Goal: Task Accomplishment & Management: Manage account settings

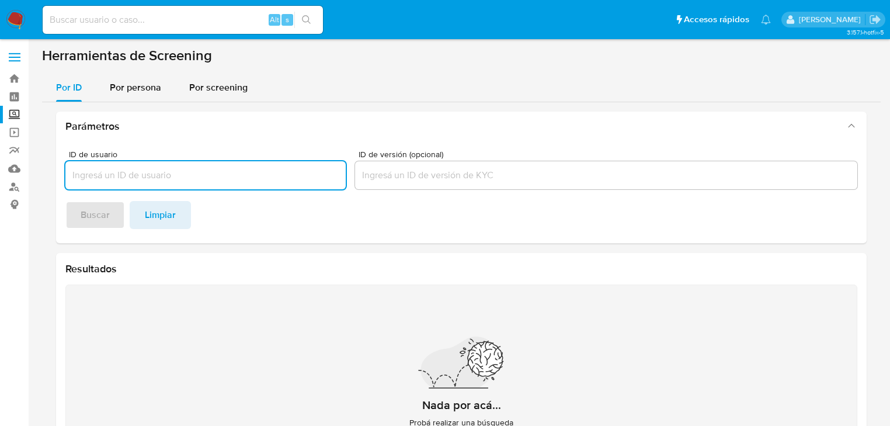
drag, startPoint x: 19, startPoint y: 16, endPoint x: 2, endPoint y: 18, distance: 17.0
click at [19, 16] on img at bounding box center [16, 20] width 20 height 20
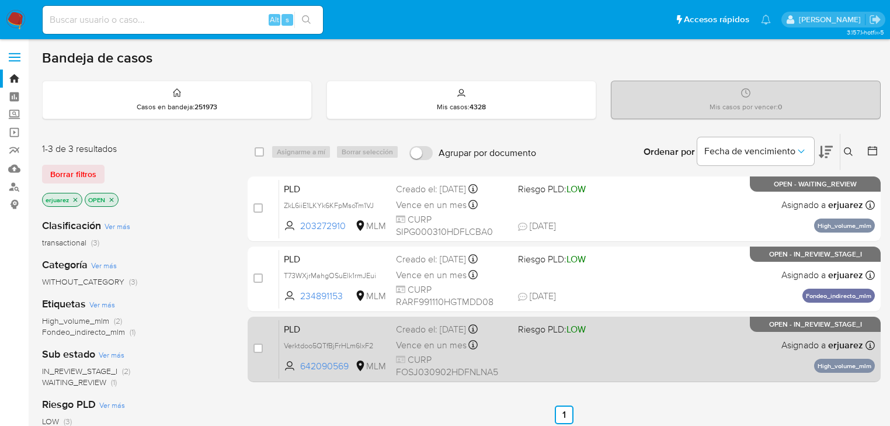
click at [439, 353] on span "CURP FOSJ030902HDFNLNA5" at bounding box center [452, 365] width 113 height 25
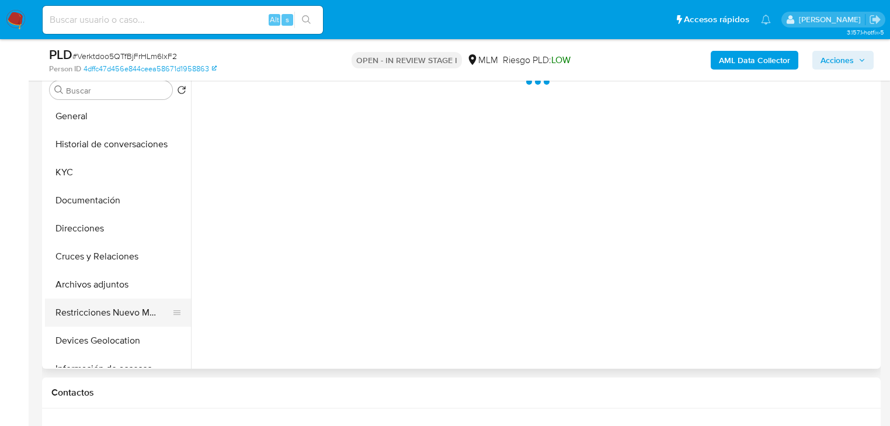
scroll to position [47, 0]
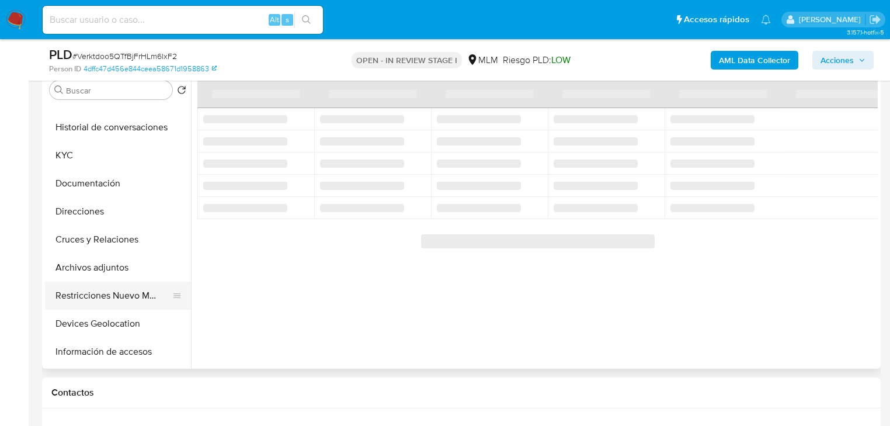
click at [105, 297] on button "Restricciones Nuevo Mundo" at bounding box center [113, 296] width 137 height 28
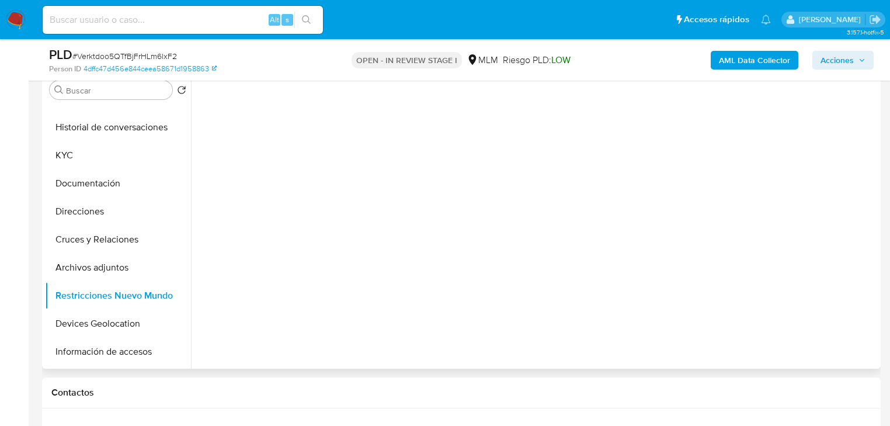
select select "10"
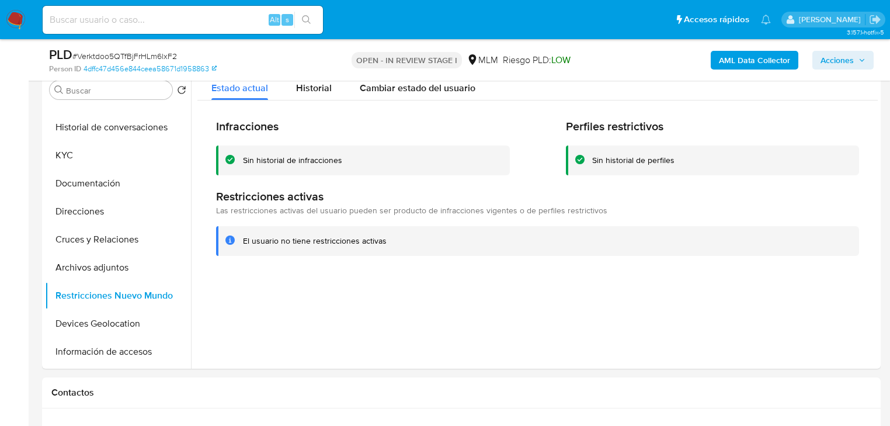
click at [300, 75] on div "PLD # Verktdoo5QTfBjFrHLm6lxF2 Person ID 4dffc47d456e844ceea58671d1958863 OPEN …" at bounding box center [461, 59] width 839 height 41
drag, startPoint x: 301, startPoint y: 86, endPoint x: 493, endPoint y: 156, distance: 203.8
click at [304, 87] on span "Historial" at bounding box center [314, 87] width 36 height 13
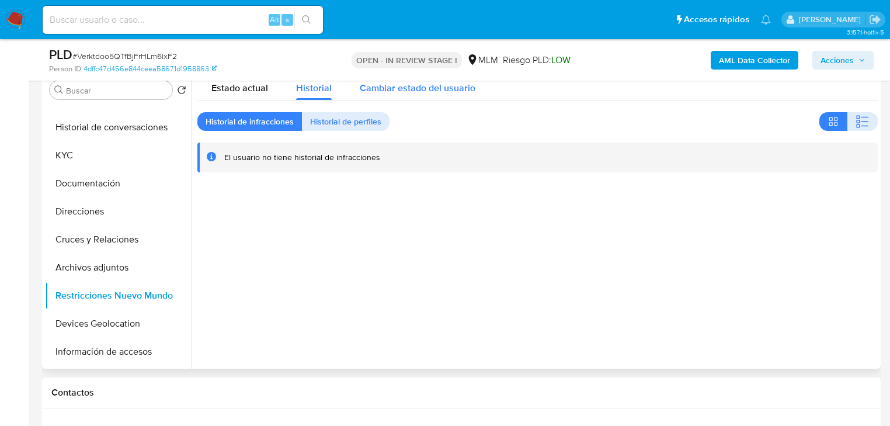
click at [430, 97] on div "Cambiar estado del usuario" at bounding box center [418, 84] width 116 height 31
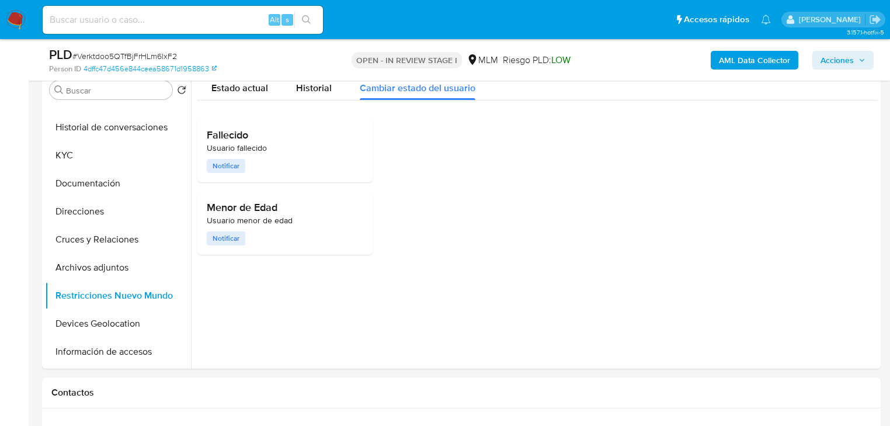
drag, startPoint x: 81, startPoint y: 181, endPoint x: 407, endPoint y: 21, distance: 363.1
click at [82, 181] on button "Documentación" at bounding box center [118, 183] width 146 height 28
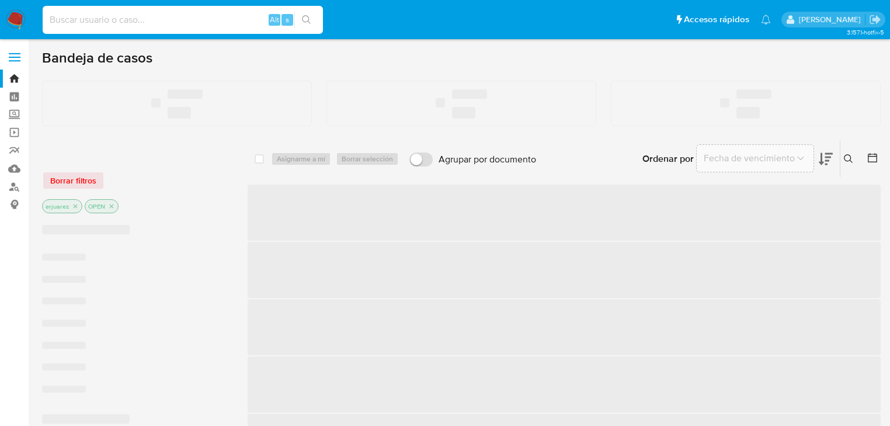
click at [110, 21] on input at bounding box center [183, 19] width 280 height 15
paste input "642090569"
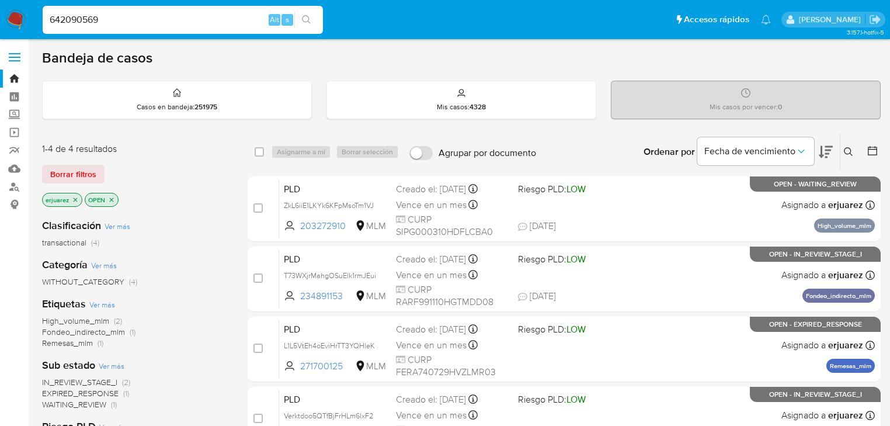
type input "642090569"
click at [308, 16] on icon "search-icon" at bounding box center [306, 19] width 9 height 9
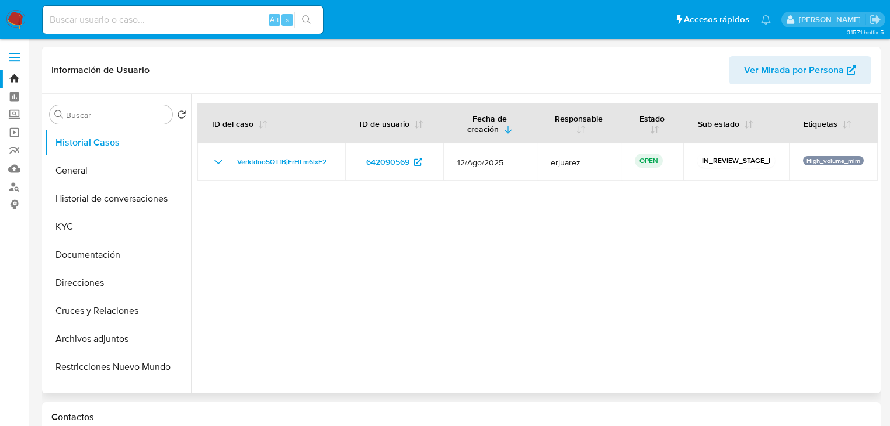
select select "10"
click at [92, 144] on button "Historial Casos" at bounding box center [113, 142] width 137 height 28
click at [93, 143] on button "Historial Casos" at bounding box center [113, 142] width 137 height 28
click at [88, 194] on button "Historial de conversaciones" at bounding box center [113, 199] width 137 height 28
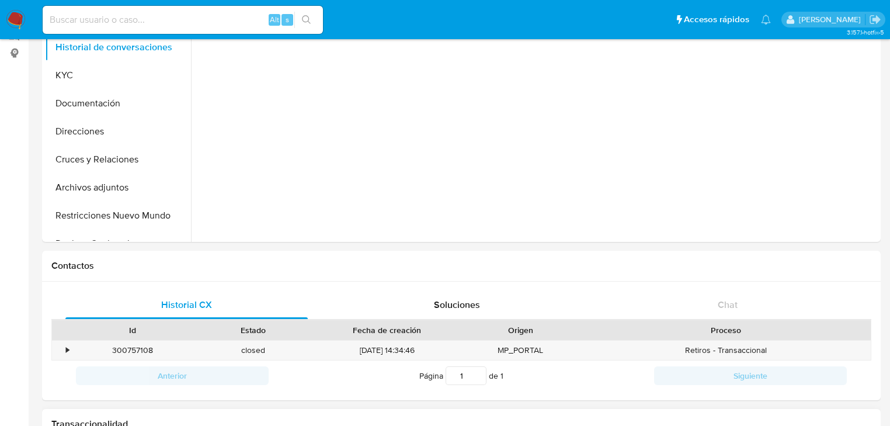
scroll to position [280, 0]
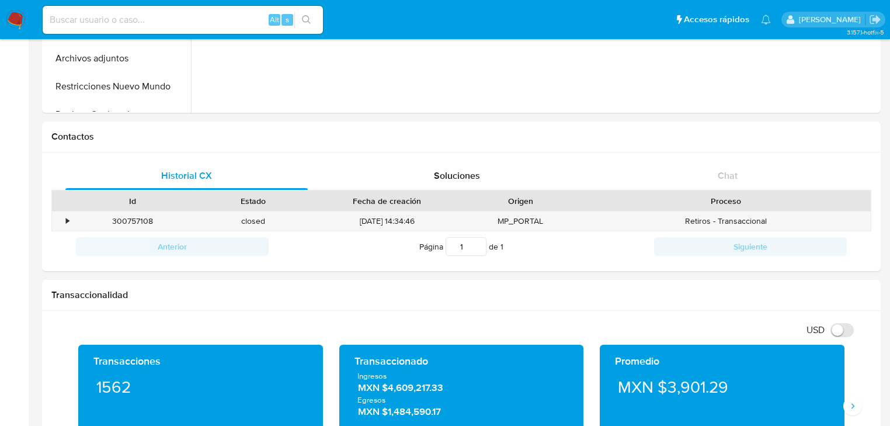
click at [11, 23] on img at bounding box center [16, 20] width 20 height 20
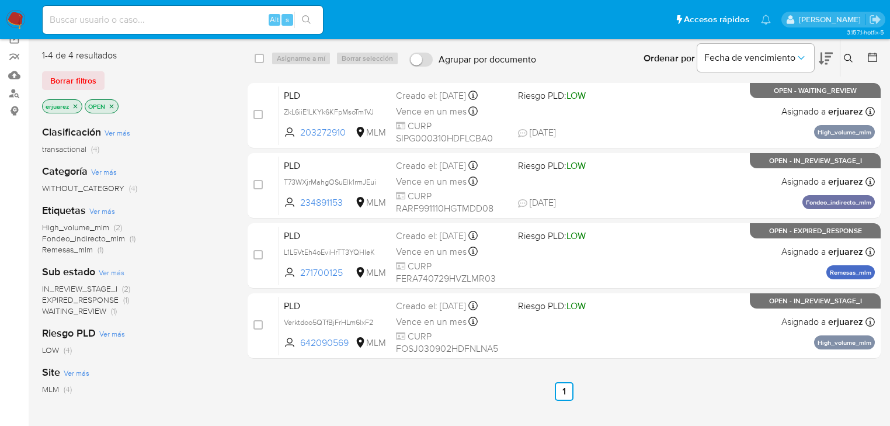
scroll to position [140, 0]
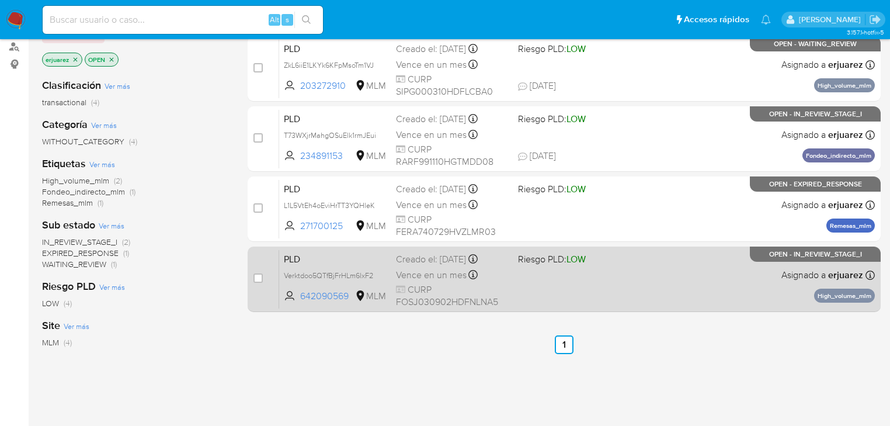
click at [668, 299] on div "PLD Verktdoo5QTfBjFrHLm6lxF2 642090569 MLM Riesgo PLD: LOW Creado el: 12/08/202…" at bounding box center [577, 278] width 596 height 59
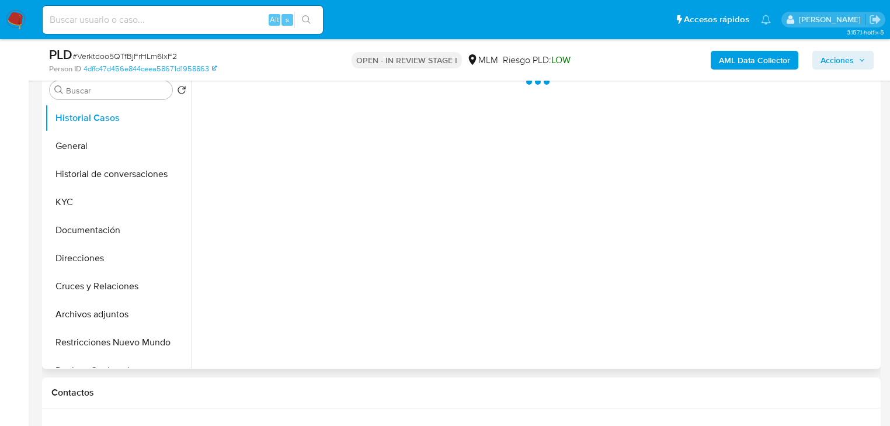
scroll to position [327, 0]
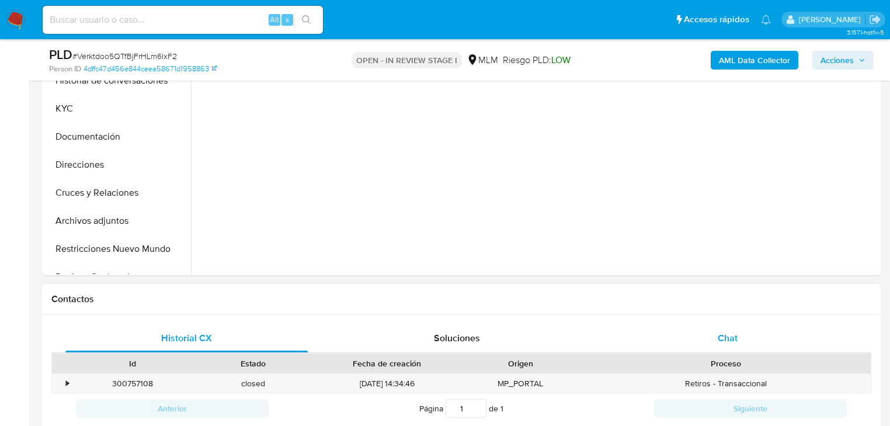
drag, startPoint x: 718, startPoint y: 329, endPoint x: 724, endPoint y: 335, distance: 8.3
click at [723, 333] on div "Chat" at bounding box center [728, 338] width 242 height 28
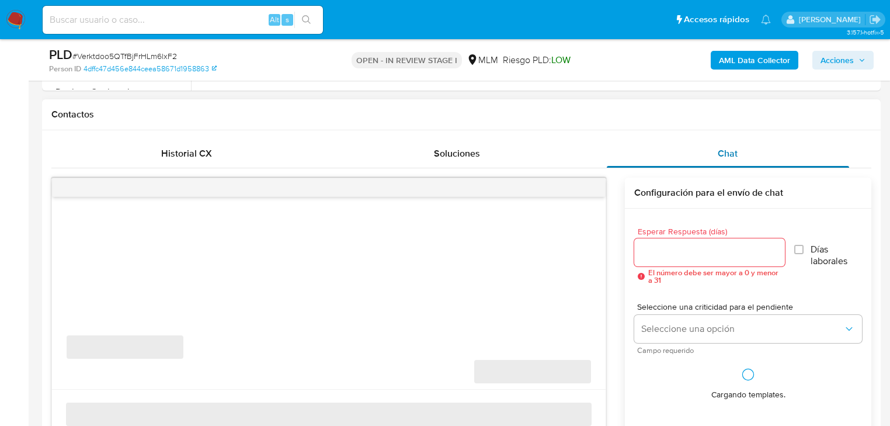
select select "10"
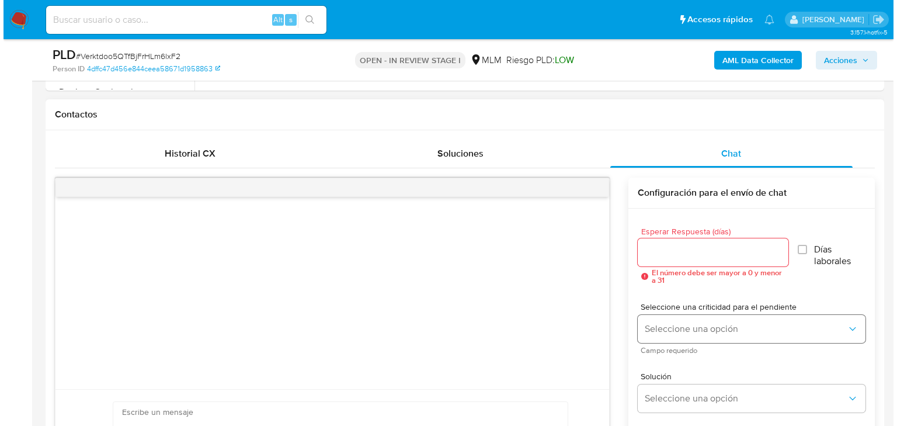
scroll to position [561, 0]
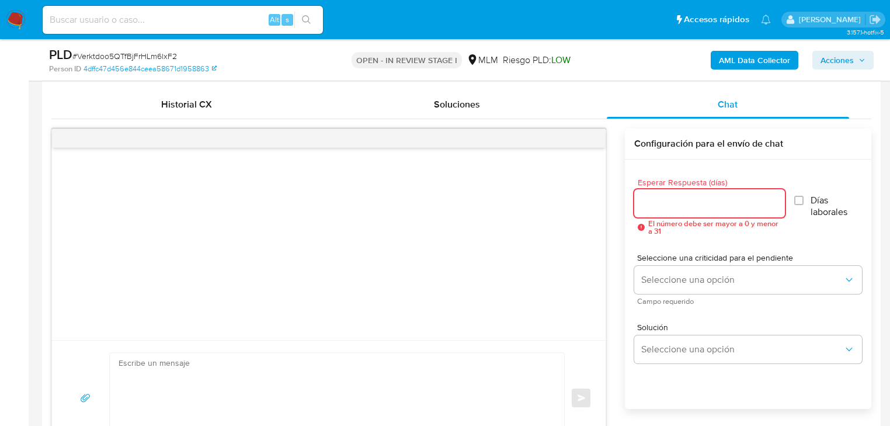
click at [640, 199] on input "Esperar Respuesta (días)" at bounding box center [709, 203] width 151 height 15
type input "5"
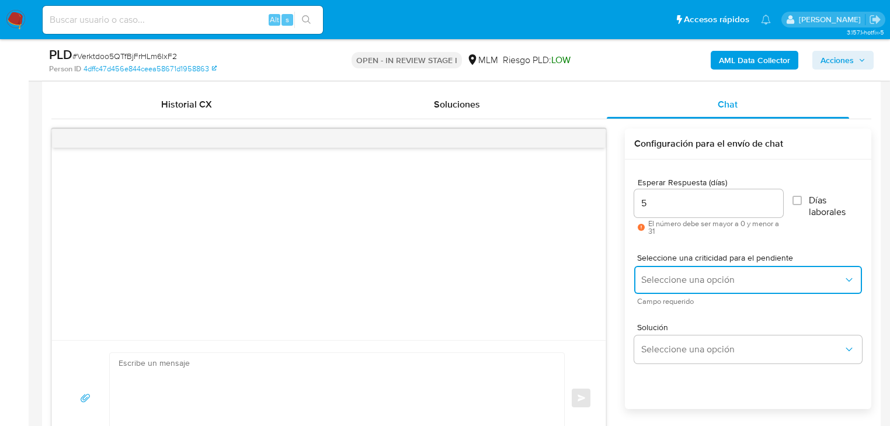
click at [659, 292] on button "Seleccione una opción" at bounding box center [748, 280] width 228 height 28
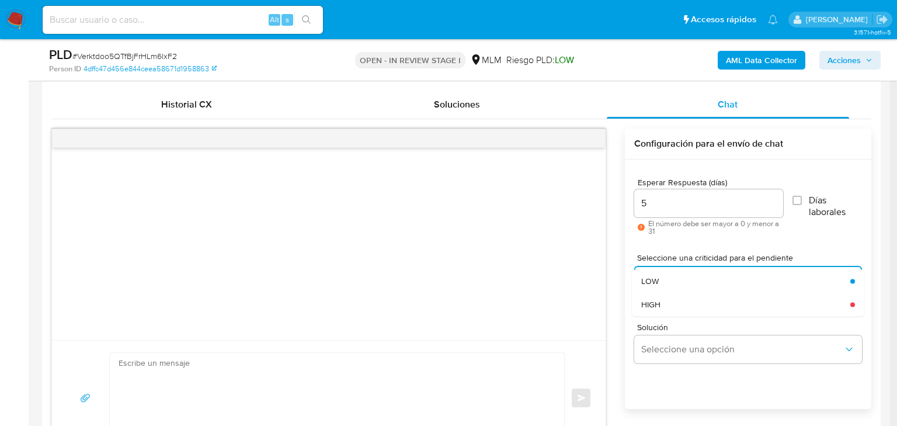
drag, startPoint x: 669, startPoint y: 305, endPoint x: 698, endPoint y: 370, distance: 70.9
click at [670, 305] on div "HIGH" at bounding box center [742, 304] width 202 height 23
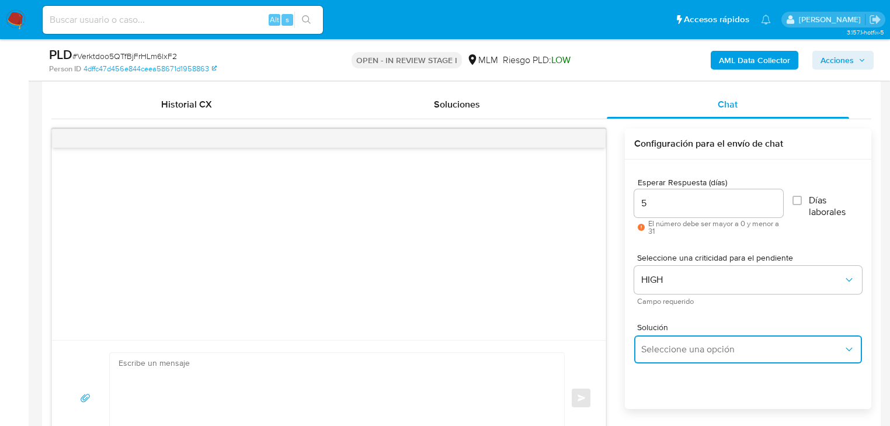
click at [685, 349] on span "Seleccione una opción" at bounding box center [742, 349] width 202 height 12
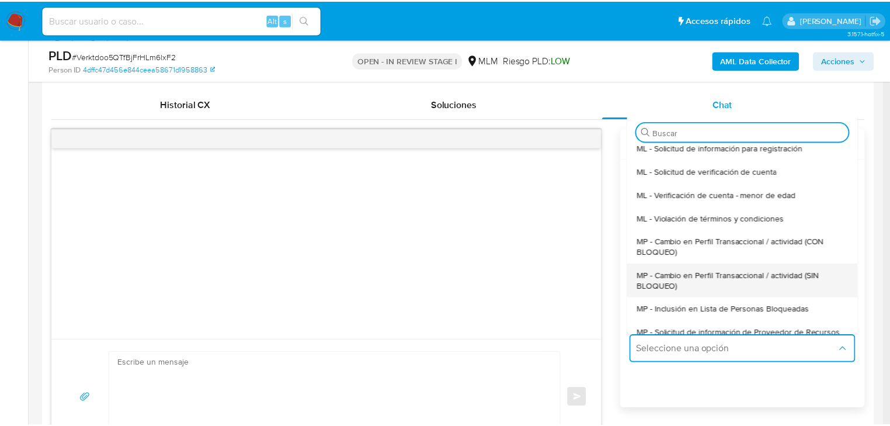
scroll to position [47, 0]
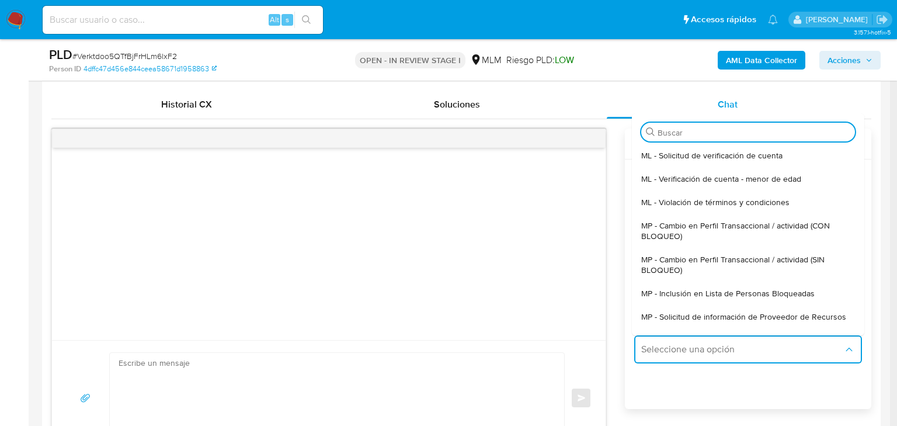
drag, startPoint x: 736, startPoint y: 262, endPoint x: 709, endPoint y: 266, distance: 27.3
click at [735, 262] on span "MP - Cambio en Perfil Transaccional / actividad (SIN BLOQUEO)" at bounding box center [744, 264] width 207 height 21
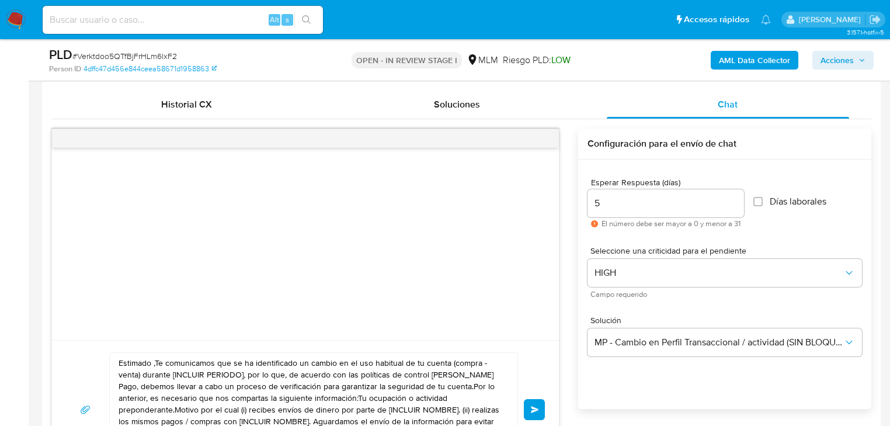
drag, startPoint x: 89, startPoint y: 227, endPoint x: 95, endPoint y: 227, distance: 6.4
click at [89, 227] on div at bounding box center [305, 244] width 507 height 192
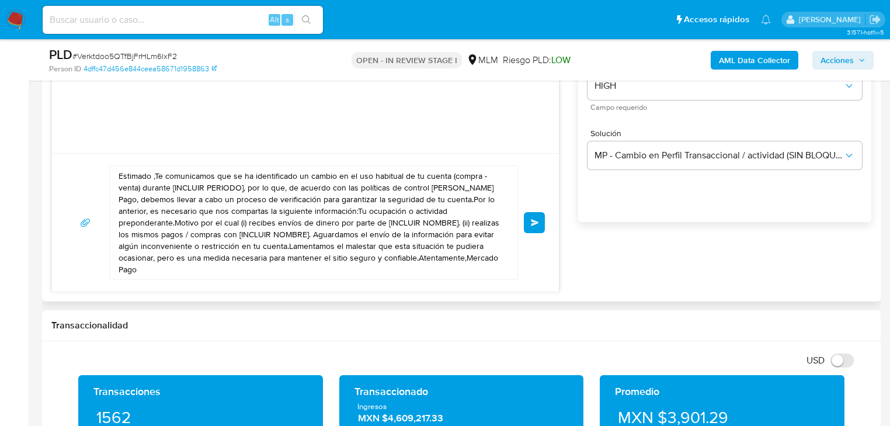
scroll to position [748, 0]
drag, startPoint x: 257, startPoint y: 206, endPoint x: -11, endPoint y: 116, distance: 282.8
paste textarea "Jonathan se ha identificado un cambio en el uso habitual de tu cuenta para gara…"
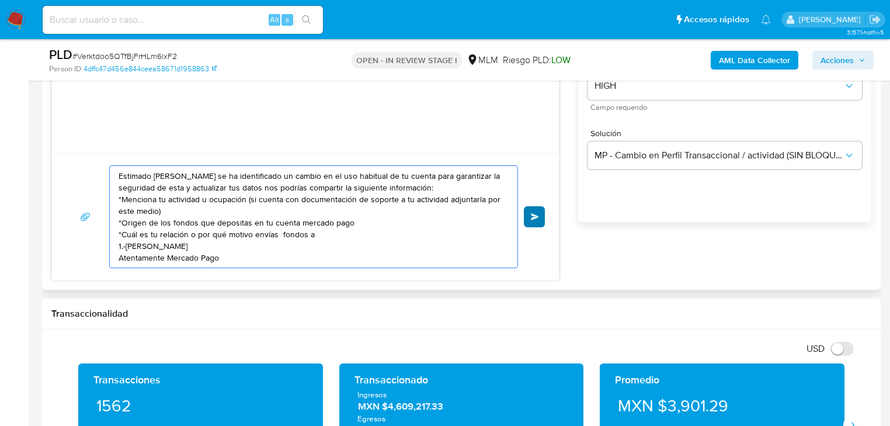
type textarea "Estimado Jonathan se ha identificado un cambio en el uso habitual de tu cuenta …"
click at [537, 211] on button "Enviar" at bounding box center [534, 216] width 21 height 21
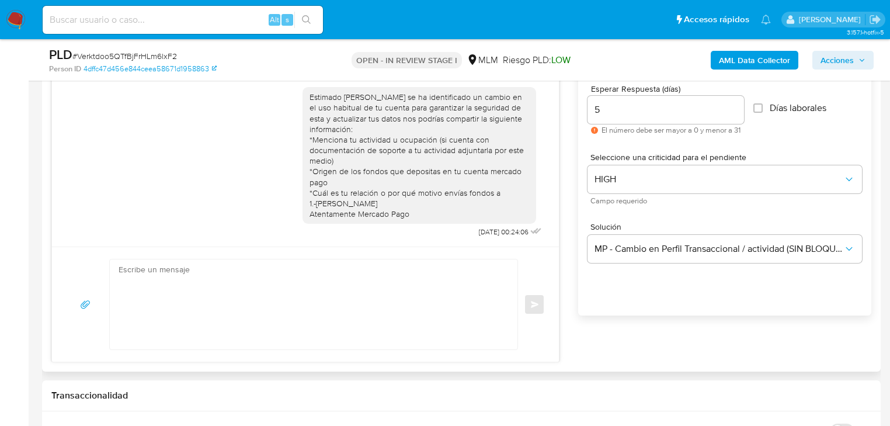
scroll to position [607, 0]
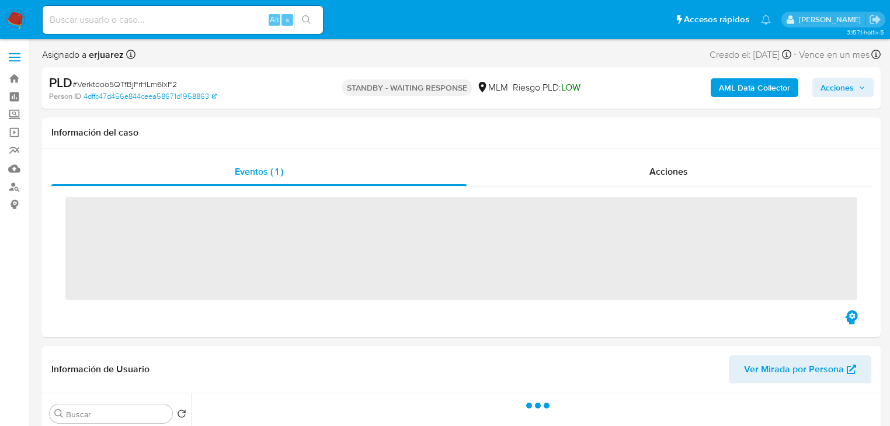
click at [12, 21] on img at bounding box center [16, 20] width 20 height 20
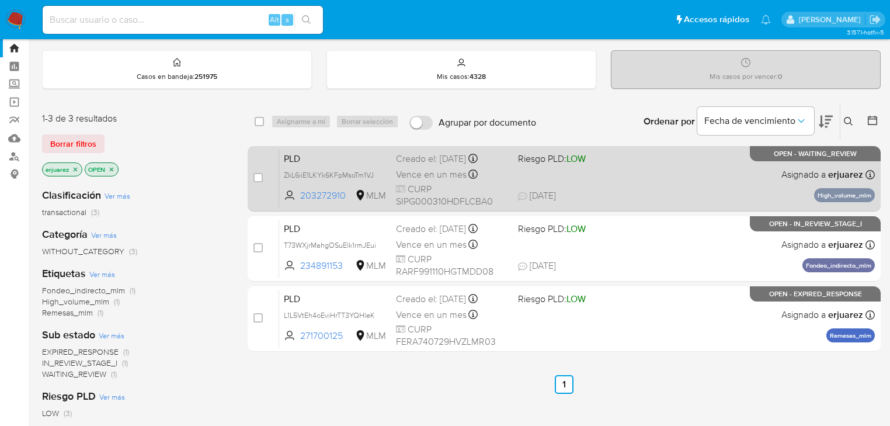
scroll to position [47, 0]
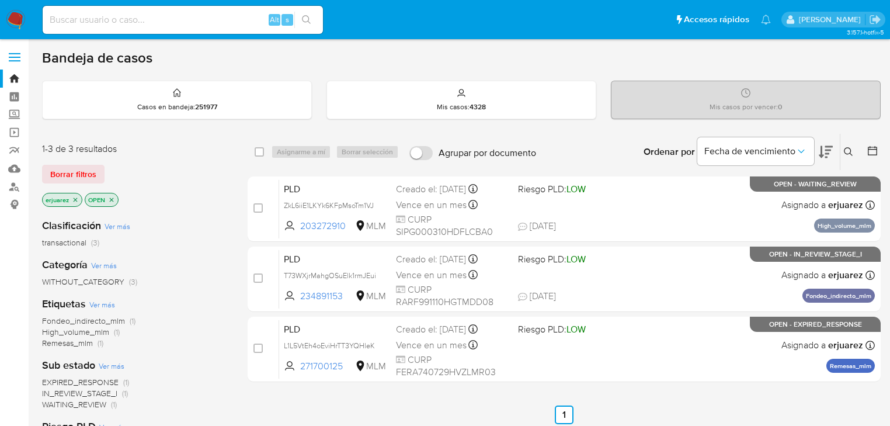
click at [72, 201] on icon "close-filter" at bounding box center [75, 199] width 7 height 7
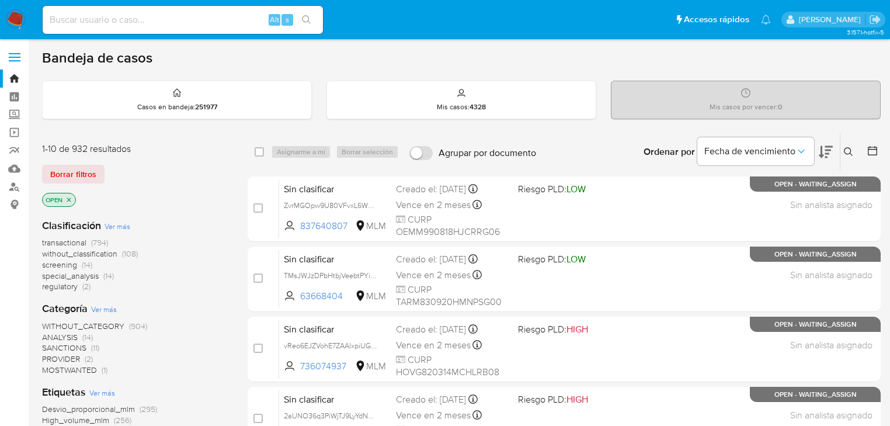
drag, startPoint x: 847, startPoint y: 149, endPoint x: 784, endPoint y: 189, distance: 75.3
click at [847, 150] on icon at bounding box center [848, 151] width 9 height 9
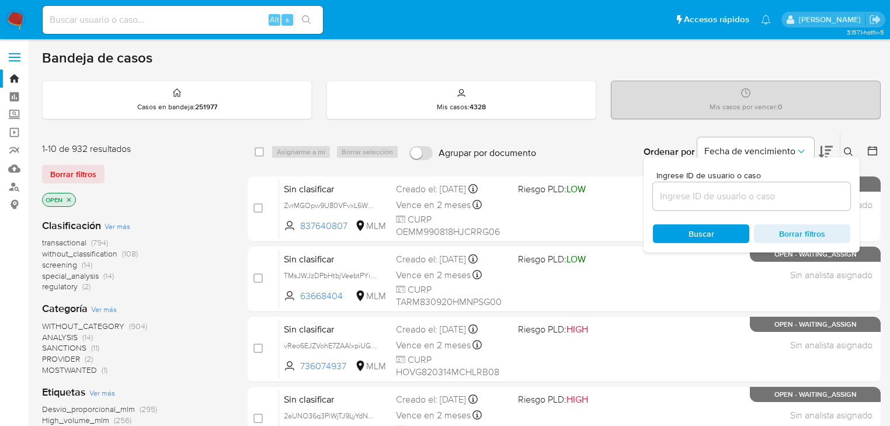
click at [678, 194] on input at bounding box center [751, 196] width 197 height 15
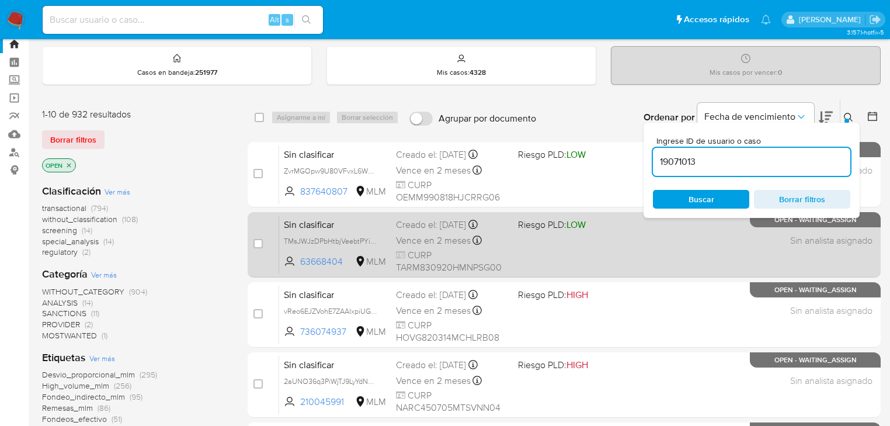
type input "19071013"
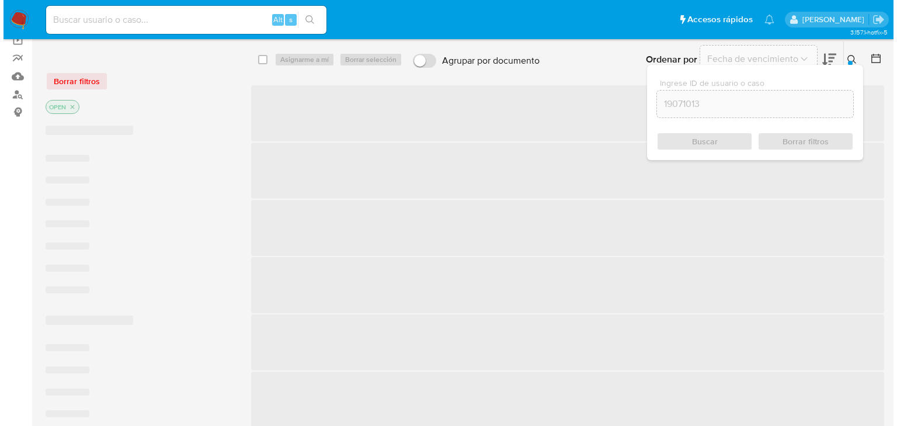
scroll to position [93, 0]
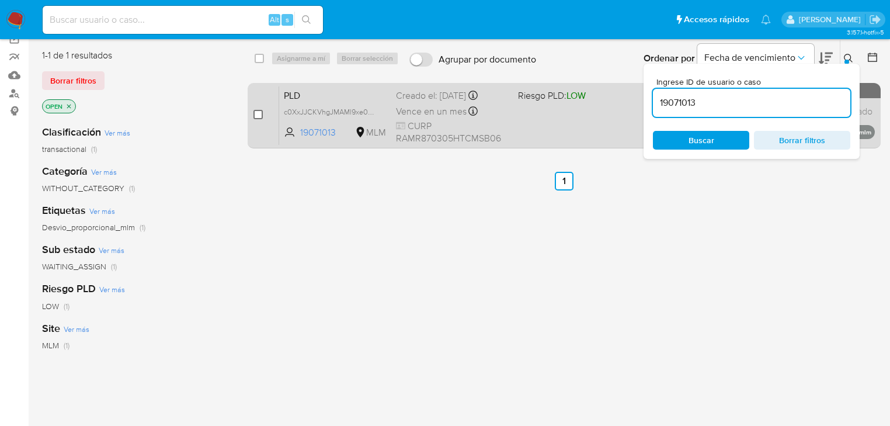
click at [256, 111] on input "checkbox" at bounding box center [257, 114] width 9 height 9
checkbox input "true"
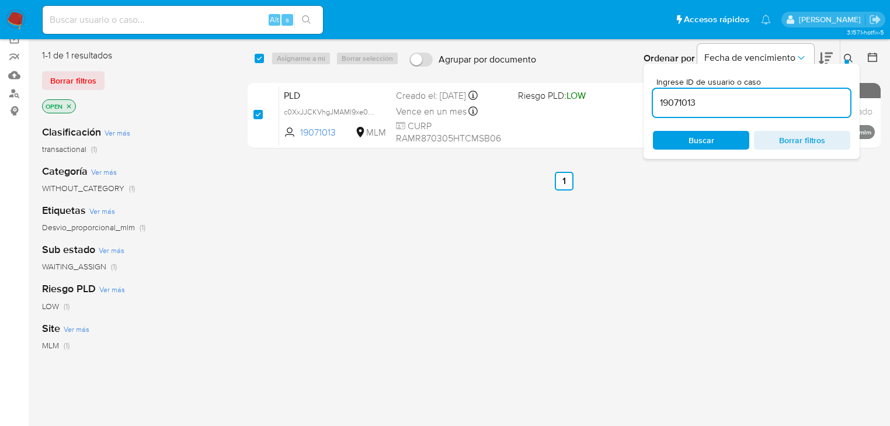
checkbox input "true"
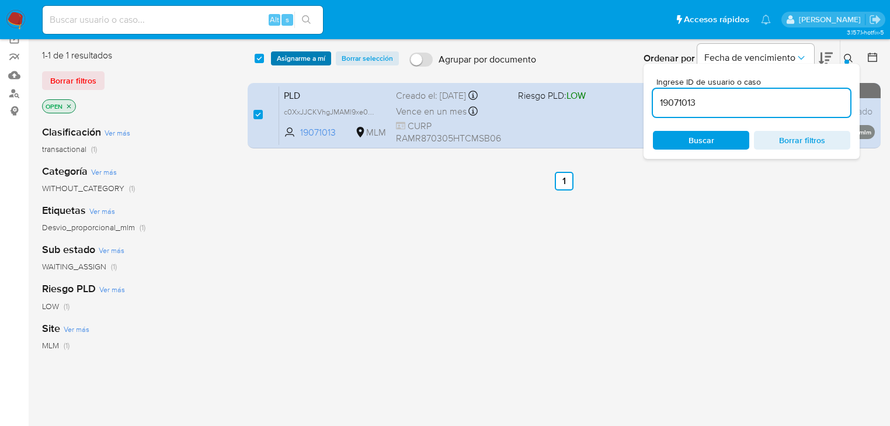
click at [298, 56] on span "Asignarme a mí" at bounding box center [301, 59] width 48 height 12
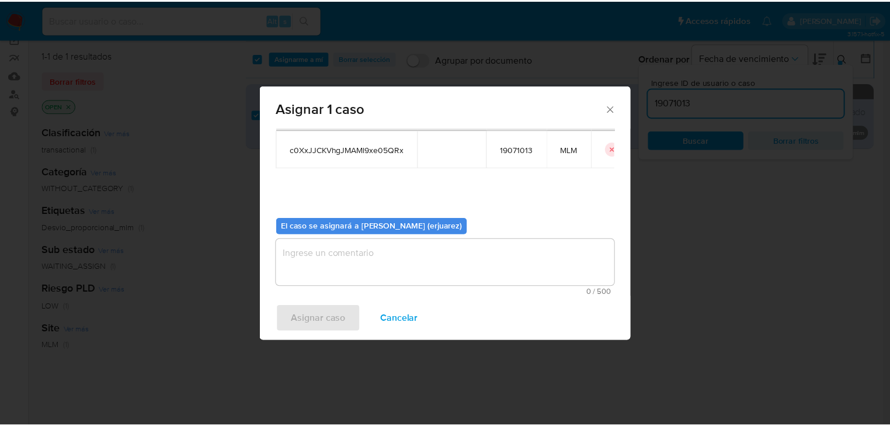
scroll to position [60, 0]
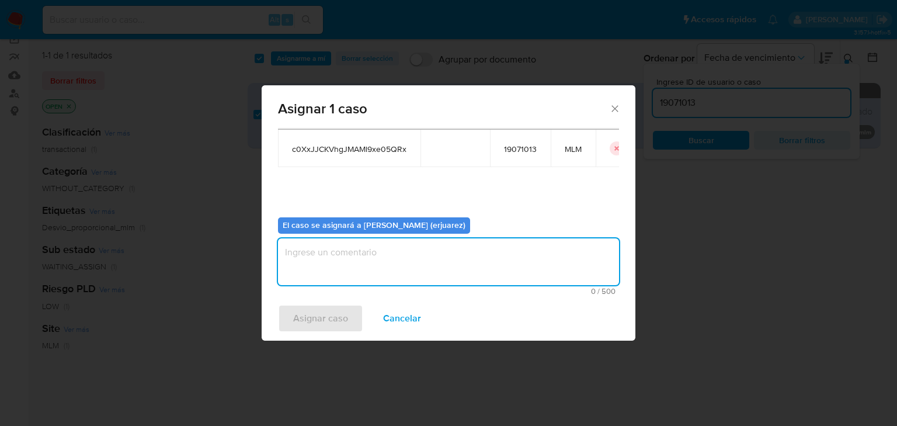
click at [369, 259] on textarea "assign-modal" at bounding box center [448, 261] width 341 height 47
type textarea "EPJU"
click at [332, 311] on span "Asignar caso" at bounding box center [320, 318] width 55 height 26
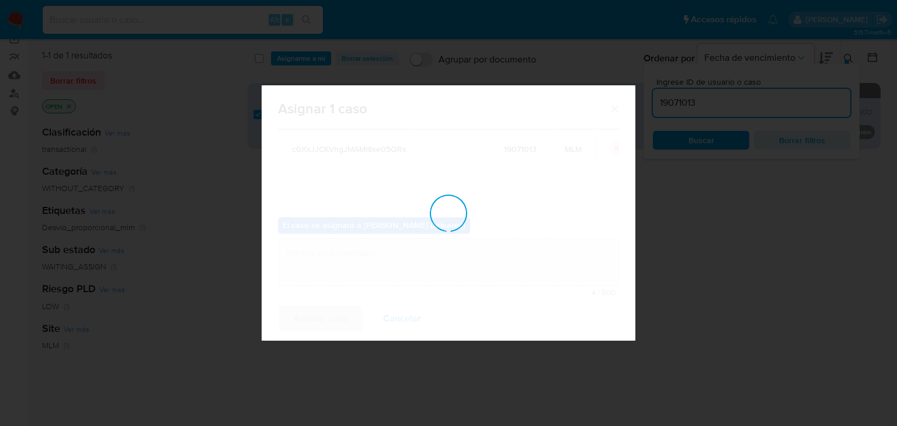
checkbox input "false"
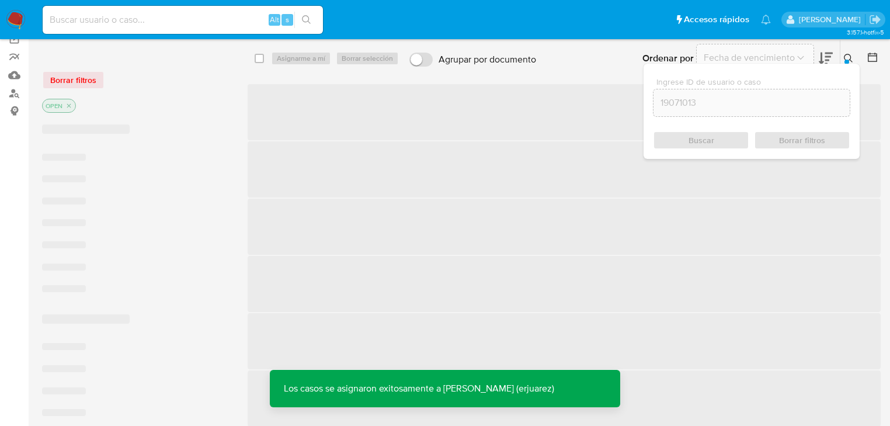
click at [846, 54] on icon at bounding box center [848, 58] width 9 height 9
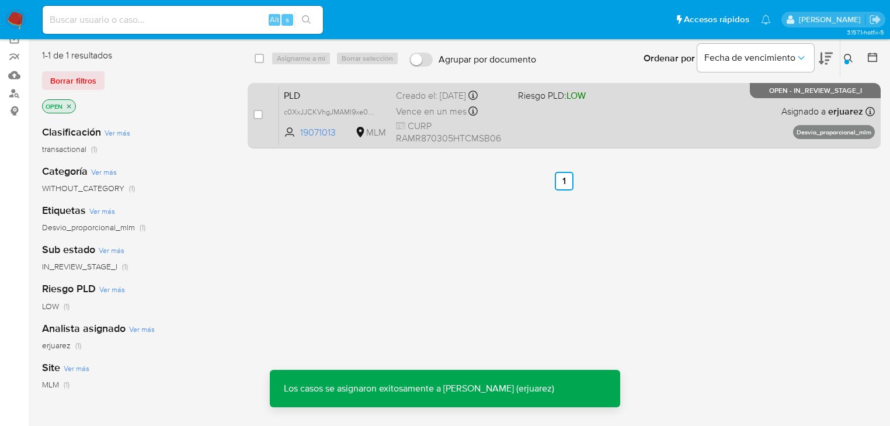
click at [705, 117] on div "PLD c0XxJJCKVhgJMAMl9xe05QRx 19071013 MLM Riesgo PLD: LOW Creado el: 12/08/2025…" at bounding box center [577, 115] width 596 height 59
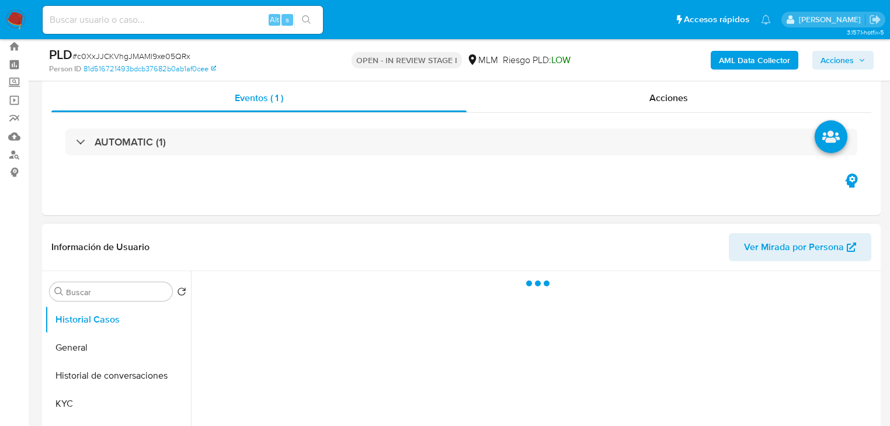
scroll to position [140, 0]
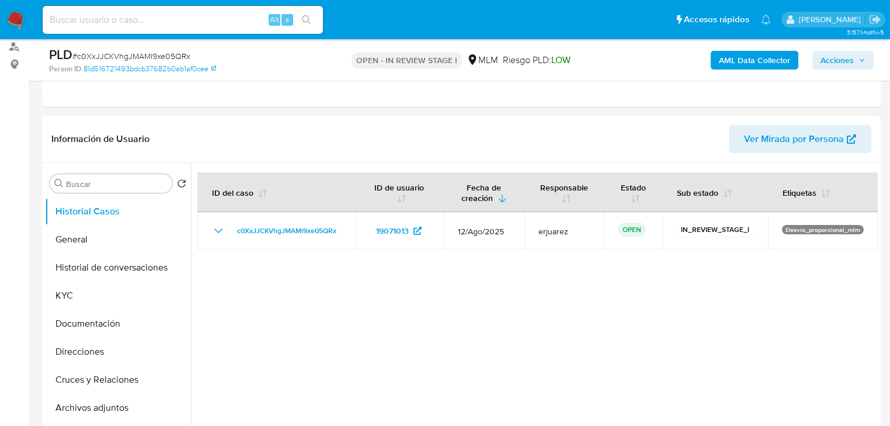
select select "10"
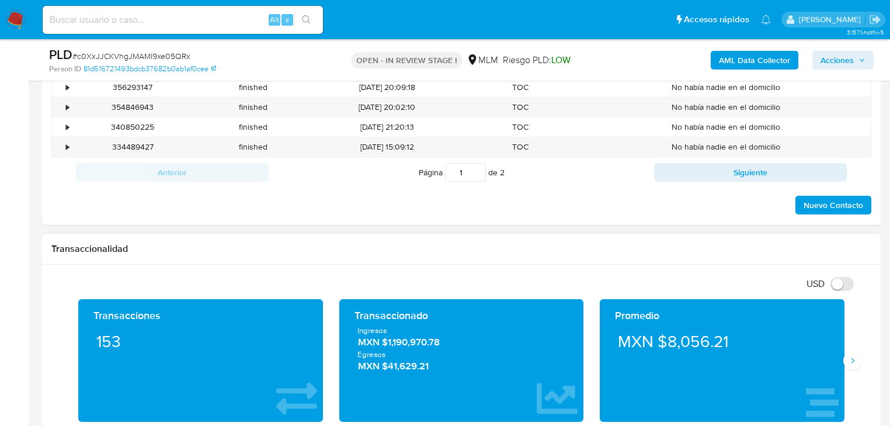
scroll to position [748, 0]
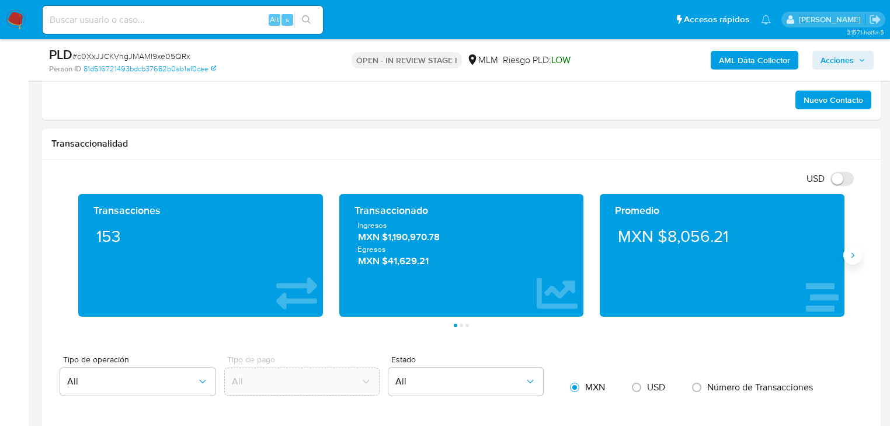
click at [850, 253] on icon "Siguiente" at bounding box center [852, 255] width 9 height 9
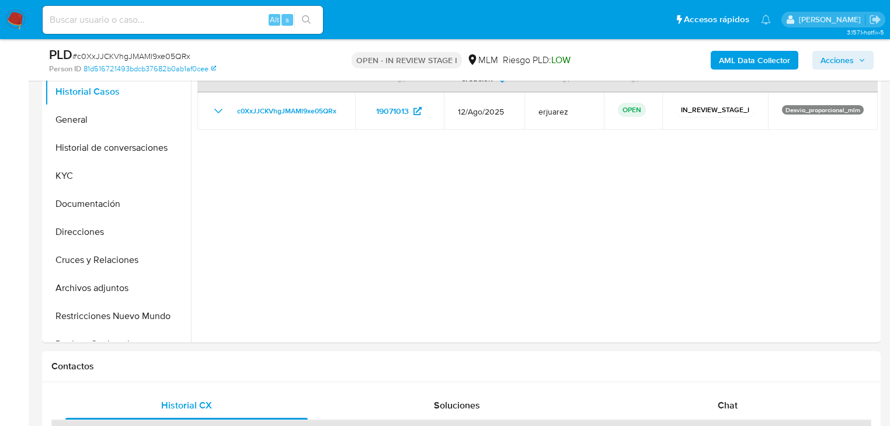
scroll to position [187, 0]
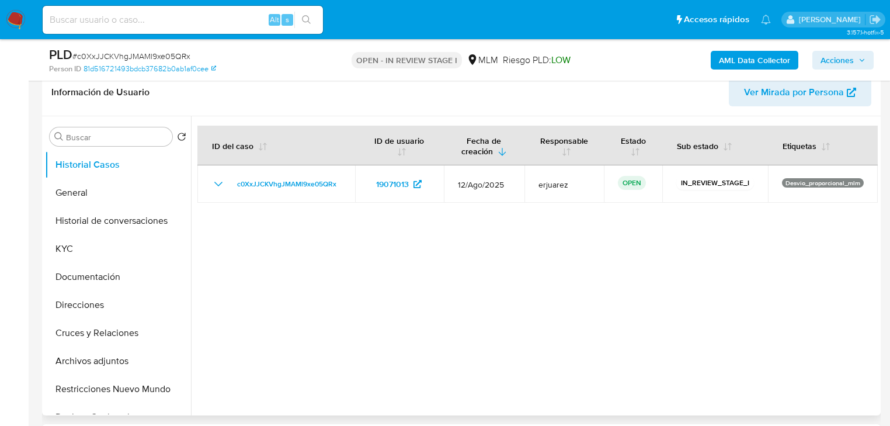
drag, startPoint x: 107, startPoint y: 197, endPoint x: 357, endPoint y: 110, distance: 264.7
click at [110, 195] on button "General" at bounding box center [118, 193] width 146 height 28
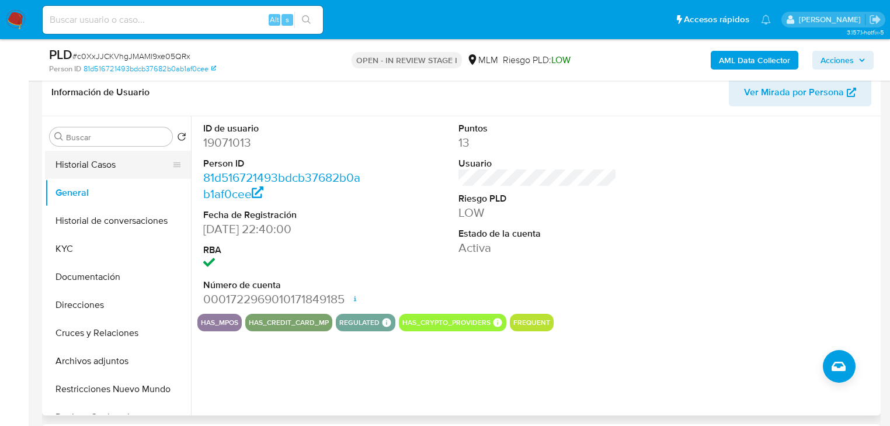
click at [94, 164] on button "Historial Casos" at bounding box center [113, 165] width 137 height 28
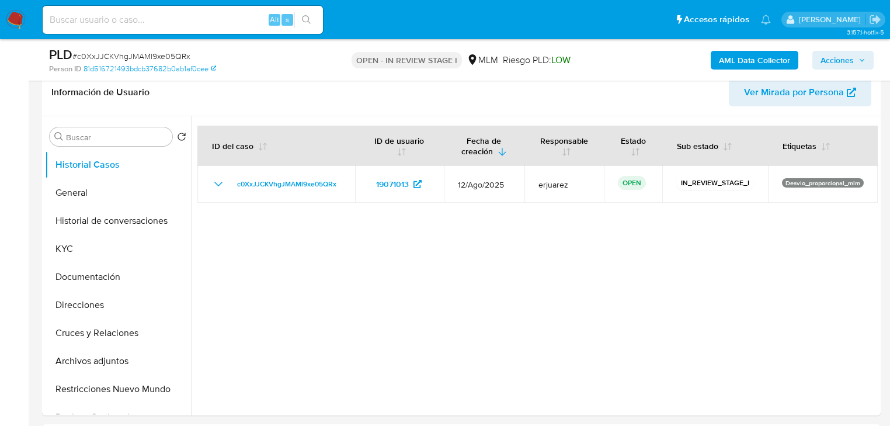
drag, startPoint x: 345, startPoint y: 185, endPoint x: 8, endPoint y: 217, distance: 338.6
click at [226, 186] on td "c0XxJJCKVhgJMAMl9xe05QRx" at bounding box center [276, 183] width 158 height 37
click at [339, 333] on div at bounding box center [534, 265] width 687 height 299
click at [68, 244] on button "KYC" at bounding box center [113, 249] width 137 height 28
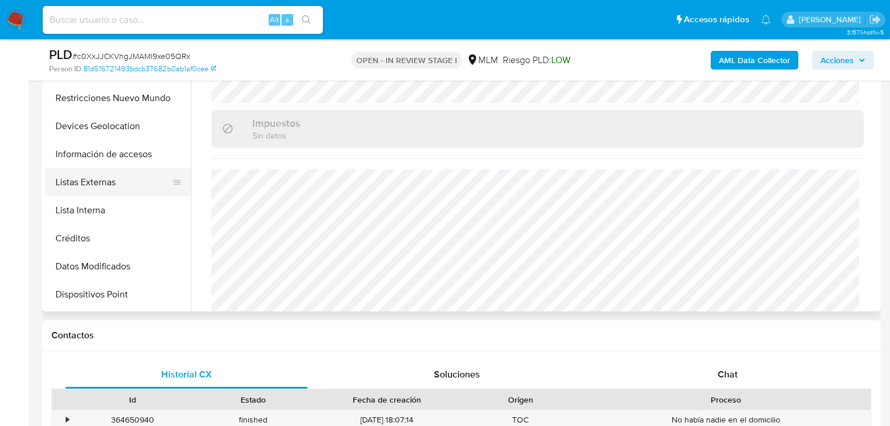
click at [107, 192] on button "Listas Externas" at bounding box center [113, 182] width 137 height 28
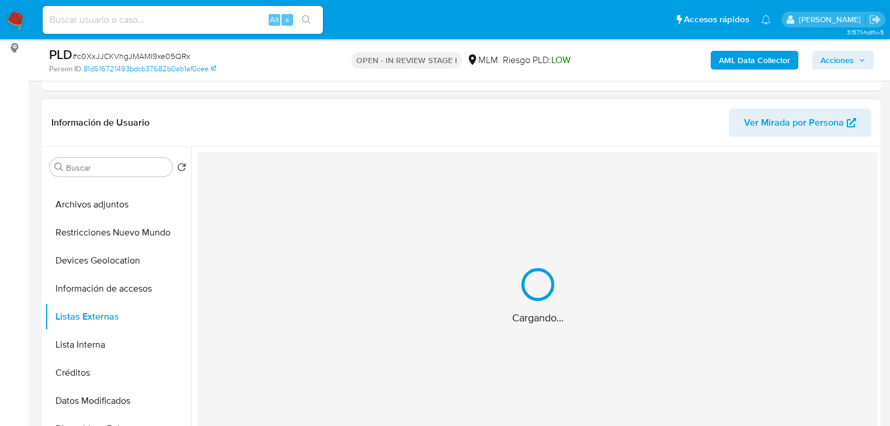
scroll to position [151, 0]
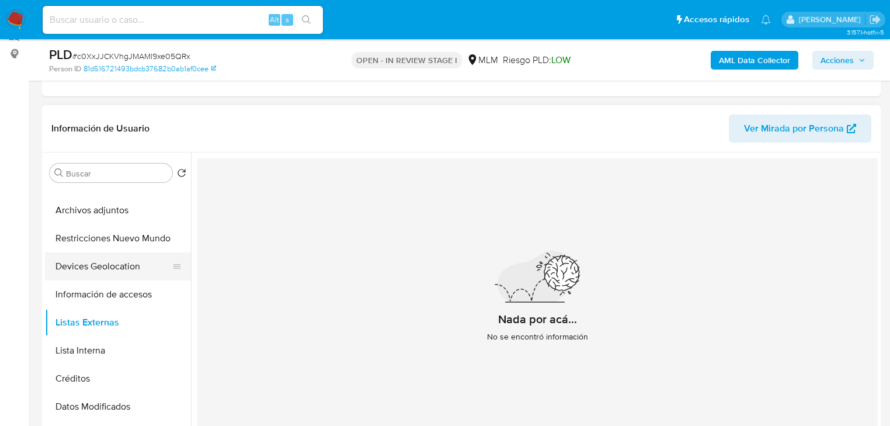
click at [123, 257] on button "Devices Geolocation" at bounding box center [113, 266] width 137 height 28
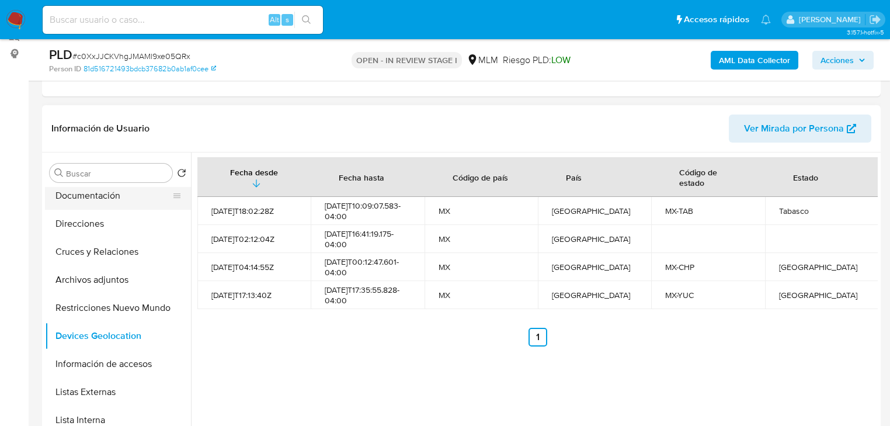
scroll to position [0, 0]
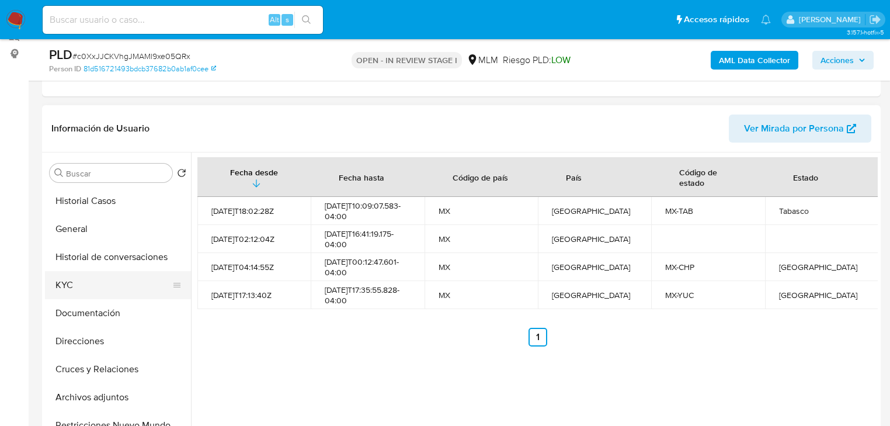
click at [74, 283] on button "KYC" at bounding box center [113, 285] width 137 height 28
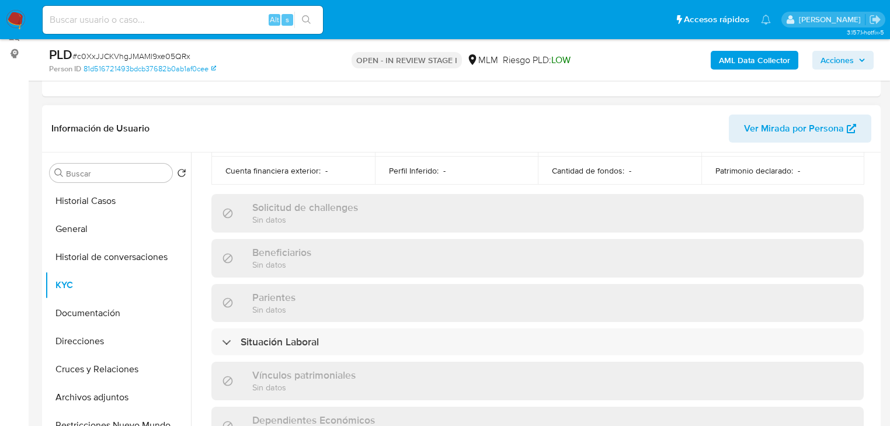
scroll to position [737, 0]
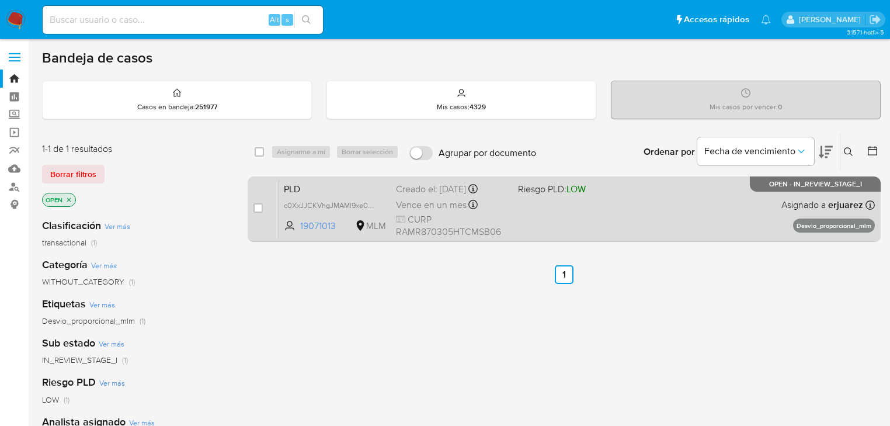
click at [626, 197] on div "PLD c0XxJJCKVhgJMAMl9xe05QRx 19071013 MLM Riesgo PLD: LOW Creado el: 12/08/2025…" at bounding box center [577, 208] width 596 height 59
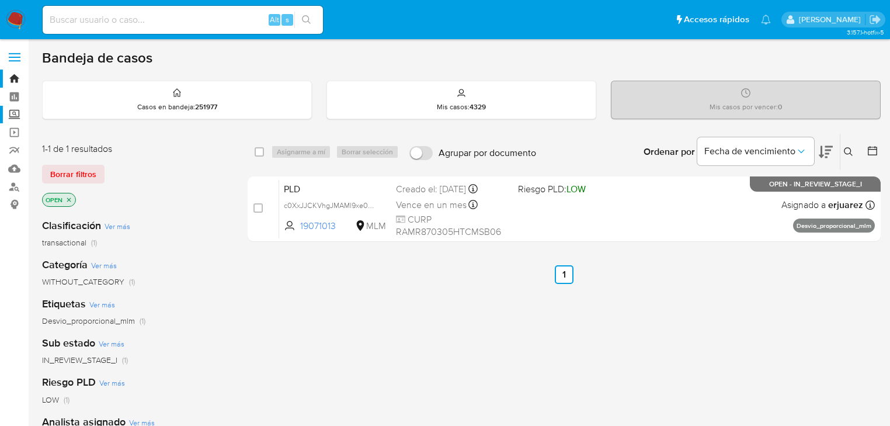
click at [18, 110] on label "Screening" at bounding box center [69, 115] width 139 height 18
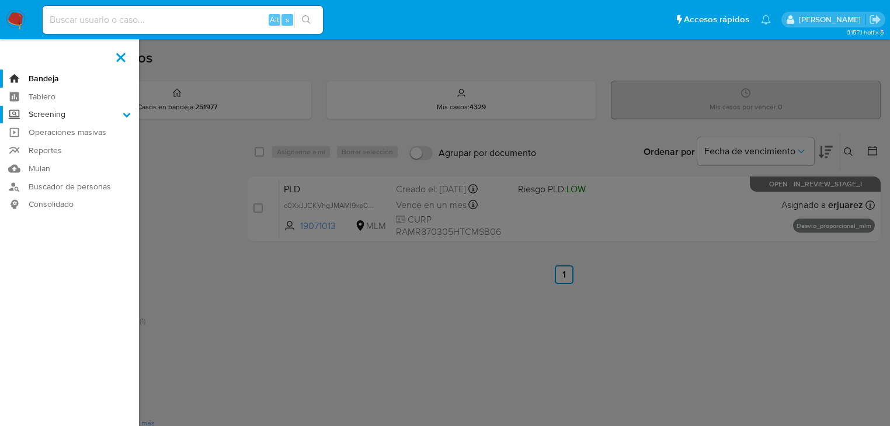
click at [0, 0] on input "Screening" at bounding box center [0, 0] width 0 height 0
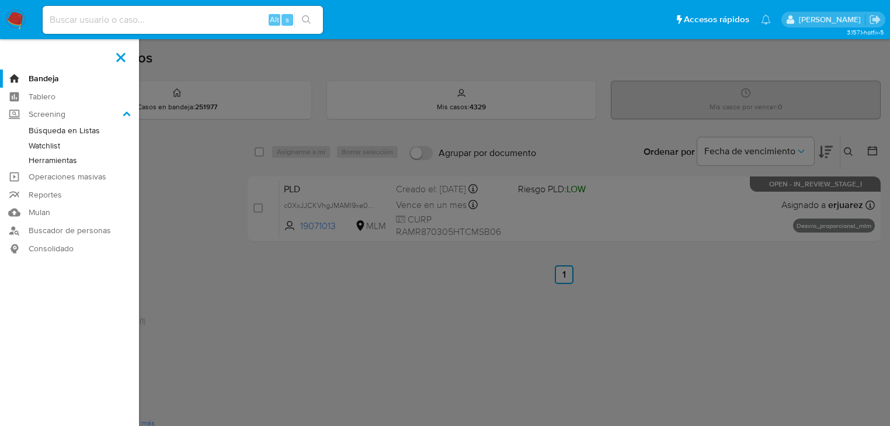
drag, startPoint x: 44, startPoint y: 163, endPoint x: 16, endPoint y: 164, distance: 28.0
click at [44, 164] on link "Herramientas" at bounding box center [69, 160] width 139 height 15
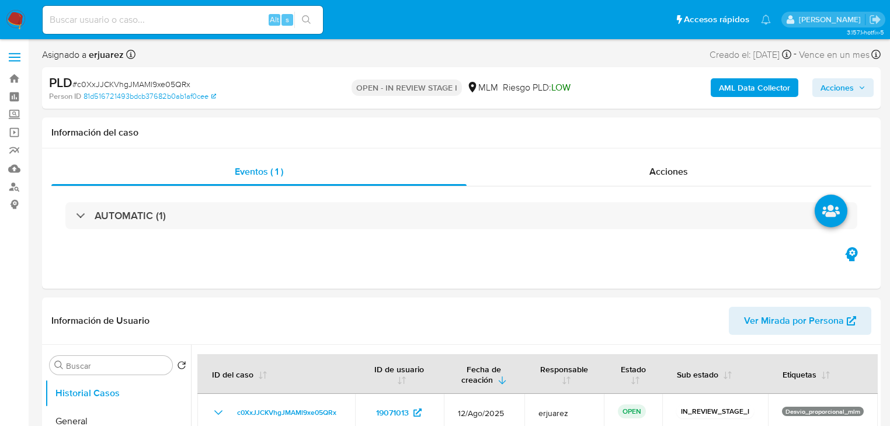
select select "10"
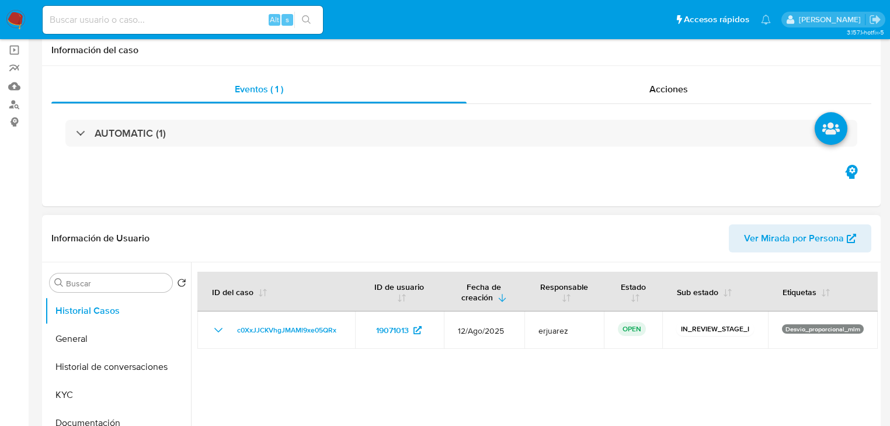
scroll to position [280, 0]
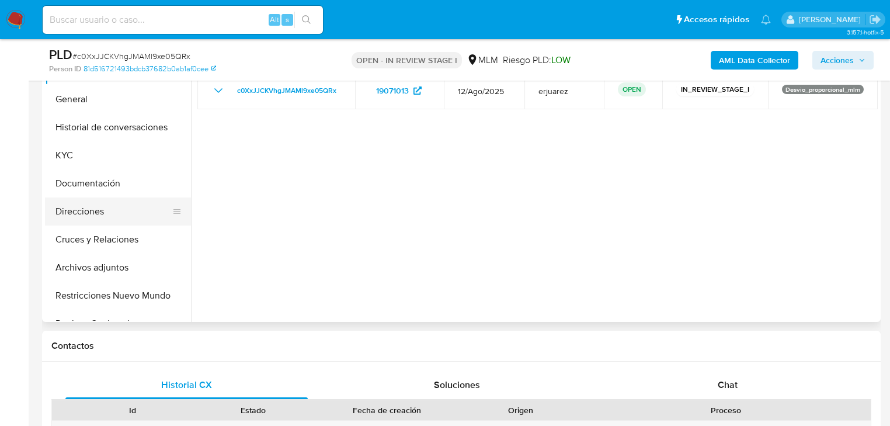
click at [94, 221] on button "Direcciones" at bounding box center [113, 211] width 137 height 28
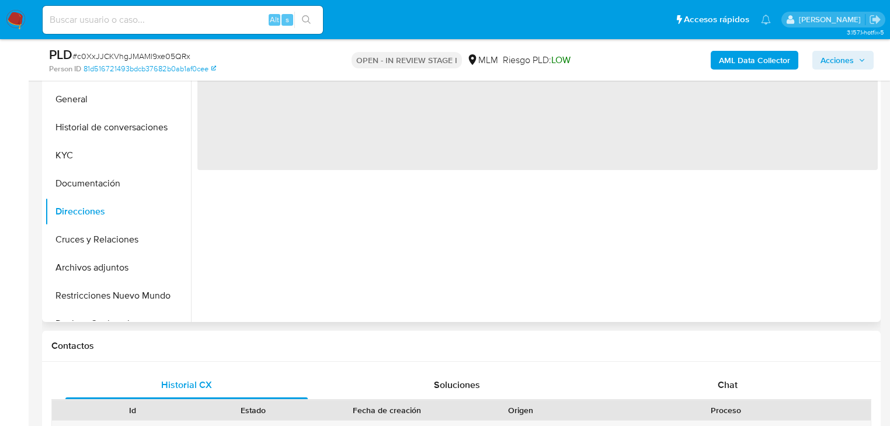
scroll to position [187, 0]
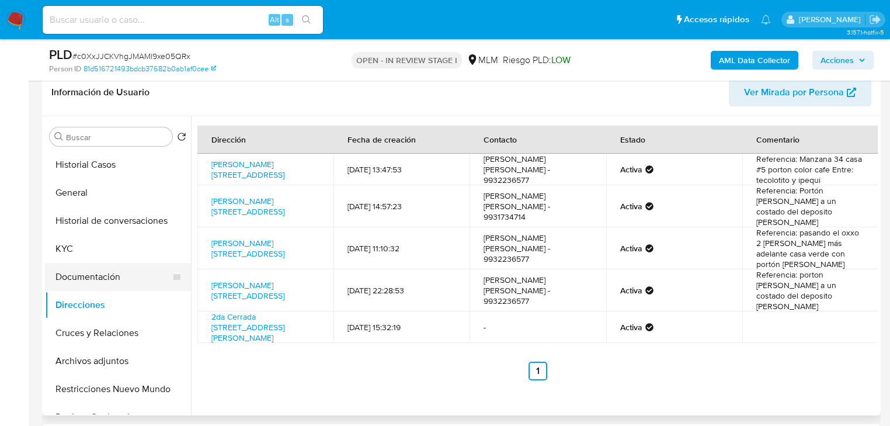
click at [78, 273] on button "Documentación" at bounding box center [113, 277] width 137 height 28
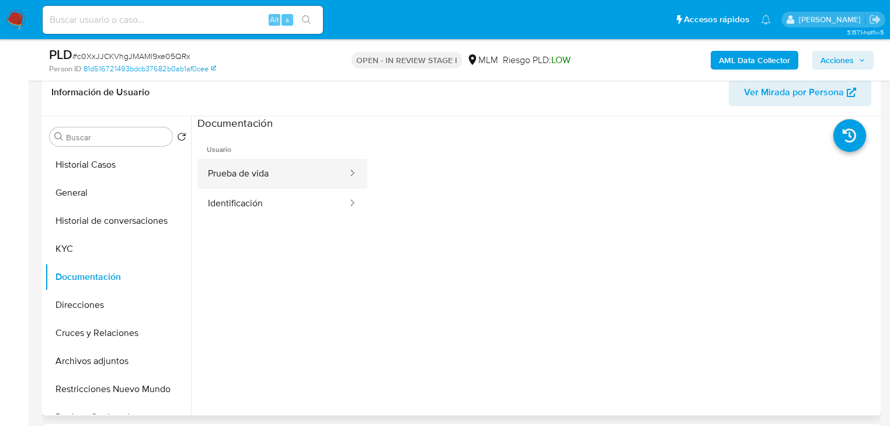
click at [238, 178] on button "Prueba de vida" at bounding box center [272, 174] width 151 height 30
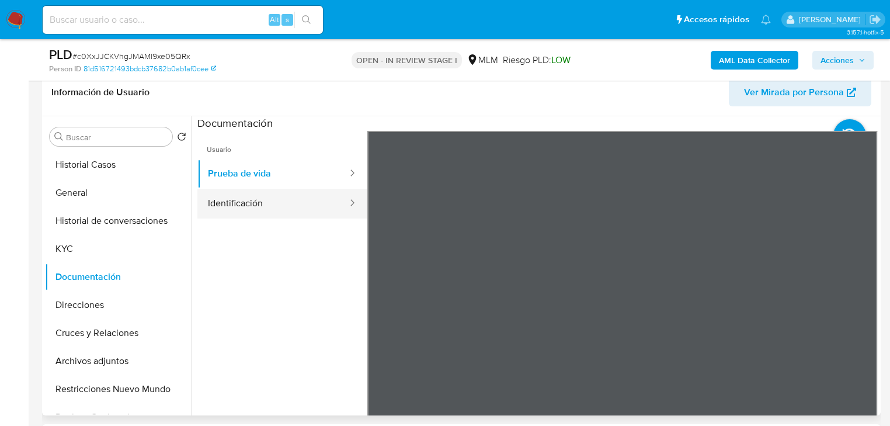
click at [244, 208] on button "Identificación" at bounding box center [272, 204] width 151 height 30
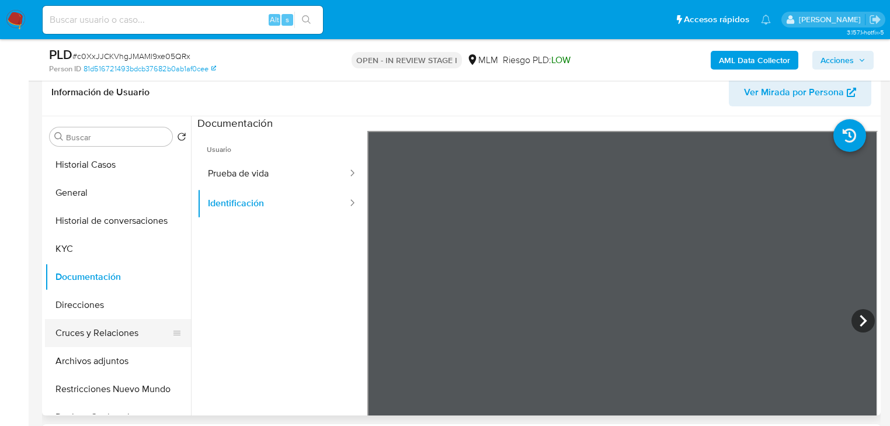
click at [105, 331] on button "Cruces y Relaciones" at bounding box center [113, 333] width 137 height 28
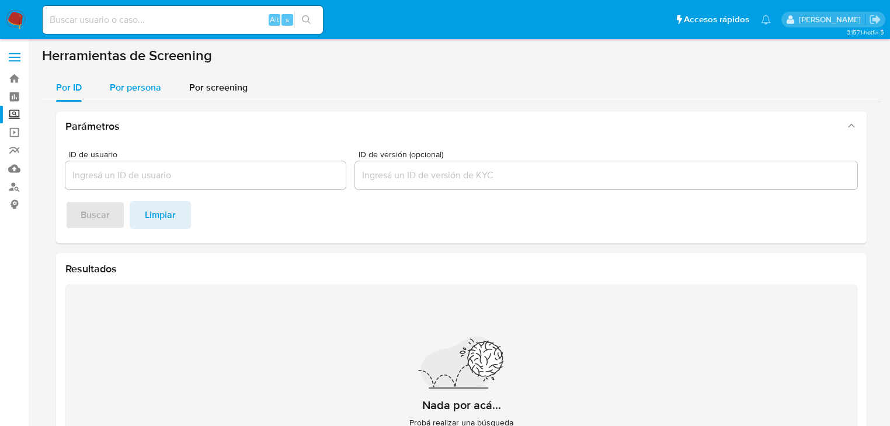
drag, startPoint x: 118, startPoint y: 85, endPoint x: 116, endPoint y: 103, distance: 17.7
click at [118, 86] on span "Por persona" at bounding box center [135, 87] width 51 height 13
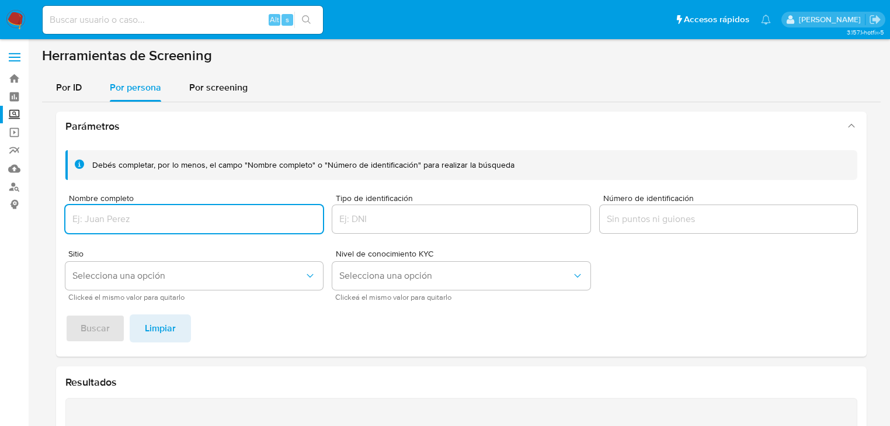
drag, startPoint x: 102, startPoint y: 207, endPoint x: 105, endPoint y: 227, distance: 20.1
click at [102, 210] on div at bounding box center [194, 219] width 258 height 28
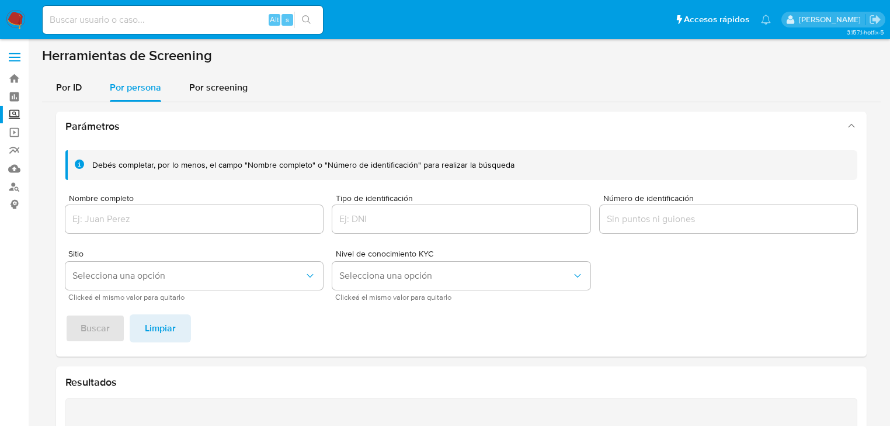
click at [103, 225] on div at bounding box center [194, 219] width 258 height 28
drag, startPoint x: 98, startPoint y: 217, endPoint x: 98, endPoint y: 281, distance: 64.2
click at [96, 217] on input "Nombre completo" at bounding box center [194, 218] width 258 height 15
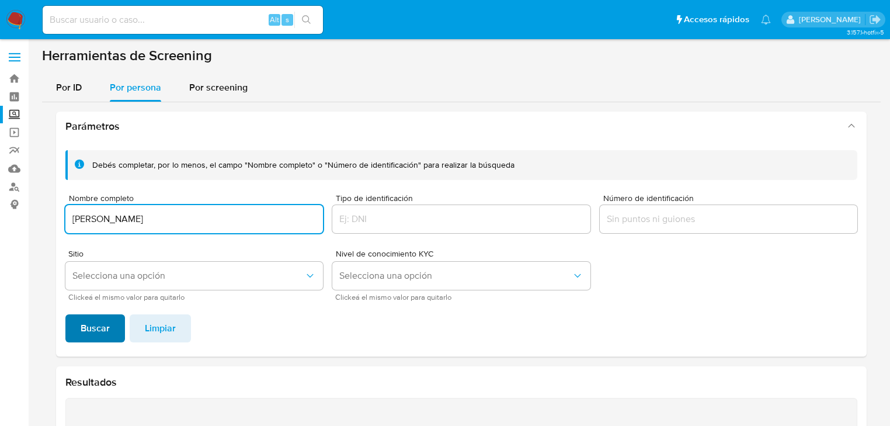
type input "CAROLINA RAMIREZ LEON"
click at [103, 329] on span "Buscar" at bounding box center [95, 328] width 29 height 26
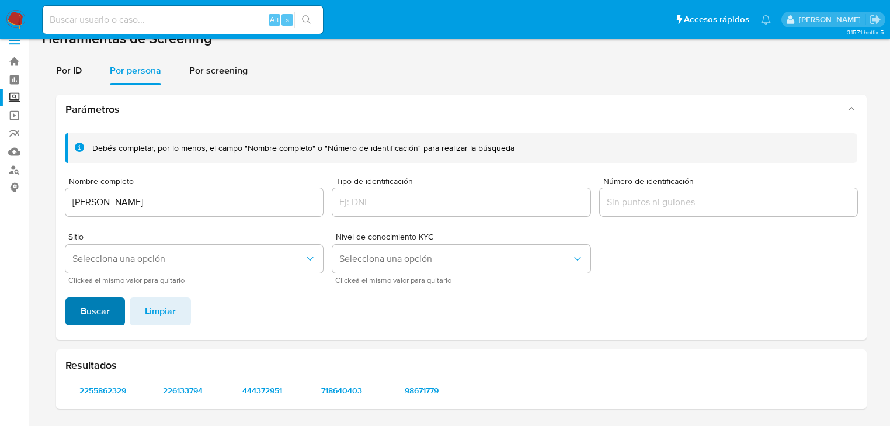
scroll to position [16, 0]
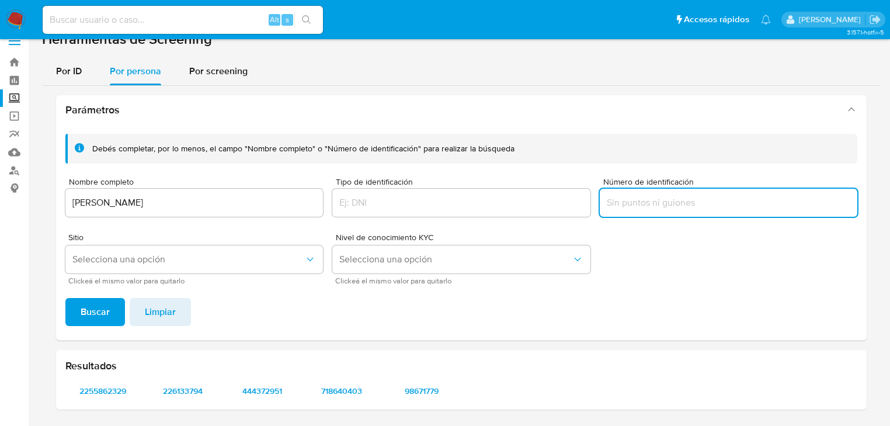
click at [701, 200] on input "Número de identificación" at bounding box center [729, 202] width 258 height 15
type input "RALC870906"
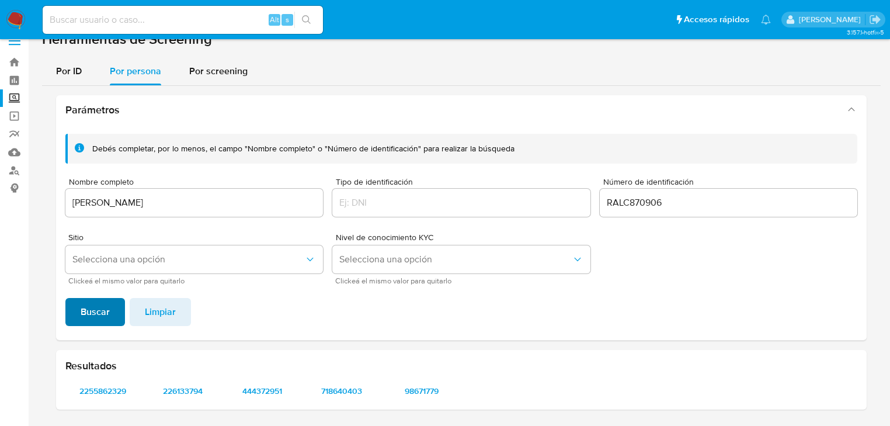
click at [108, 305] on span "Buscar" at bounding box center [95, 312] width 29 height 26
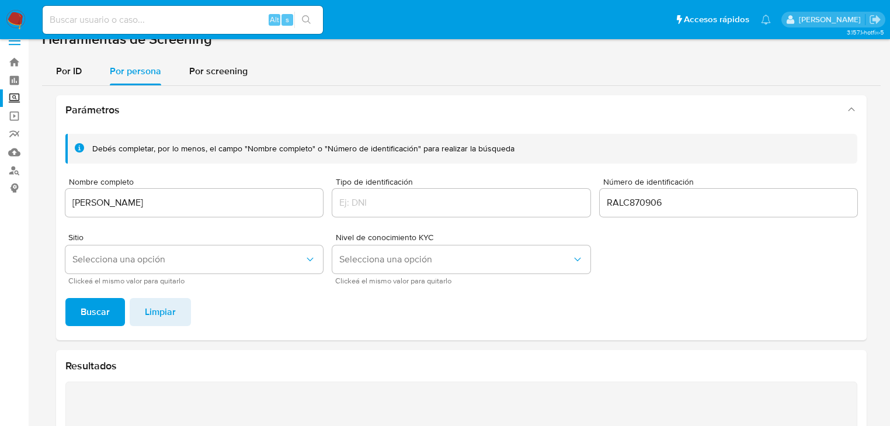
drag, startPoint x: 694, startPoint y: 214, endPoint x: 635, endPoint y: 207, distance: 60.1
click at [631, 207] on div "RALC870906" at bounding box center [729, 203] width 258 height 28
drag, startPoint x: 675, startPoint y: 200, endPoint x: 590, endPoint y: 200, distance: 84.7
click at [590, 200] on div "Debés completar, por lo menos, el campo "Nombre completo" o "Número de identifi…" at bounding box center [461, 209] width 792 height 150
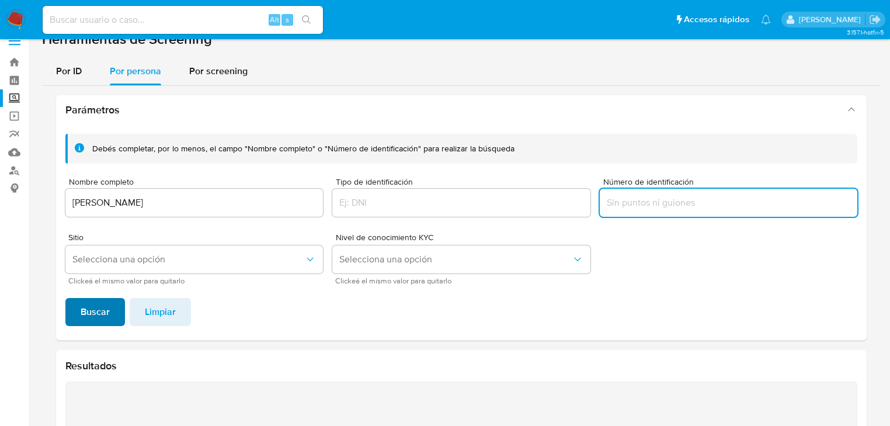
click at [74, 308] on button "Buscar" at bounding box center [95, 312] width 60 height 28
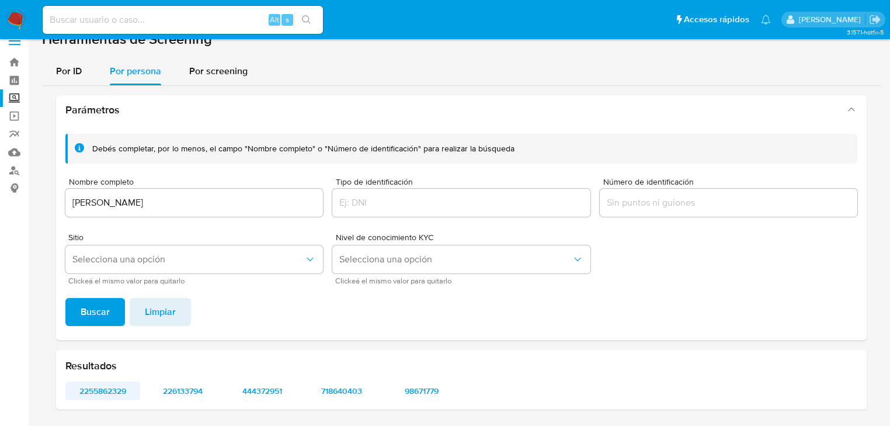
click at [93, 395] on span "2255862329" at bounding box center [103, 391] width 58 height 16
click at [190, 390] on span "226133794" at bounding box center [182, 391] width 58 height 16
click at [193, 385] on span "226133794" at bounding box center [182, 391] width 58 height 16
click at [265, 388] on span "444372951" at bounding box center [262, 391] width 58 height 16
click at [341, 389] on span "718640403" at bounding box center [341, 391] width 58 height 16
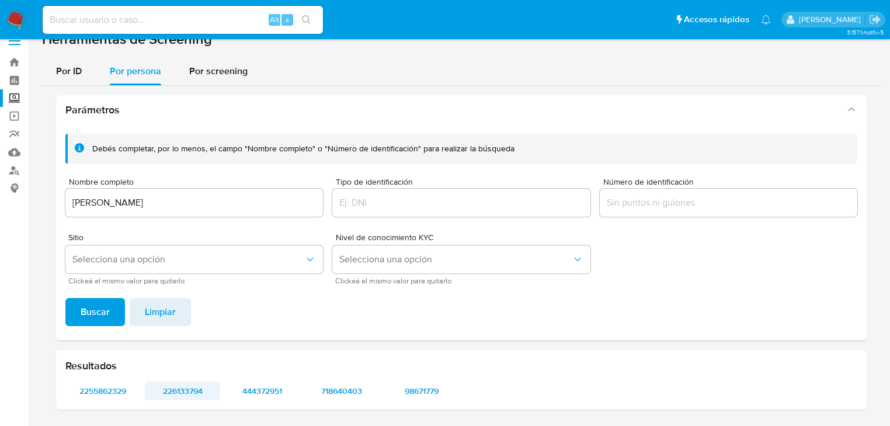
click at [196, 387] on span "226133794" at bounding box center [182, 391] width 58 height 16
click at [263, 391] on span "444372951" at bounding box center [262, 391] width 58 height 16
click at [345, 388] on span "718640403" at bounding box center [341, 391] width 58 height 16
click at [419, 395] on span "98671779" at bounding box center [421, 391] width 58 height 16
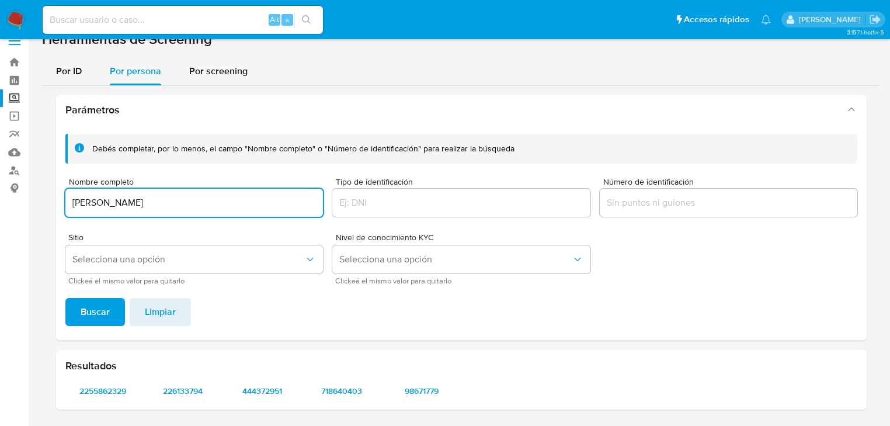
drag, startPoint x: 131, startPoint y: 203, endPoint x: 0, endPoint y: 210, distance: 131.0
click at [0, 208] on html "Pausado Ver notificaciones Alt s Accesos rápidos Presiona las siguientes teclas…" at bounding box center [445, 205] width 890 height 443
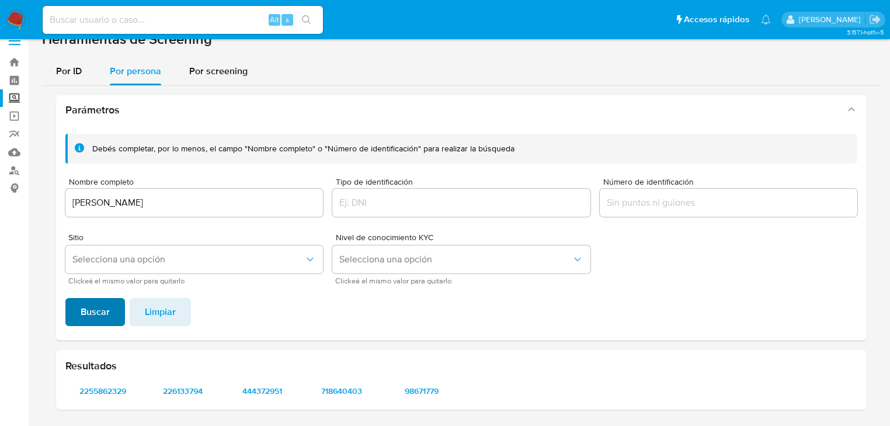
click at [94, 309] on span "Buscar" at bounding box center [95, 312] width 29 height 26
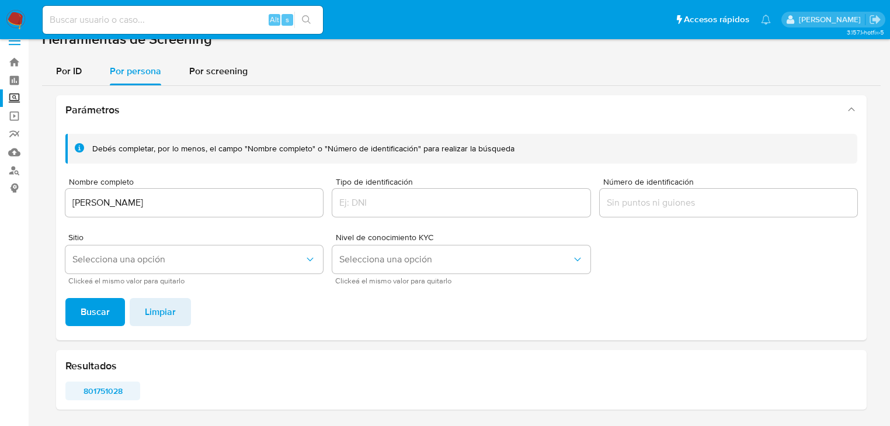
click at [107, 385] on span "801751028" at bounding box center [103, 391] width 58 height 16
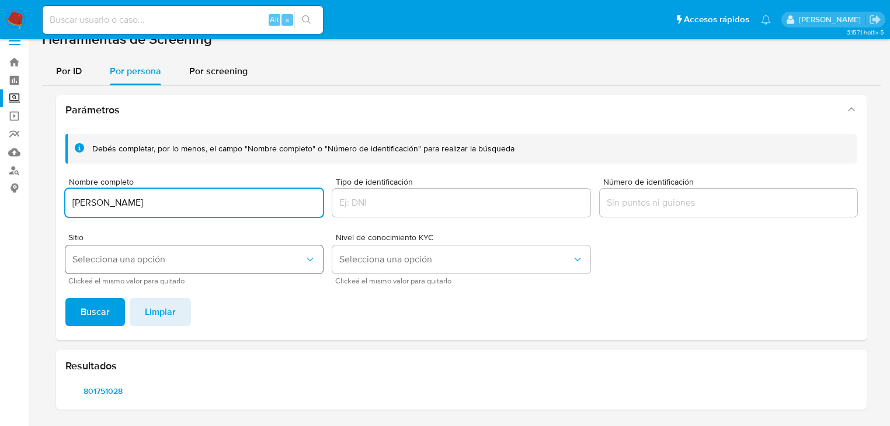
drag, startPoint x: 239, startPoint y: 196, endPoint x: 103, endPoint y: 262, distance: 151.8
click at [34, 199] on main "3.157.1-hotfix-5" at bounding box center [445, 205] width 890 height 443
type input "PAOLA CRISTEL DURAN MAGAÑA"
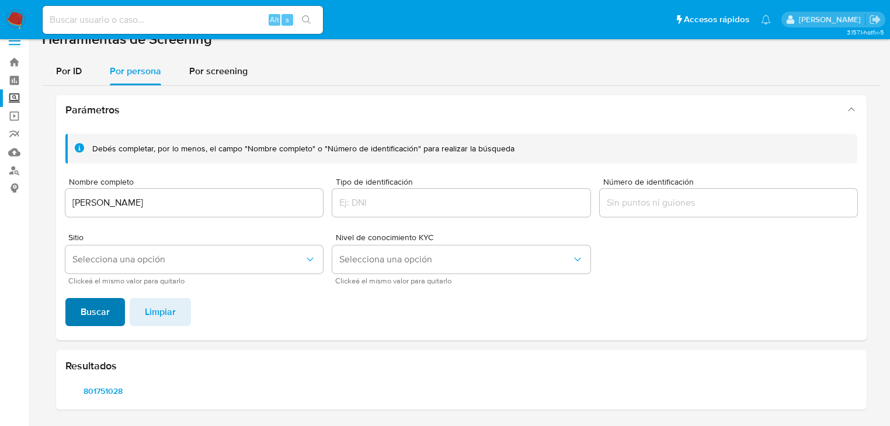
click at [101, 307] on span "Buscar" at bounding box center [95, 312] width 29 height 26
click at [103, 388] on span "1057024950" at bounding box center [103, 391] width 58 height 16
click at [15, 16] on img at bounding box center [16, 20] width 20 height 20
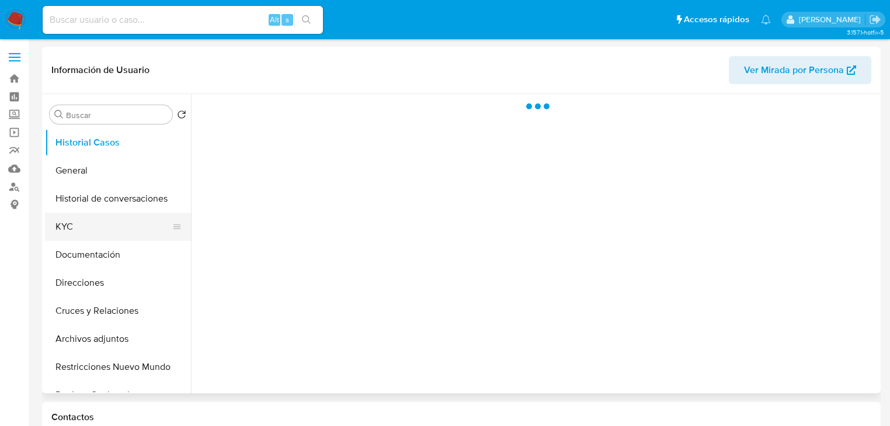
click at [82, 224] on button "KYC" at bounding box center [113, 227] width 137 height 28
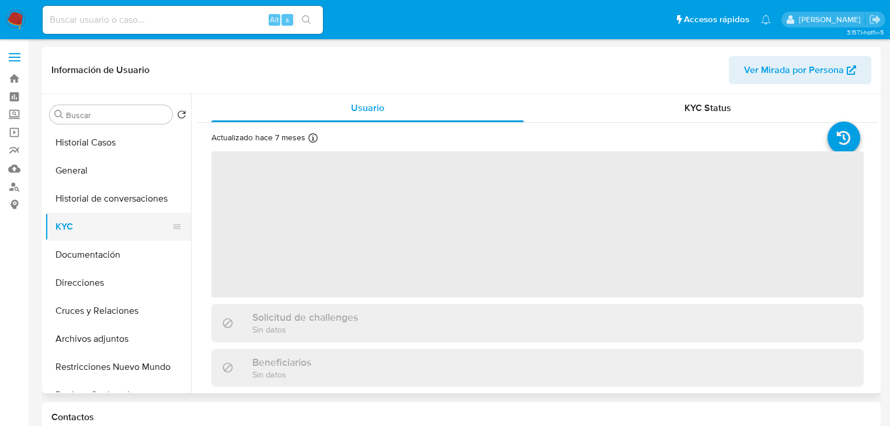
select select "10"
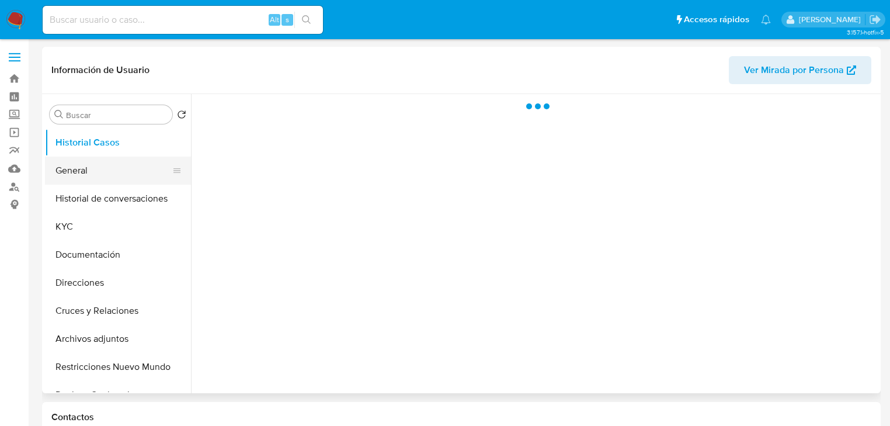
click at [91, 174] on button "General" at bounding box center [113, 171] width 137 height 28
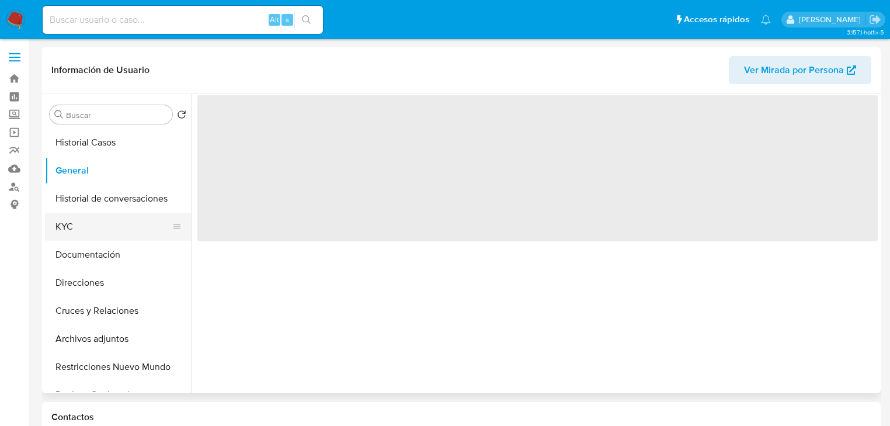
select select "10"
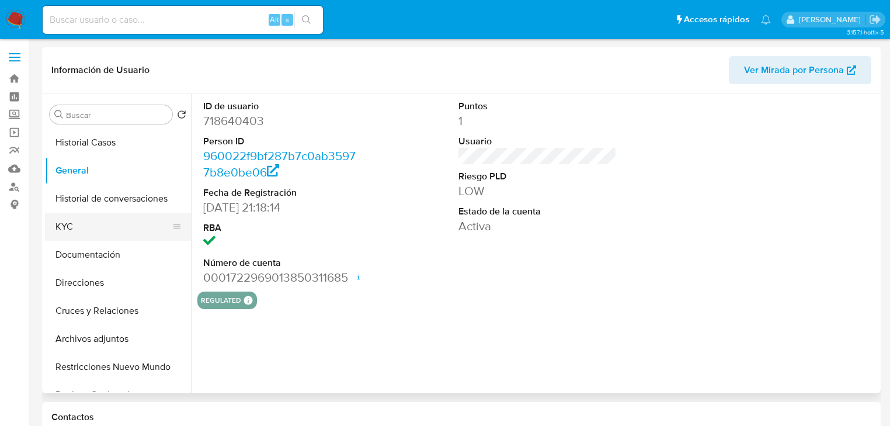
click at [64, 228] on button "KYC" at bounding box center [113, 227] width 137 height 28
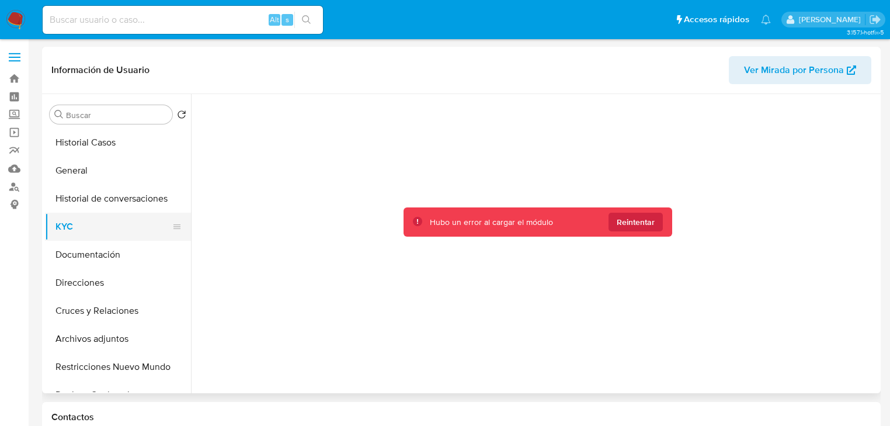
click at [102, 220] on button "KYC" at bounding box center [113, 227] width 137 height 28
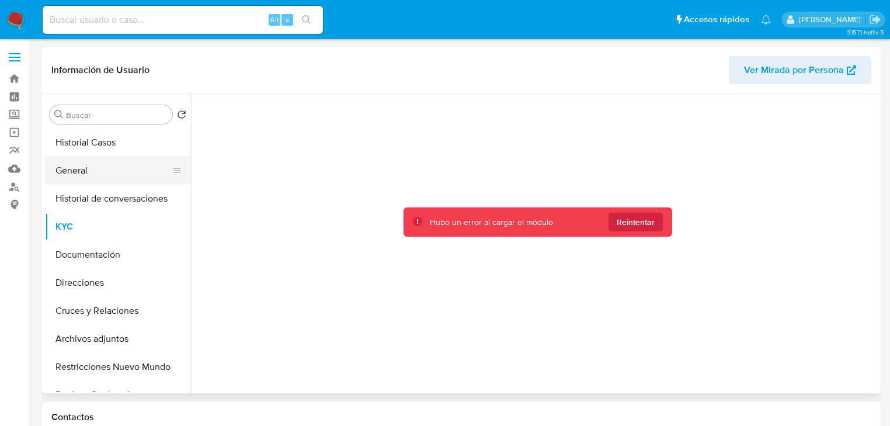
click at [100, 181] on button "General" at bounding box center [113, 171] width 137 height 28
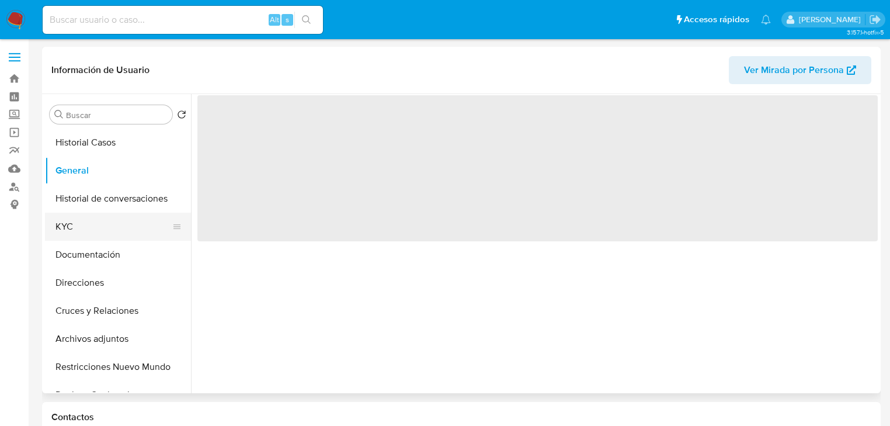
click at [88, 223] on button "KYC" at bounding box center [113, 227] width 137 height 28
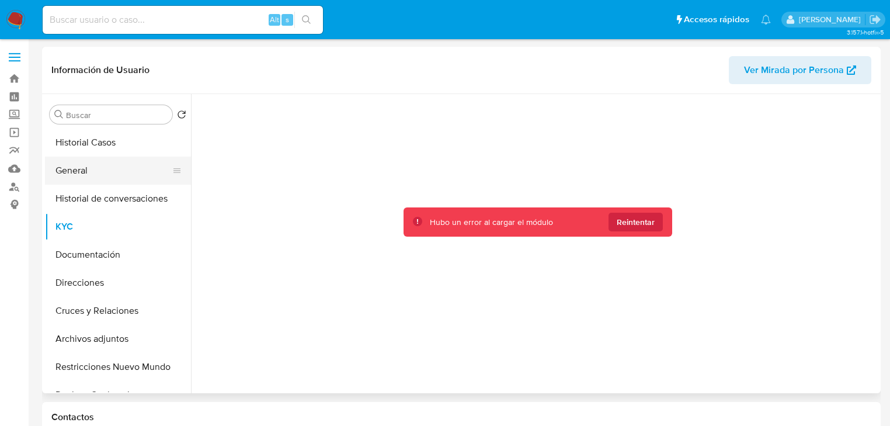
drag, startPoint x: 100, startPoint y: 144, endPoint x: 92, endPoint y: 159, distance: 17.0
click at [100, 145] on button "Historial Casos" at bounding box center [118, 142] width 146 height 28
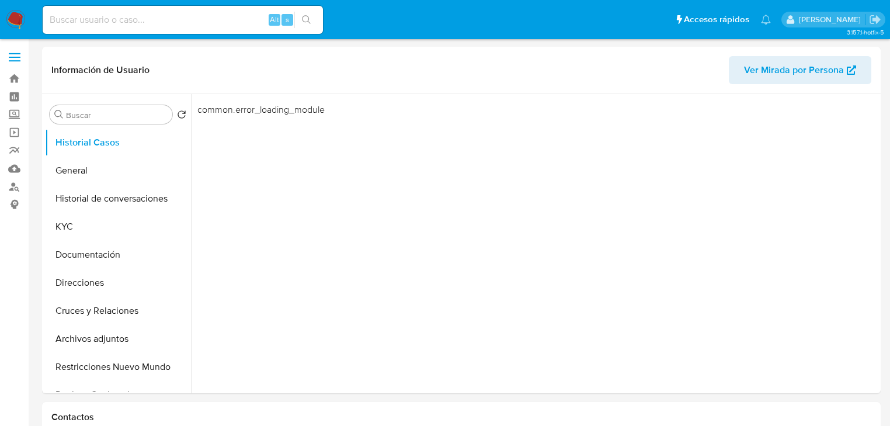
click at [22, 16] on img at bounding box center [16, 20] width 20 height 20
drag, startPoint x: 66, startPoint y: 228, endPoint x: 187, endPoint y: 246, distance: 122.2
click at [67, 229] on button "KYC" at bounding box center [118, 227] width 146 height 28
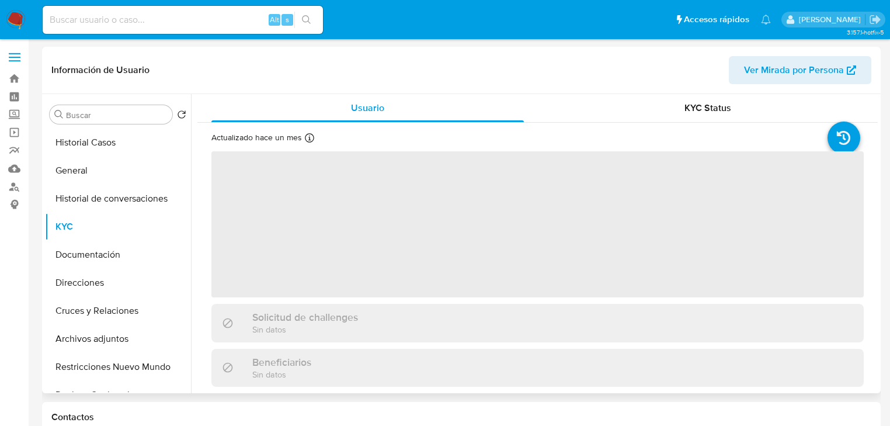
select select "10"
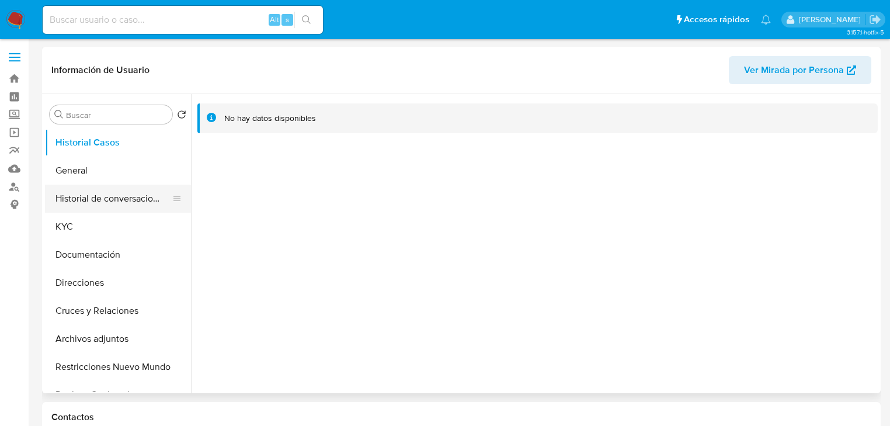
drag, startPoint x: 75, startPoint y: 171, endPoint x: 77, endPoint y: 201, distance: 30.5
click at [75, 171] on button "General" at bounding box center [118, 171] width 146 height 28
select select "10"
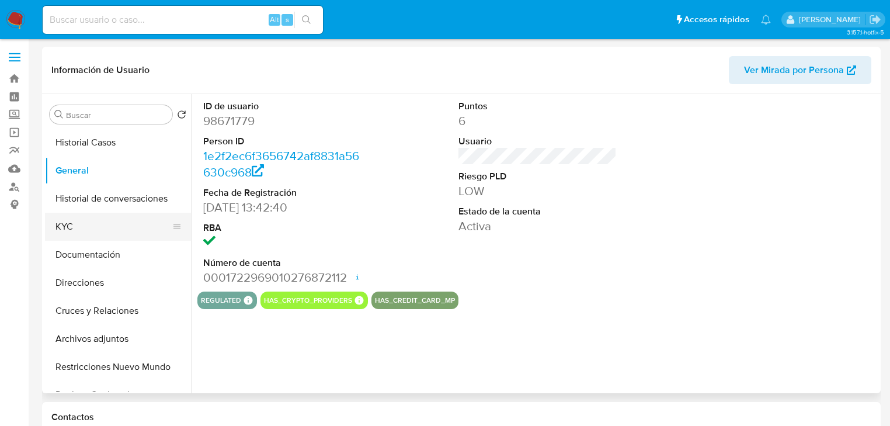
click at [69, 230] on button "KYC" at bounding box center [113, 227] width 137 height 28
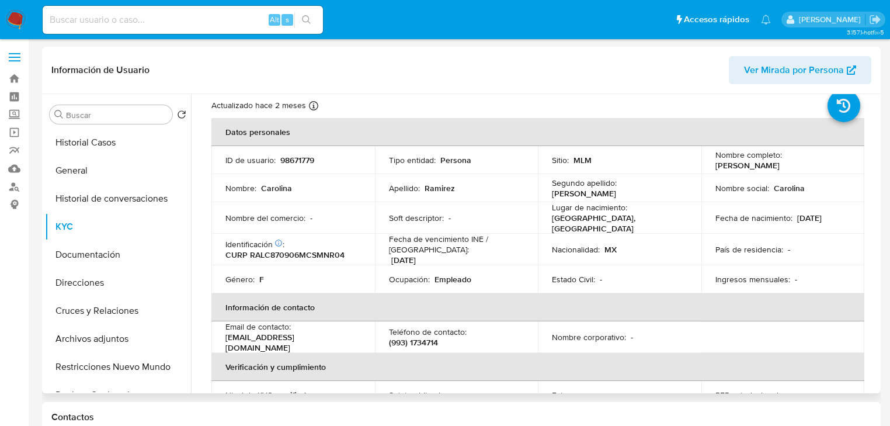
scroll to position [47, 0]
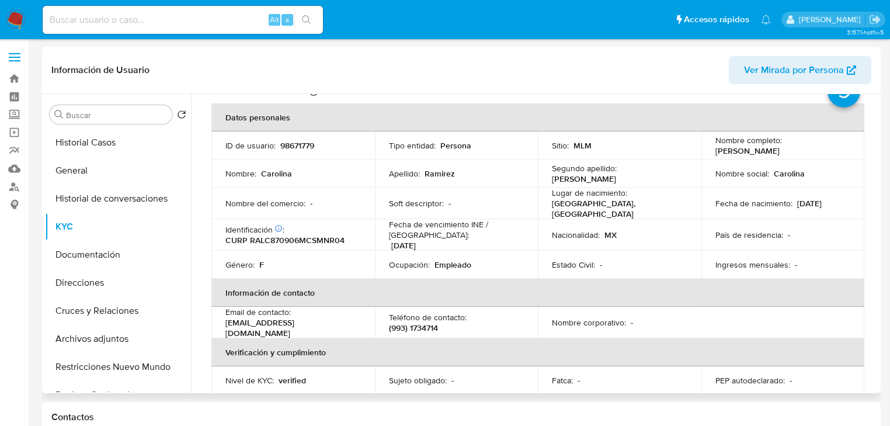
drag, startPoint x: 220, startPoint y: 148, endPoint x: 255, endPoint y: 133, distance: 38.5
click at [220, 148] on td "ID de usuario : 98671779" at bounding box center [293, 145] width 164 height 28
drag, startPoint x: 280, startPoint y: 147, endPoint x: 205, endPoint y: 144, distance: 74.8
click at [339, 144] on div "ID de usuario : 98671779" at bounding box center [292, 145] width 135 height 11
copy p "98671779"
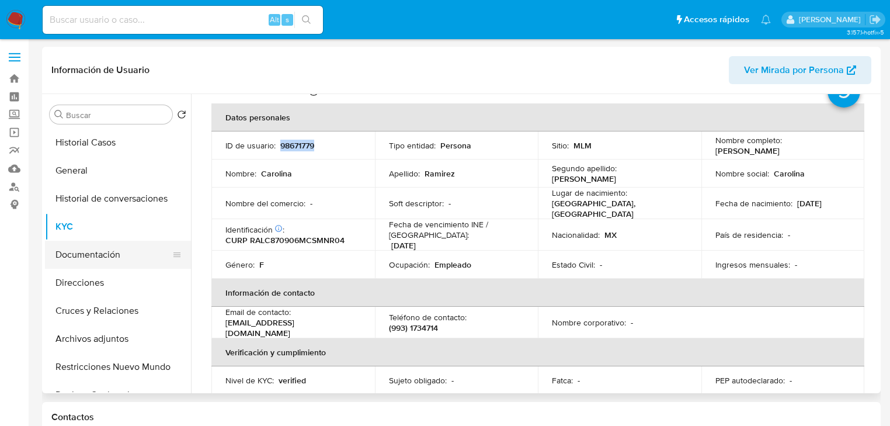
click at [100, 249] on button "Documentación" at bounding box center [113, 255] width 137 height 28
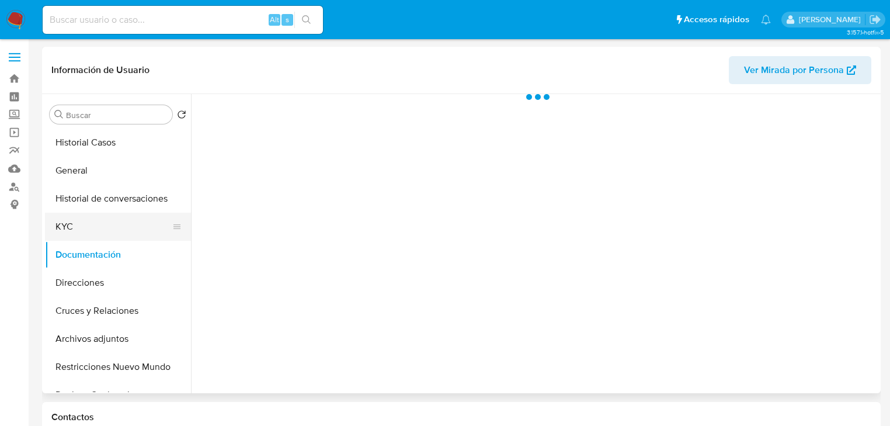
scroll to position [0, 0]
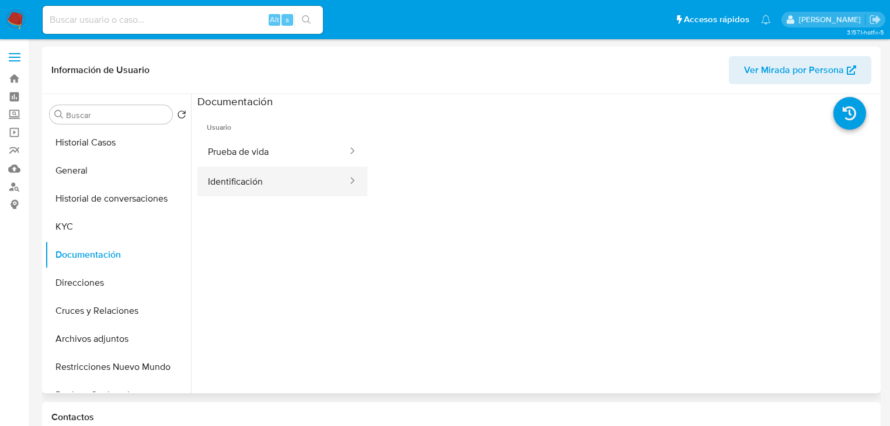
click at [247, 178] on button "Identificación" at bounding box center [272, 181] width 151 height 30
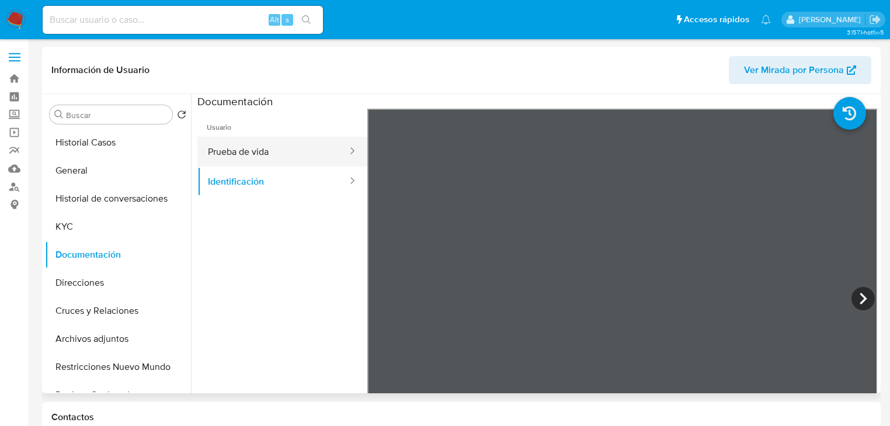
click at [276, 147] on button "Prueba de vida" at bounding box center [272, 152] width 151 height 30
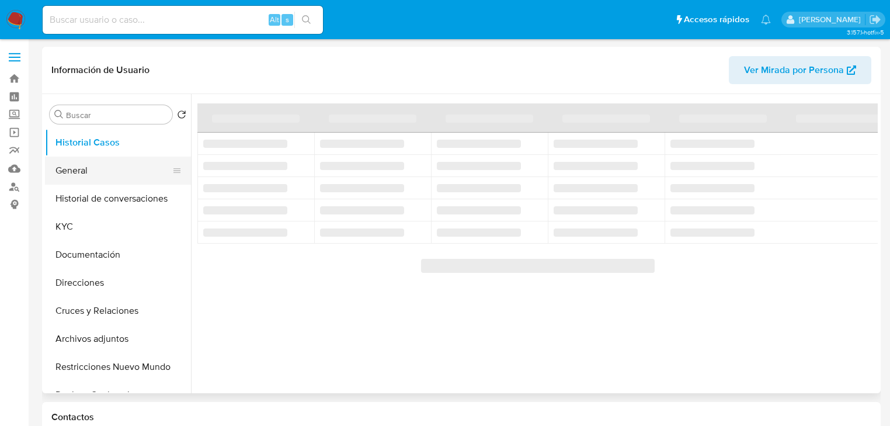
click at [106, 171] on button "General" at bounding box center [113, 171] width 137 height 28
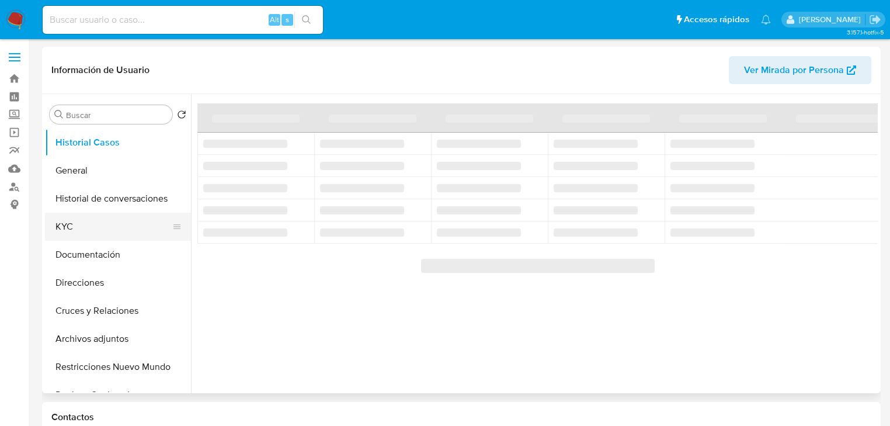
select select "10"
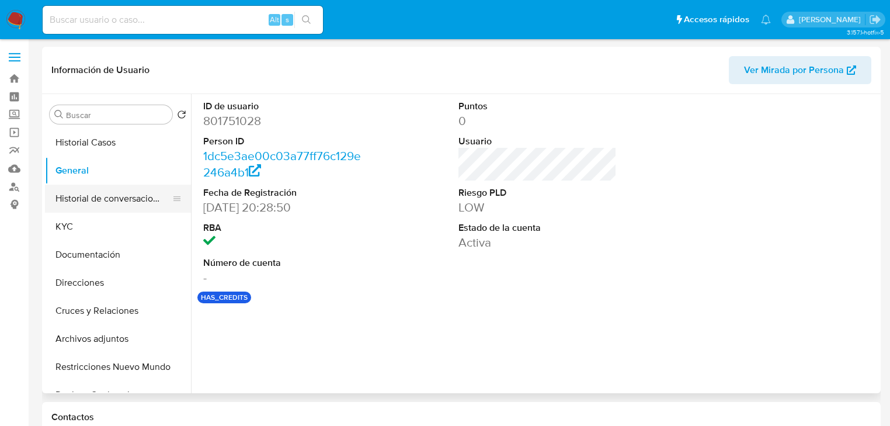
click at [85, 210] on button "Historial de conversaciones" at bounding box center [113, 199] width 137 height 28
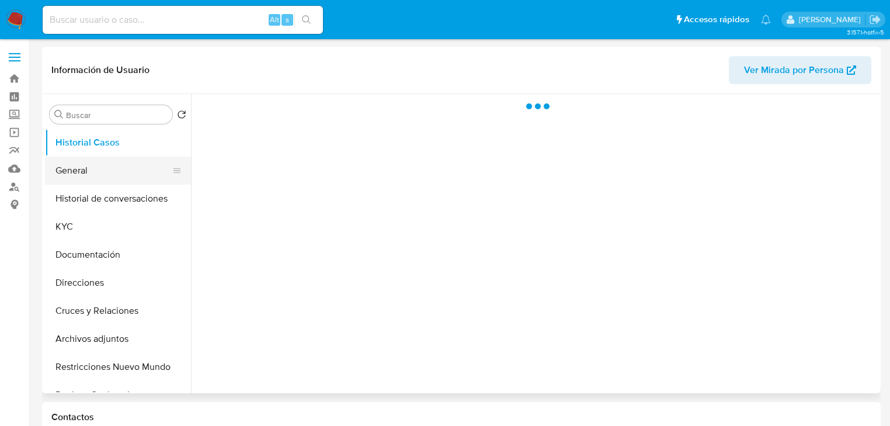
click at [82, 160] on button "General" at bounding box center [113, 171] width 137 height 28
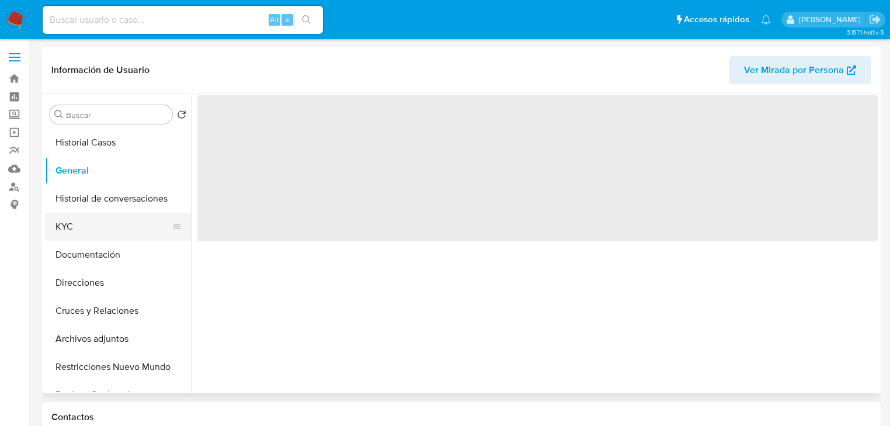
select select "10"
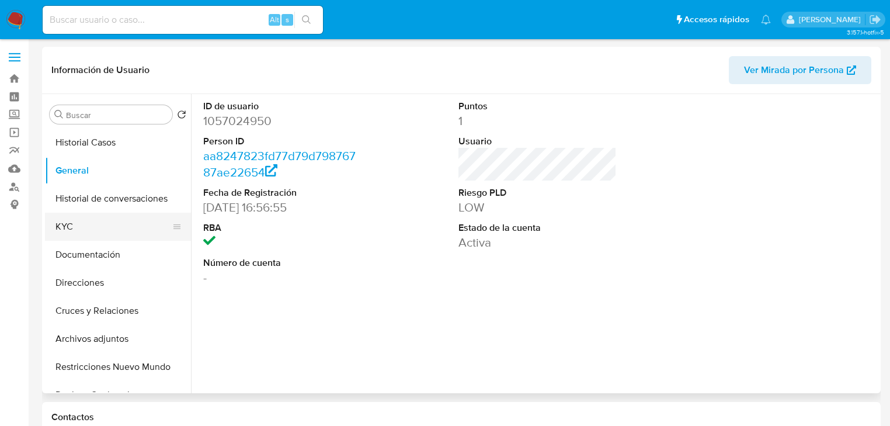
click at [70, 223] on button "KYC" at bounding box center [113, 227] width 137 height 28
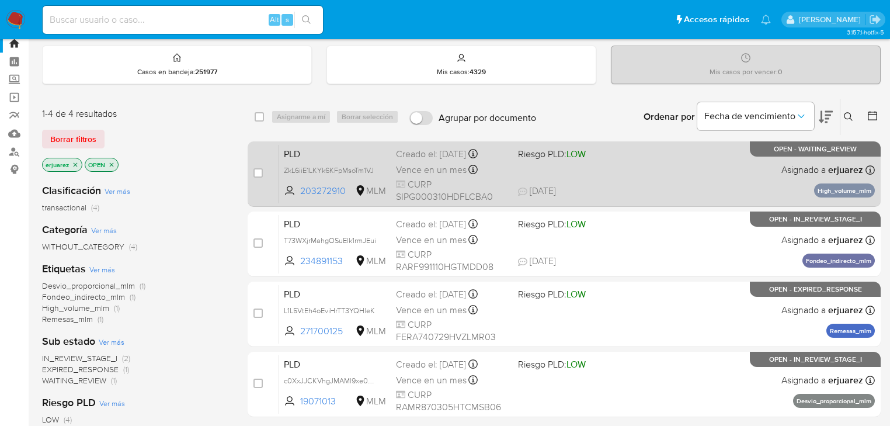
scroll to position [93, 0]
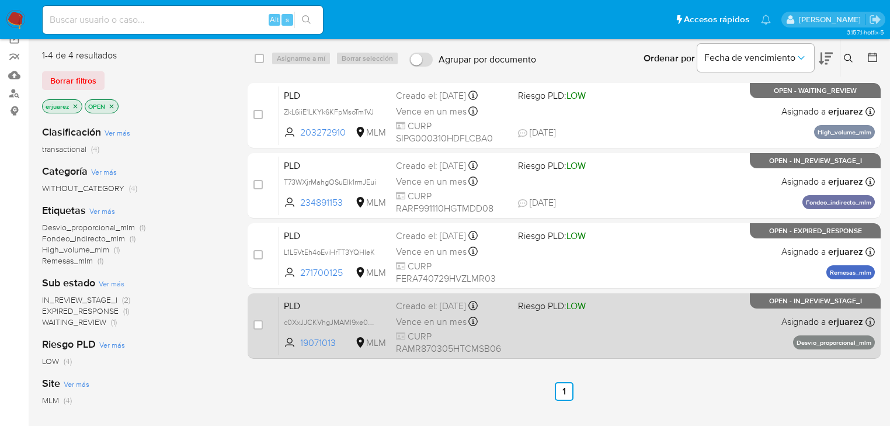
click at [516, 332] on div "PLD c0XxJJCKVhgJMAMl9xe05QRx 19071013 MLM Riesgo PLD: LOW Creado el: [DATE] Cre…" at bounding box center [577, 325] width 596 height 59
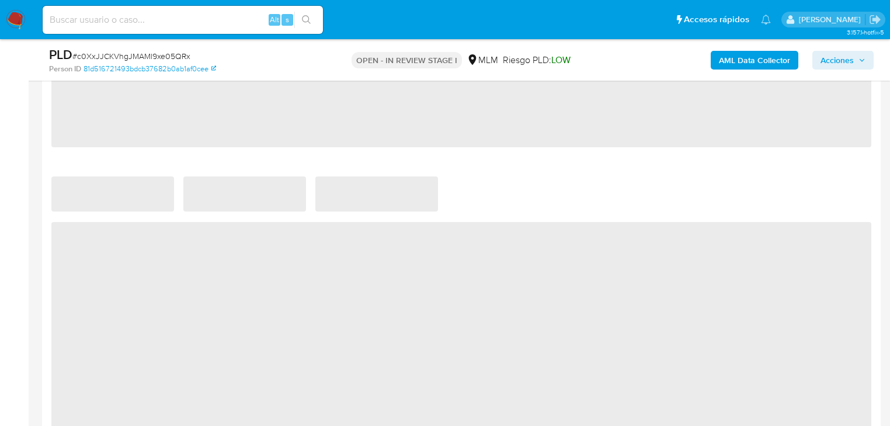
select select "10"
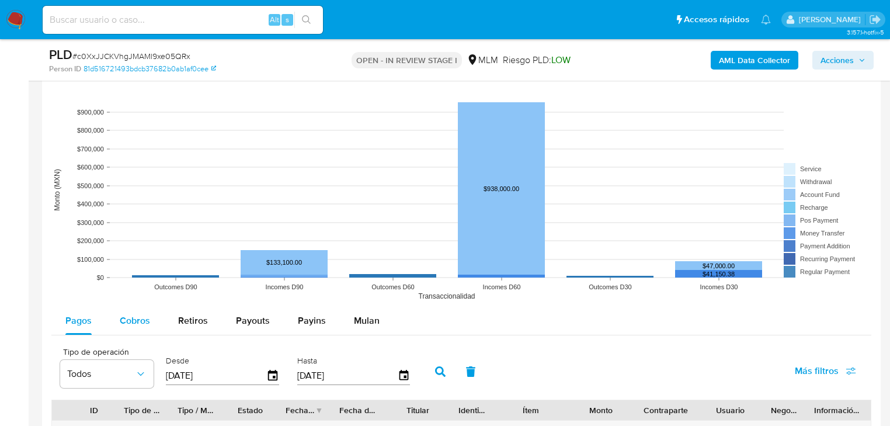
drag, startPoint x: 137, startPoint y: 333, endPoint x: 157, endPoint y: 314, distance: 28.1
click at [137, 332] on div "Pagos Cobros Retiros Payouts Payins Mulan" at bounding box center [461, 321] width 820 height 29
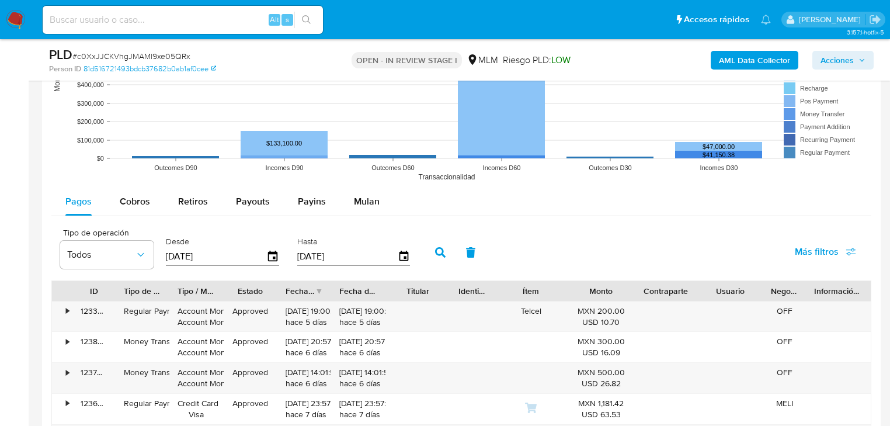
scroll to position [1215, 0]
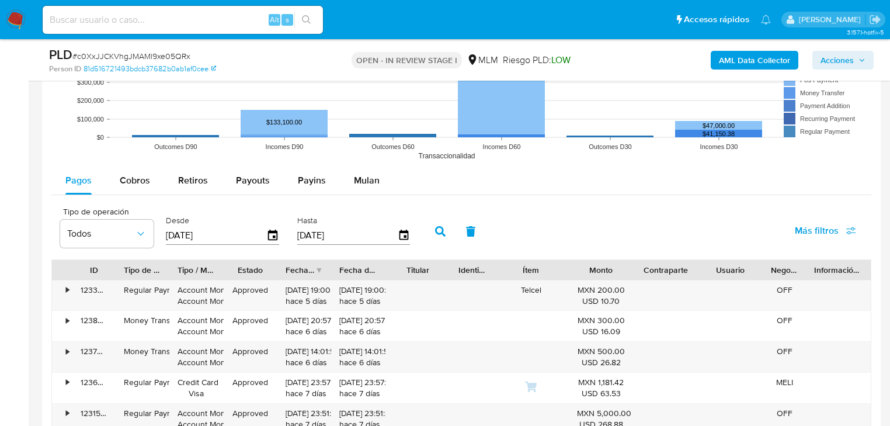
drag, startPoint x: 128, startPoint y: 182, endPoint x: 161, endPoint y: 194, distance: 34.9
click at [128, 181] on span "Cobros" at bounding box center [135, 179] width 30 height 13
select select "10"
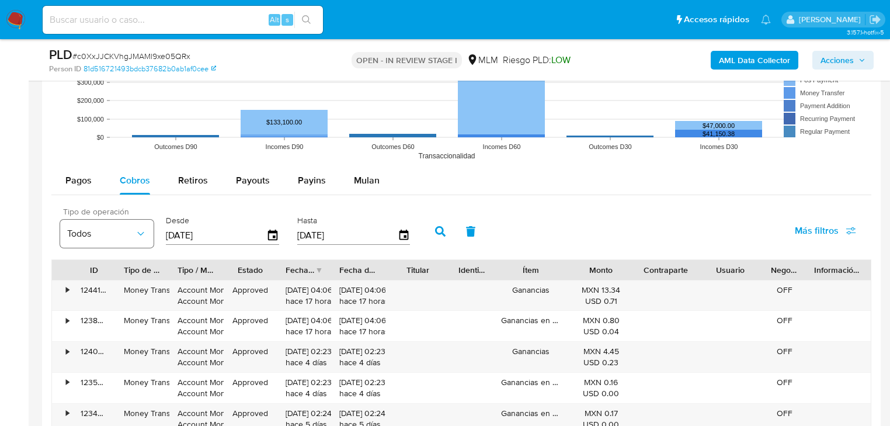
drag, startPoint x: 231, startPoint y: 239, endPoint x: 119, endPoint y: 239, distance: 112.1
click at [119, 239] on div "Tipo de operación Todos Desde 04/06/2025 Hasta 01/09/2025" at bounding box center [237, 230] width 367 height 47
type input "0_/__/____"
type input "01/08/2025"
click at [443, 229] on icon "button" at bounding box center [440, 231] width 11 height 11
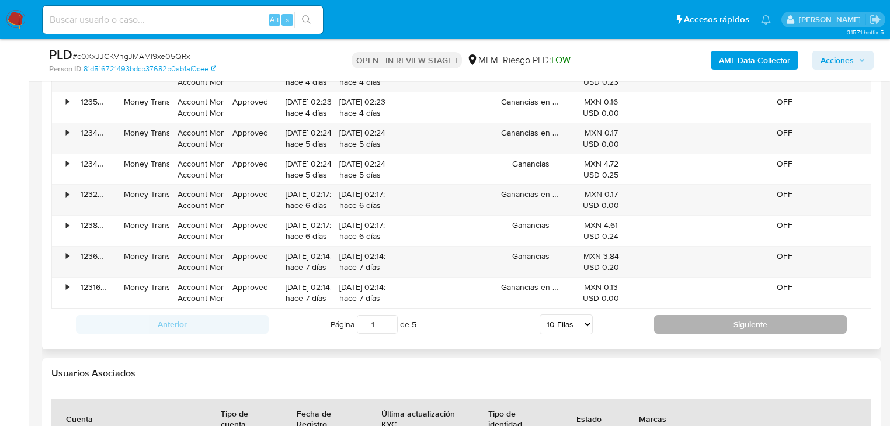
click at [721, 328] on button "Siguiente" at bounding box center [750, 324] width 193 height 19
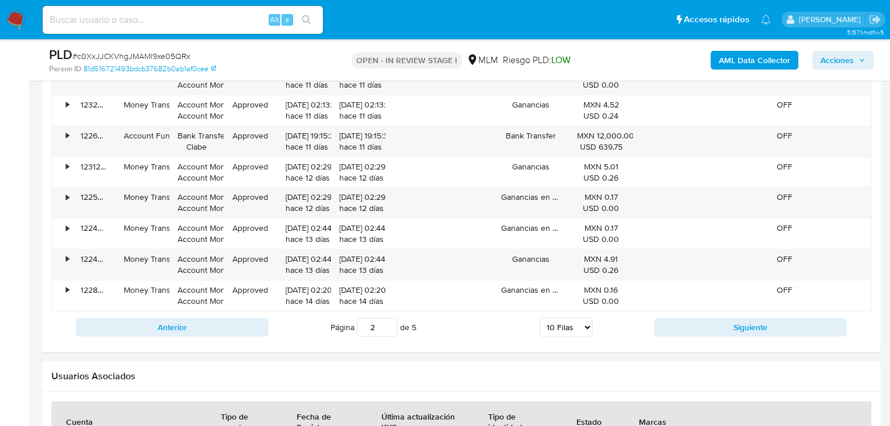
scroll to position [1495, 0]
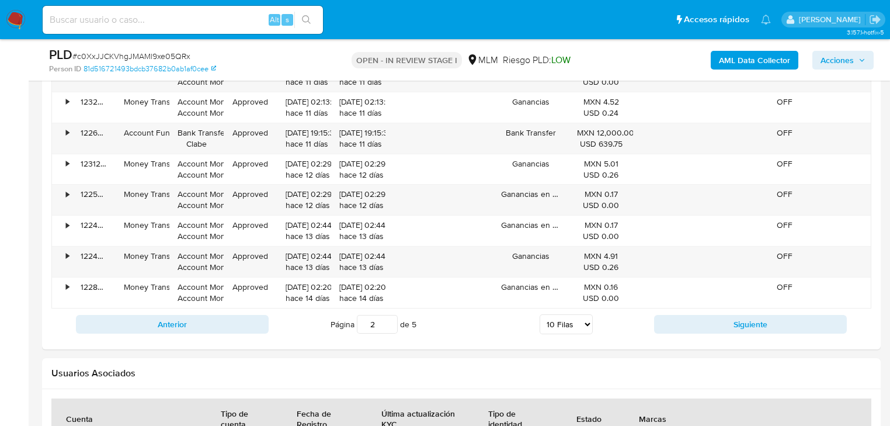
drag, startPoint x: 704, startPoint y: 315, endPoint x: 535, endPoint y: 241, distance: 184.6
click at [697, 315] on button "Siguiente" at bounding box center [750, 324] width 193 height 19
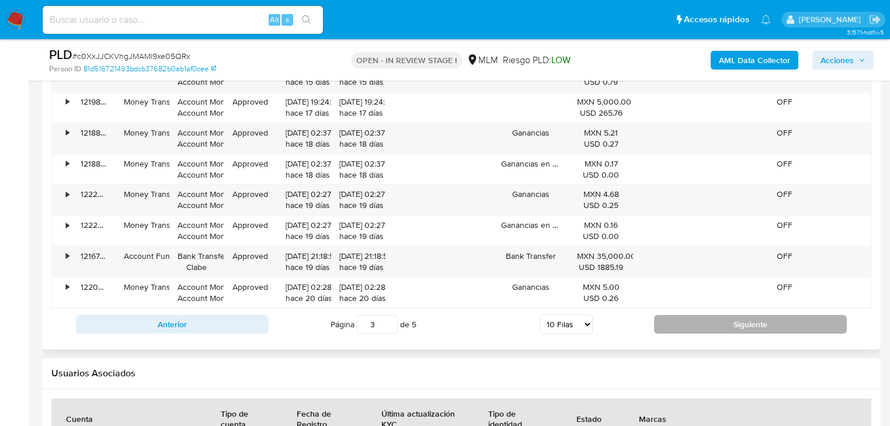
click at [683, 321] on button "Siguiente" at bounding box center [750, 324] width 193 height 19
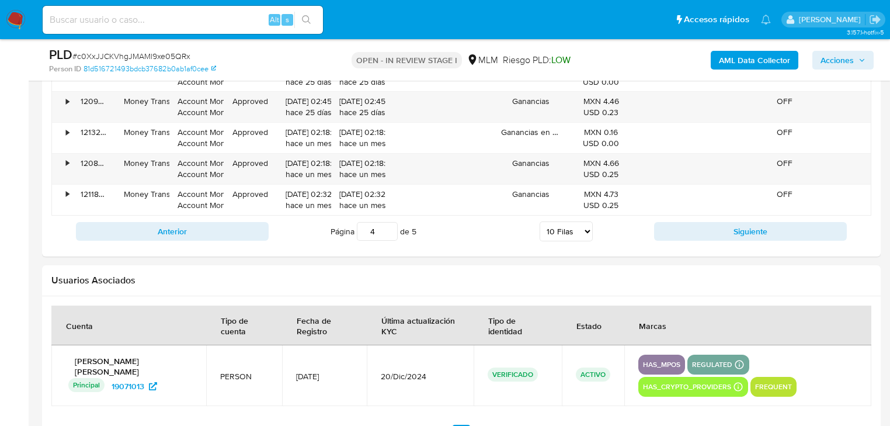
scroll to position [1589, 0]
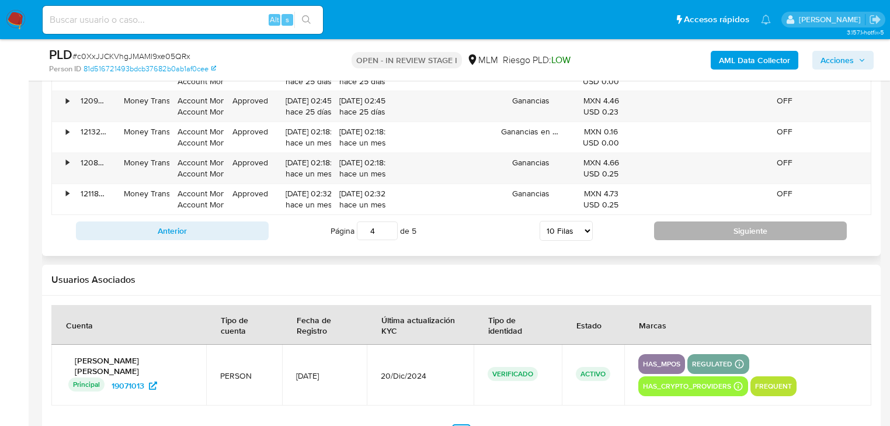
click at [673, 224] on button "Siguiente" at bounding box center [750, 230] width 193 height 19
type input "5"
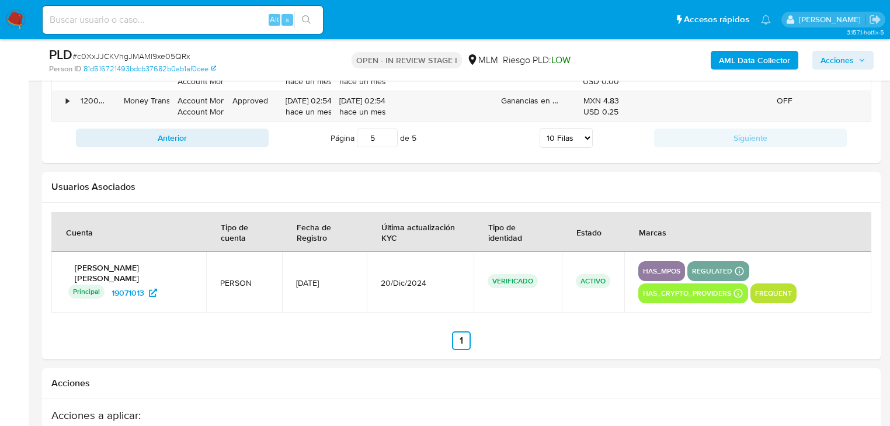
drag, startPoint x: 86, startPoint y: 316, endPoint x: 92, endPoint y: 319, distance: 6.5
click at [86, 317] on section at bounding box center [461, 281] width 820 height 138
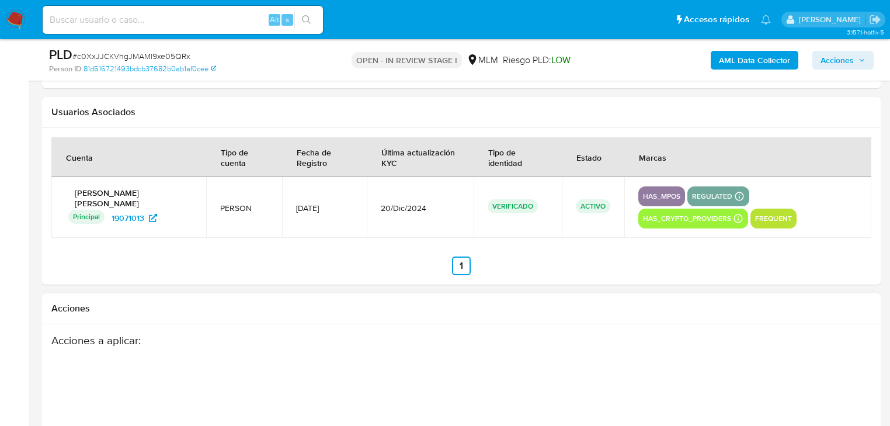
scroll to position [1740, 0]
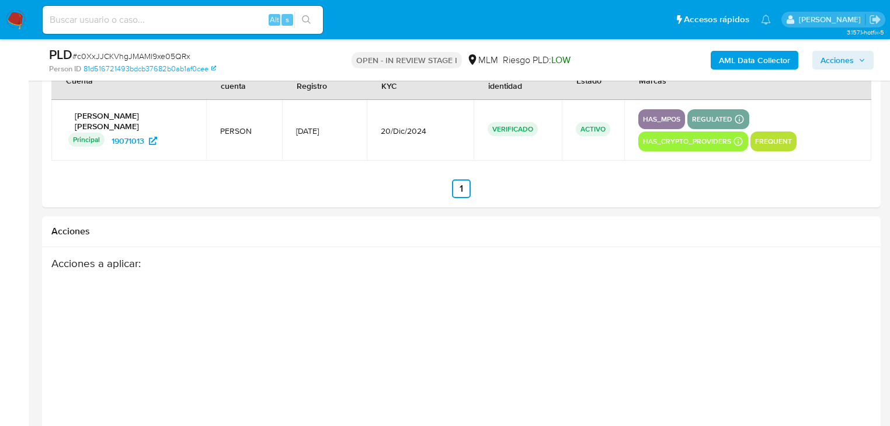
click at [17, 14] on img at bounding box center [16, 20] width 20 height 20
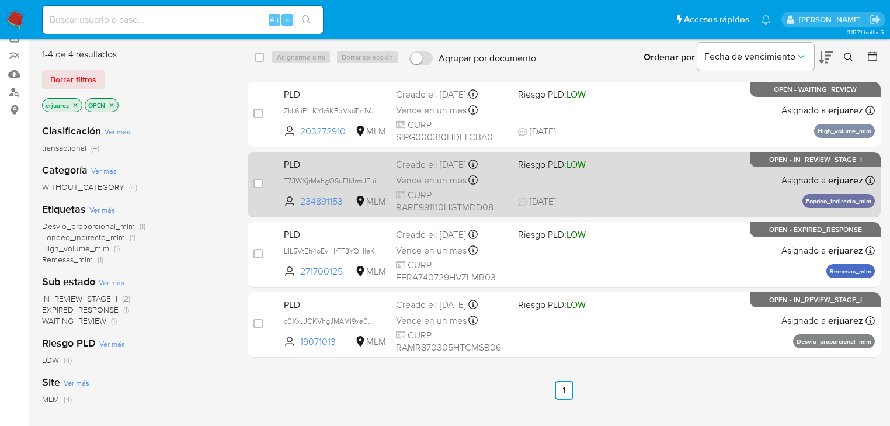
scroll to position [140, 0]
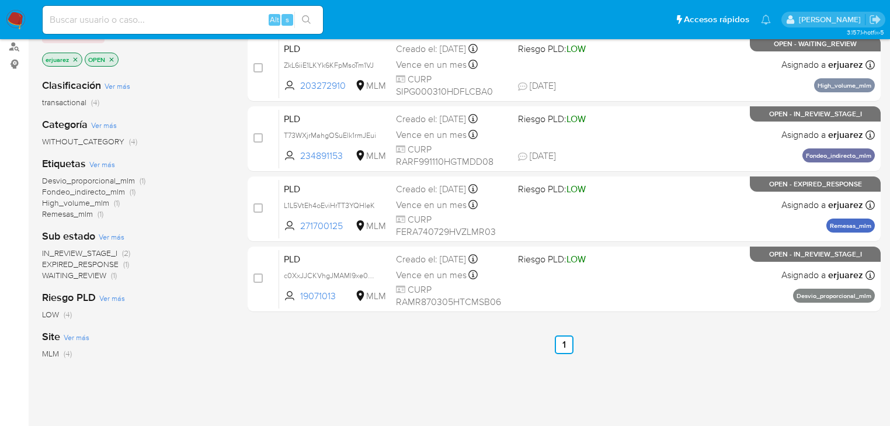
click at [18, 16] on img at bounding box center [16, 20] width 20 height 20
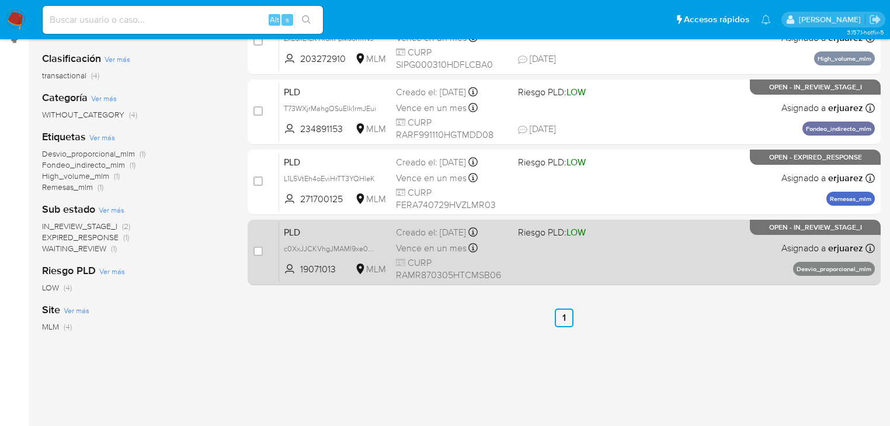
scroll to position [187, 0]
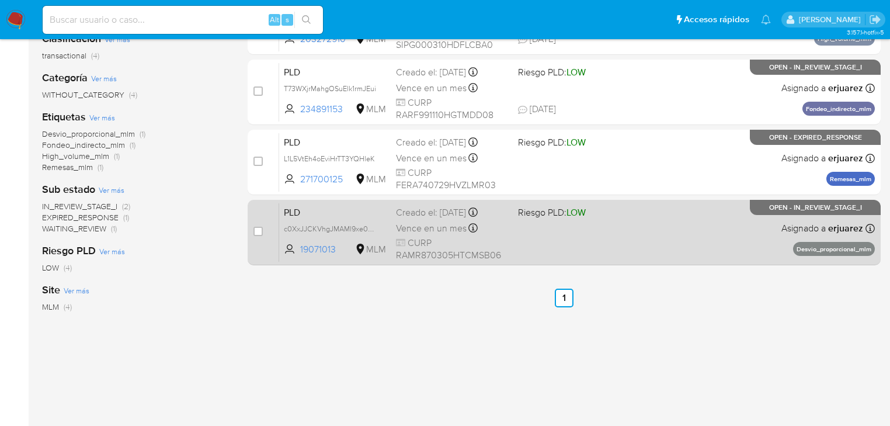
click at [674, 243] on div "PLD c0XxJJCKVhgJMAMl9xe05QRx 19071013 MLM Riesgo PLD: LOW Creado el: 12/08/2025…" at bounding box center [577, 232] width 596 height 59
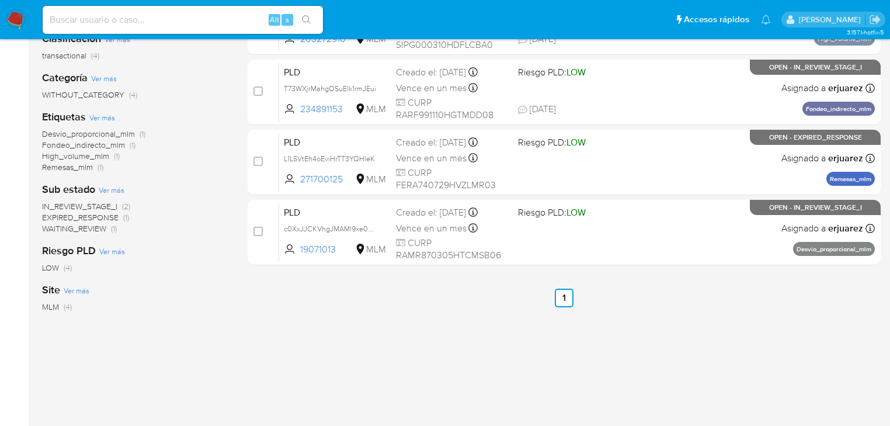
drag, startPoint x: 16, startPoint y: 16, endPoint x: 41, endPoint y: 3, distance: 28.2
click at [18, 15] on img at bounding box center [16, 20] width 20 height 20
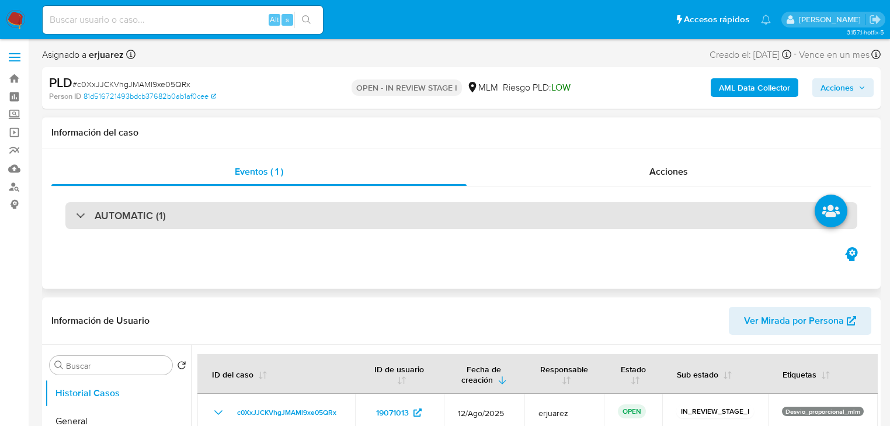
select select "10"
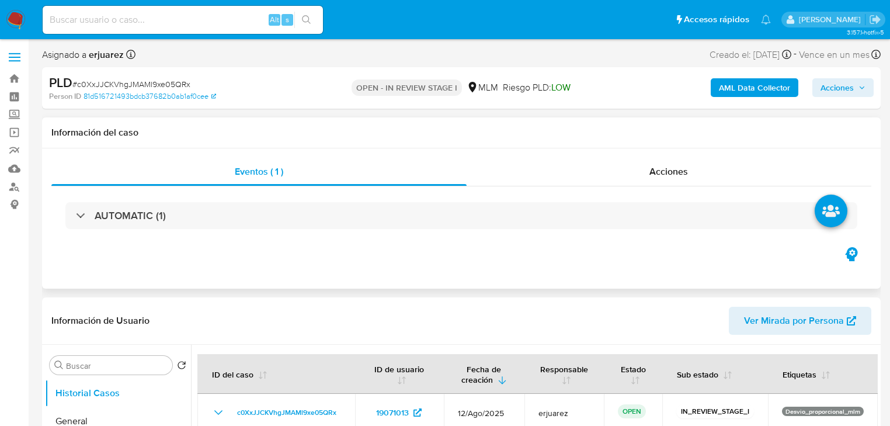
drag, startPoint x: 124, startPoint y: 255, endPoint x: 135, endPoint y: 261, distance: 12.5
click at [124, 256] on div "Eventos ( 1 ) Acciones AUTOMATIC (1)" at bounding box center [461, 218] width 839 height 140
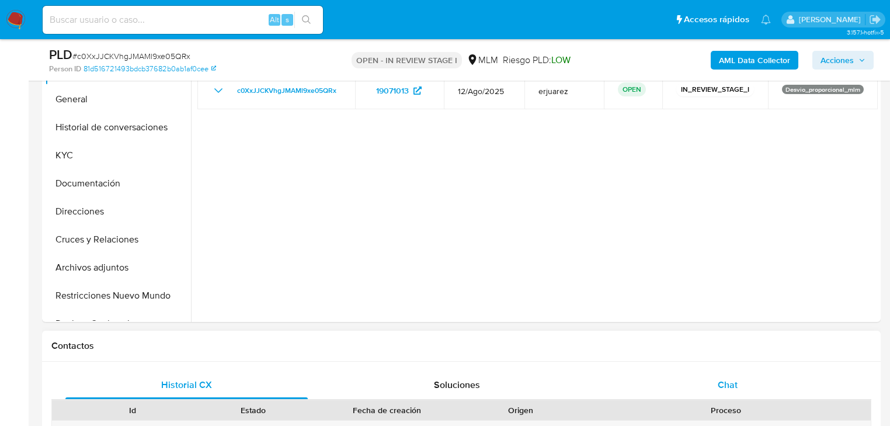
click at [705, 374] on div "Chat" at bounding box center [728, 385] width 242 height 28
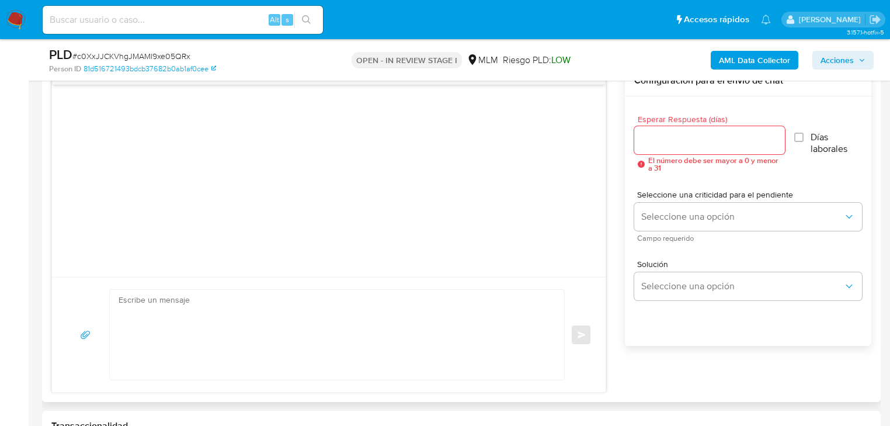
scroll to position [607, 0]
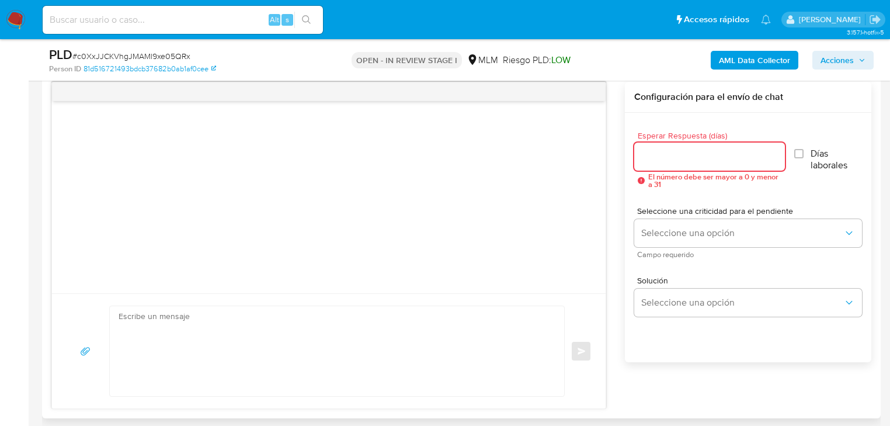
click at [687, 152] on input "Esperar Respuesta (días)" at bounding box center [709, 156] width 151 height 15
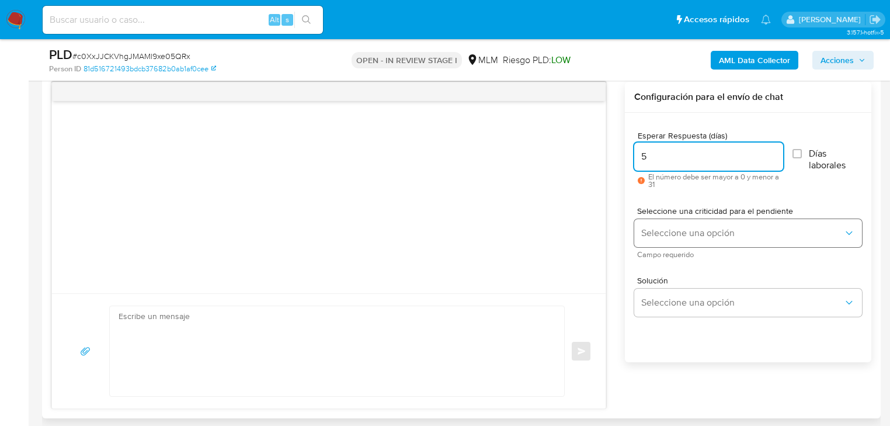
type input "5"
click at [689, 231] on span "Seleccione una opción" at bounding box center [742, 233] width 202 height 12
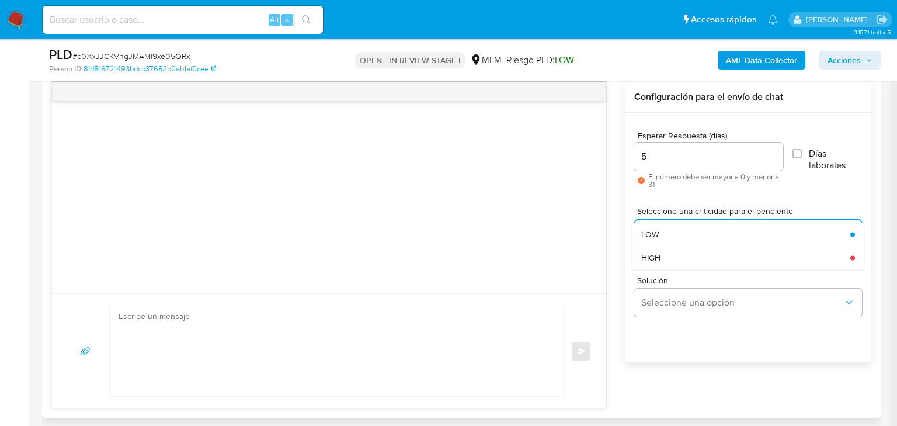
click at [675, 249] on div "HIGH" at bounding box center [742, 257] width 202 height 23
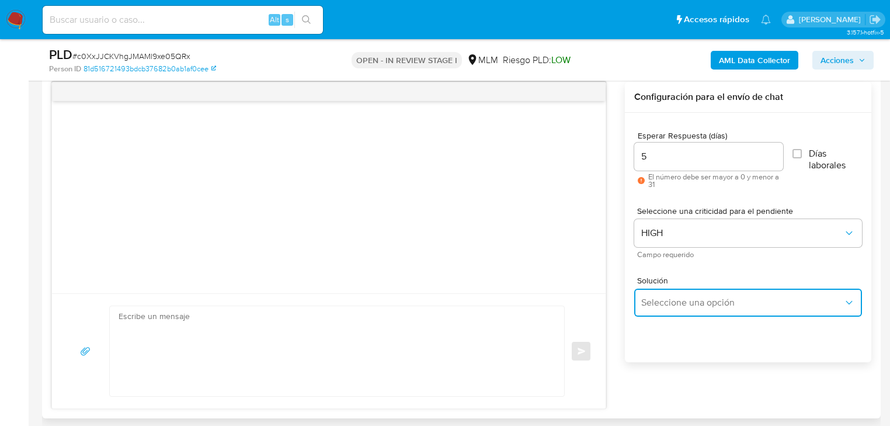
drag, startPoint x: 689, startPoint y: 305, endPoint x: 729, endPoint y: 295, distance: 42.1
click at [689, 305] on span "Seleccione una opción" at bounding box center [742, 303] width 202 height 12
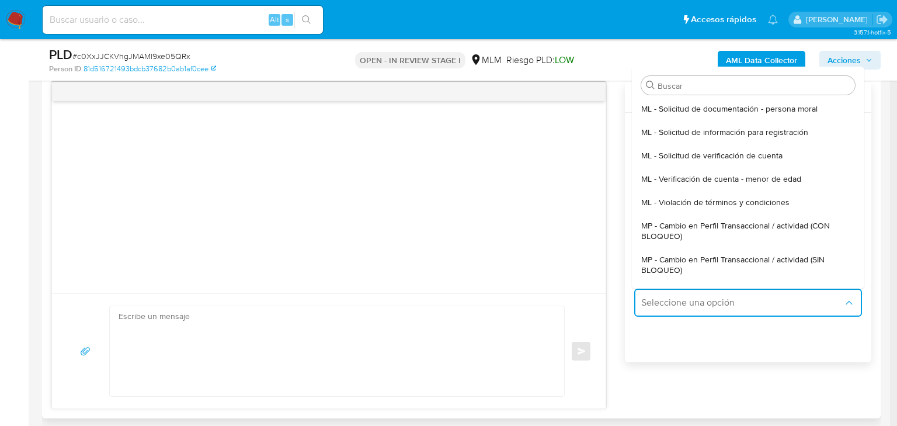
drag, startPoint x: 781, startPoint y: 259, endPoint x: 342, endPoint y: 352, distance: 448.9
click at [781, 260] on span "MP - Cambio en Perfil Transaccional / actividad (SIN BLOQUEO)" at bounding box center [744, 264] width 207 height 21
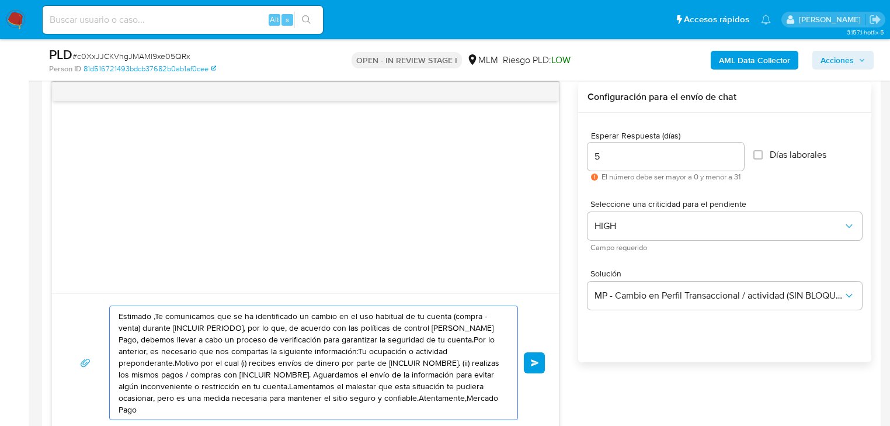
drag, startPoint x: 320, startPoint y: 362, endPoint x: 302, endPoint y: 342, distance: 26.9
paste textarea "jueves, 7 de agosto de 2025 05:38 p. m. Estimado Rubén se ha identificado un ca…"
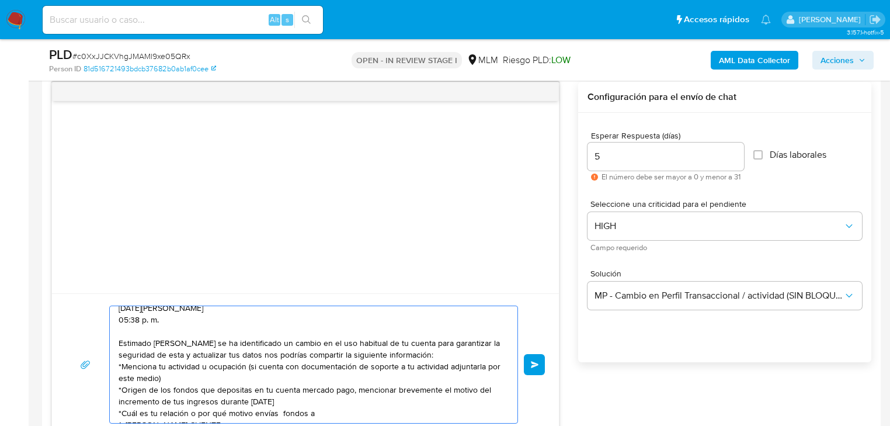
scroll to position [0, 0]
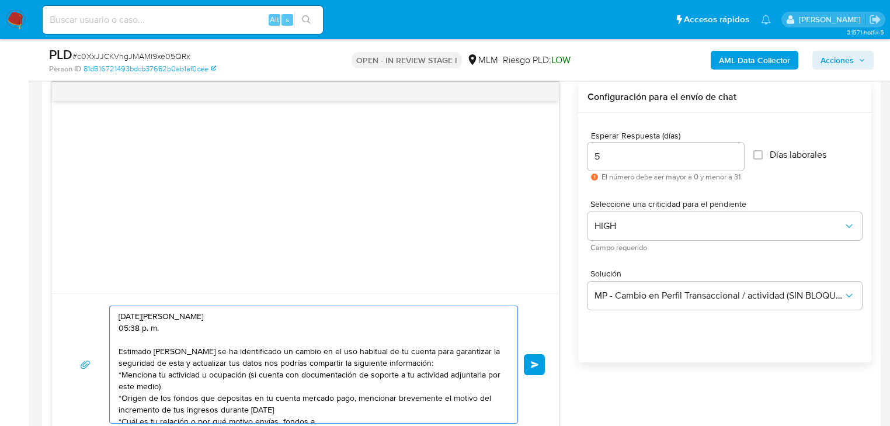
drag, startPoint x: 166, startPoint y: 329, endPoint x: 81, endPoint y: 307, distance: 88.0
click at [81, 307] on div "jueves, 7 de agosto de 2025 05:38 p. m. Estimado Rubén se ha identificado un ca…" at bounding box center [305, 364] width 479 height 118
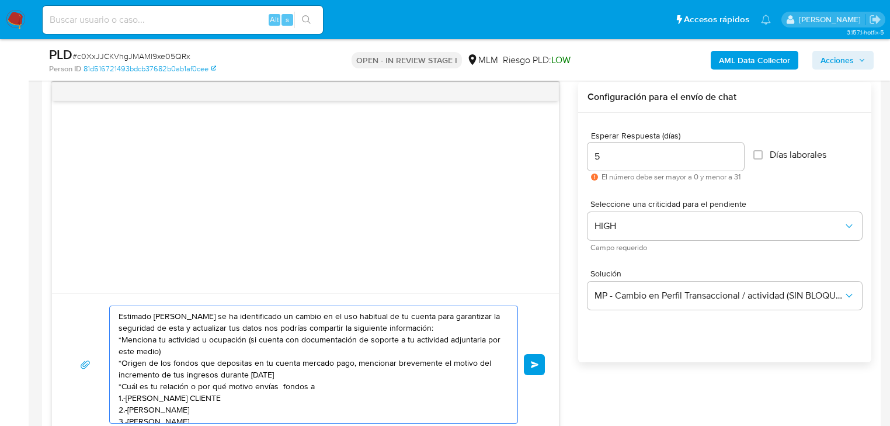
click at [121, 331] on textarea "Estimado Rubén se ha identificado un cambio en el uso habitual de tu cuenta par…" at bounding box center [311, 364] width 384 height 117
click at [116, 329] on div "Estimado Rubén se ha identificado un cambio en el uso habitual de tu cuenta par…" at bounding box center [311, 364] width 402 height 117
click at [120, 329] on textarea "Estimado Rubén se ha identificado un cambio en el uso habitual de tu cuenta par…" at bounding box center [311, 364] width 384 height 117
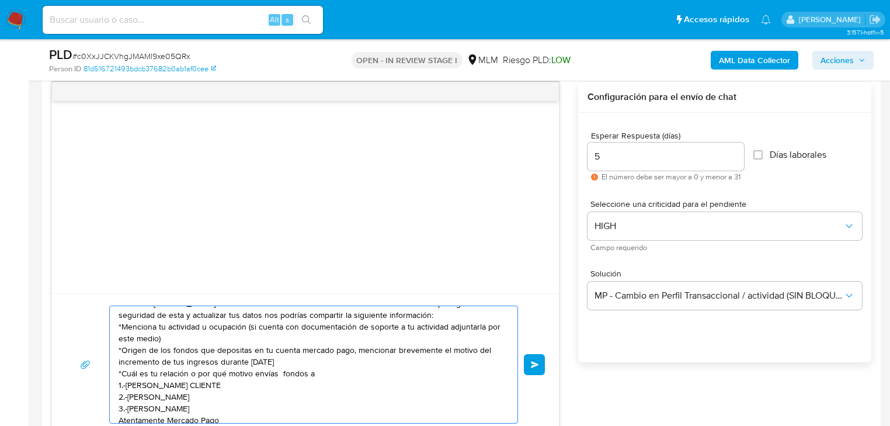
scroll to position [20, 0]
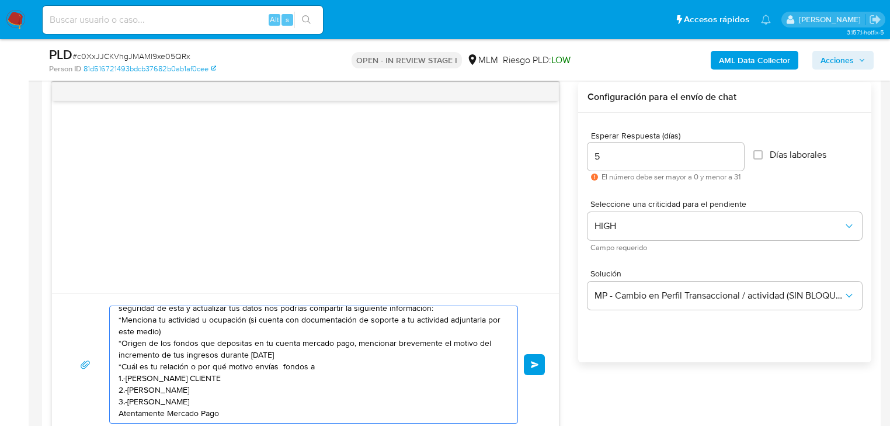
type textarea "Estimado Rubén se ha identificado un cambio en el uso habitual de tu cuenta par…"
click at [521, 371] on div "Estimado Rubén se ha identificado un cambio en el uso habitual de tu cuenta par…" at bounding box center [305, 364] width 479 height 118
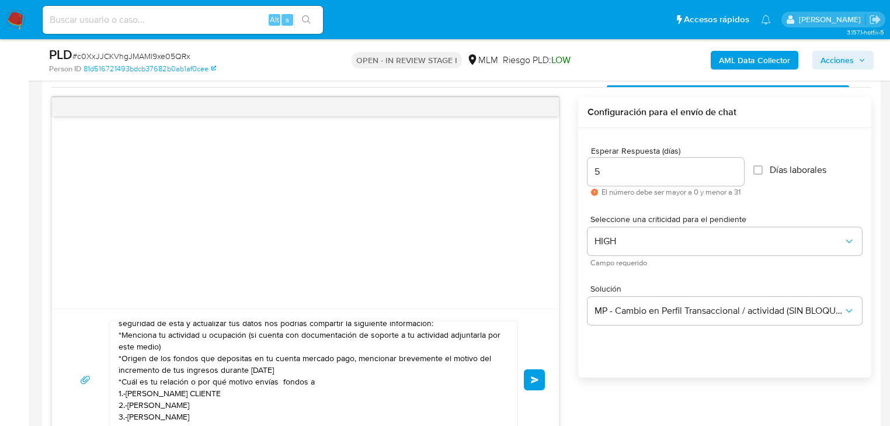
scroll to position [607, 0]
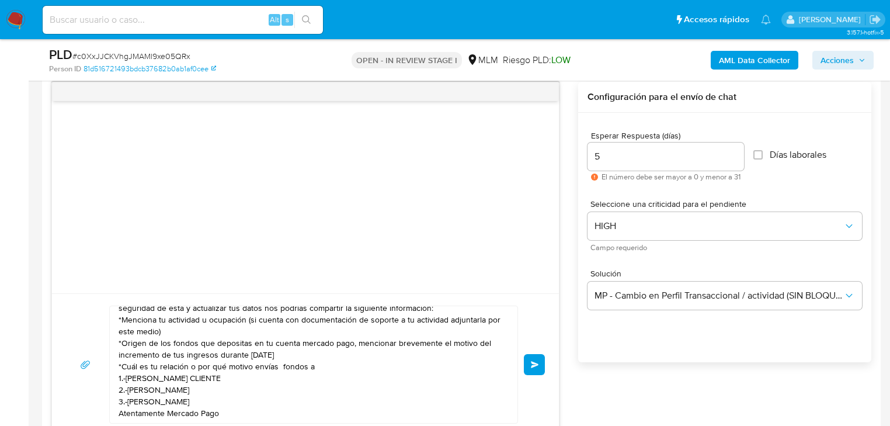
click at [534, 361] on span "Enviar" at bounding box center [535, 364] width 8 height 7
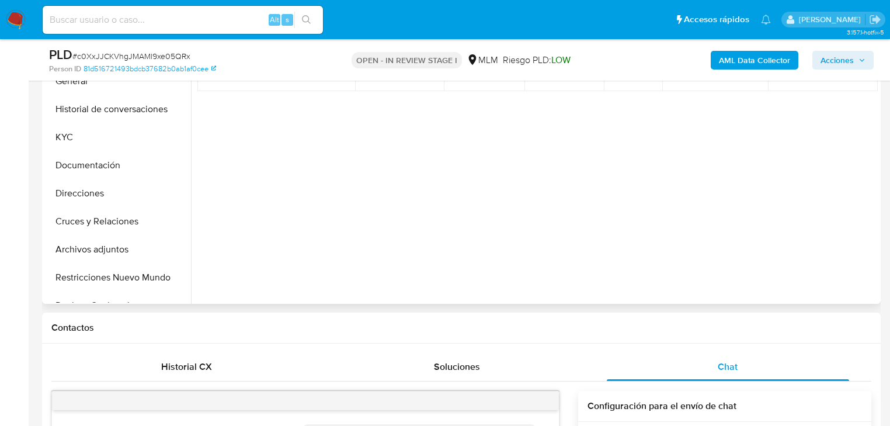
scroll to position [187, 0]
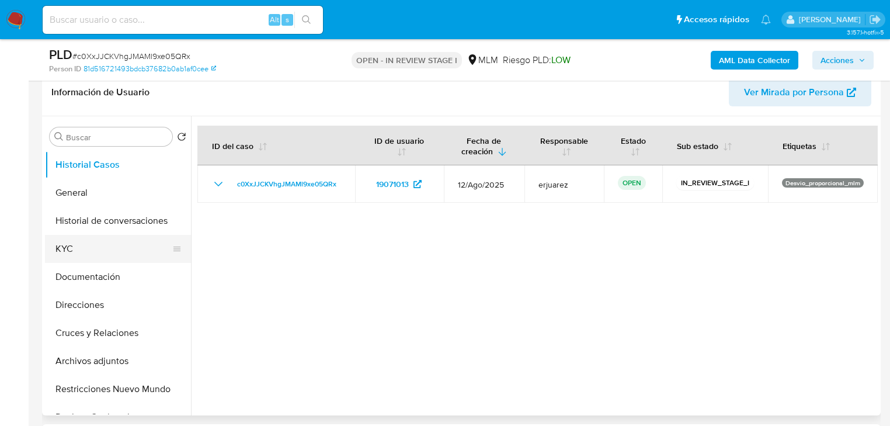
click at [74, 244] on button "KYC" at bounding box center [113, 249] width 137 height 28
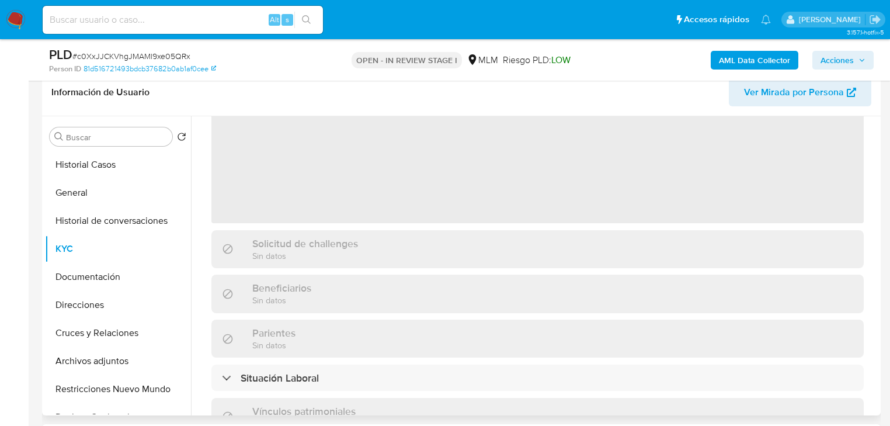
scroll to position [234, 0]
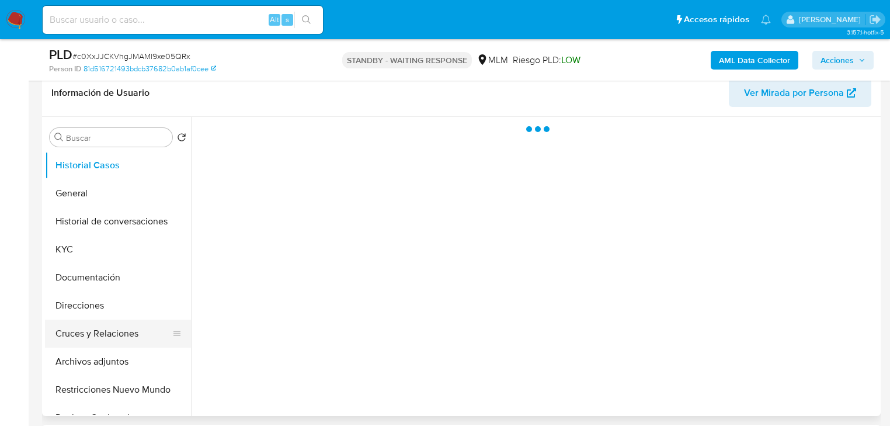
scroll to position [187, 0]
drag, startPoint x: 79, startPoint y: 255, endPoint x: 174, endPoint y: 225, distance: 99.6
click at [79, 253] on button "KYC" at bounding box center [118, 249] width 146 height 28
select select "10"
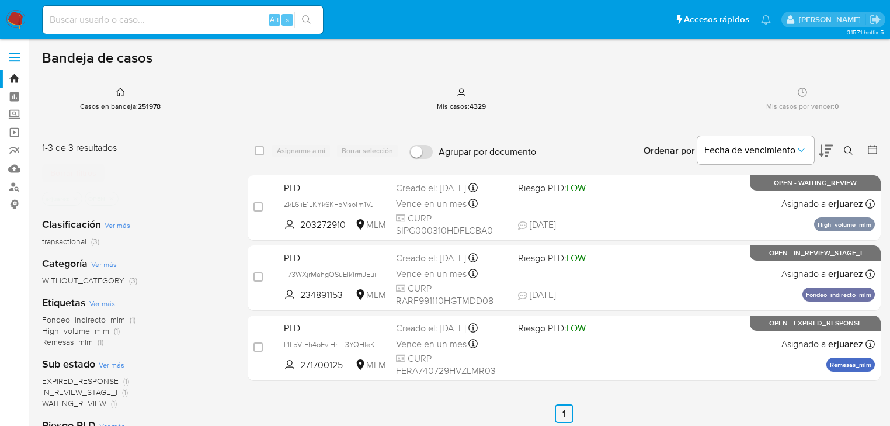
scroll to position [47, 0]
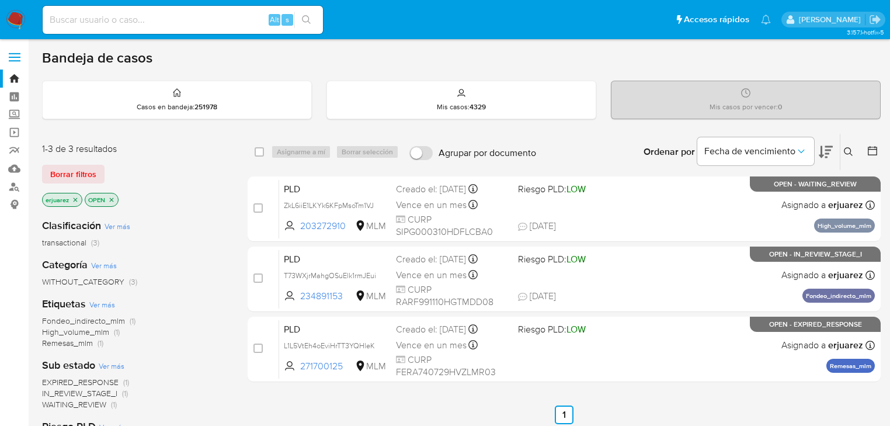
drag, startPoint x: 77, startPoint y: 196, endPoint x: 117, endPoint y: 204, distance: 40.5
click at [77, 196] on icon "close-filter" at bounding box center [75, 199] width 7 height 7
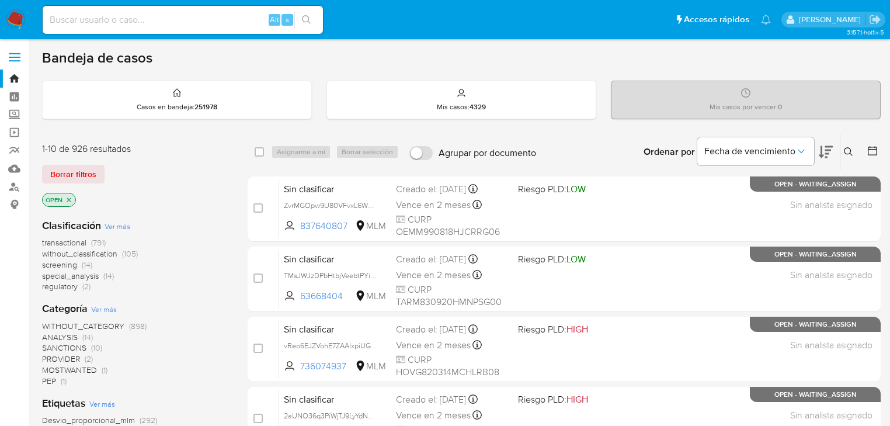
click at [848, 147] on icon at bounding box center [848, 151] width 9 height 9
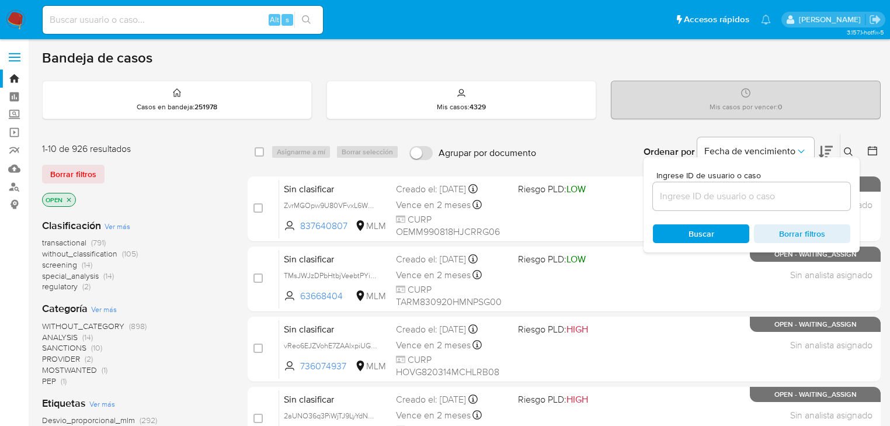
click at [741, 200] on input at bounding box center [751, 196] width 197 height 15
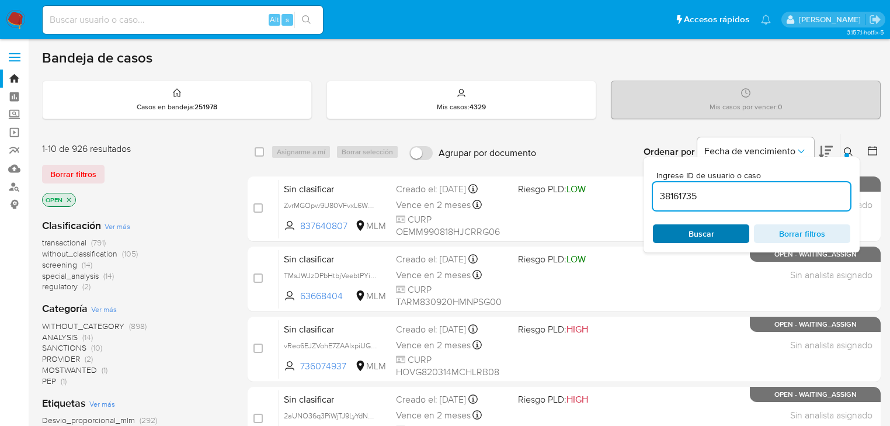
type input "38161735"
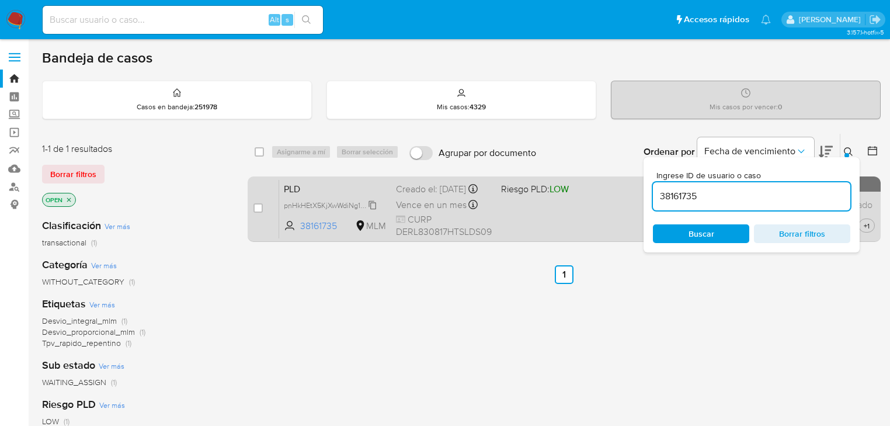
drag, startPoint x: 257, startPoint y: 206, endPoint x: 362, endPoint y: 217, distance: 105.1
click at [257, 206] on input "checkbox" at bounding box center [257, 207] width 9 height 9
checkbox input "true"
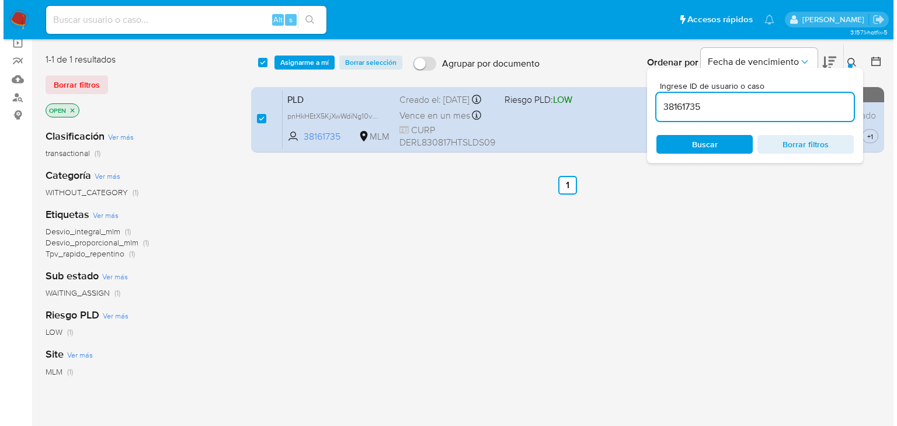
scroll to position [93, 0]
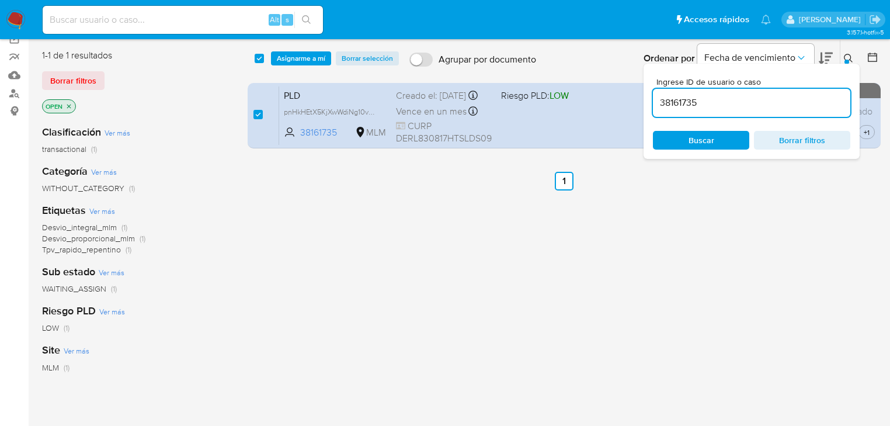
click at [848, 54] on icon at bounding box center [848, 58] width 9 height 9
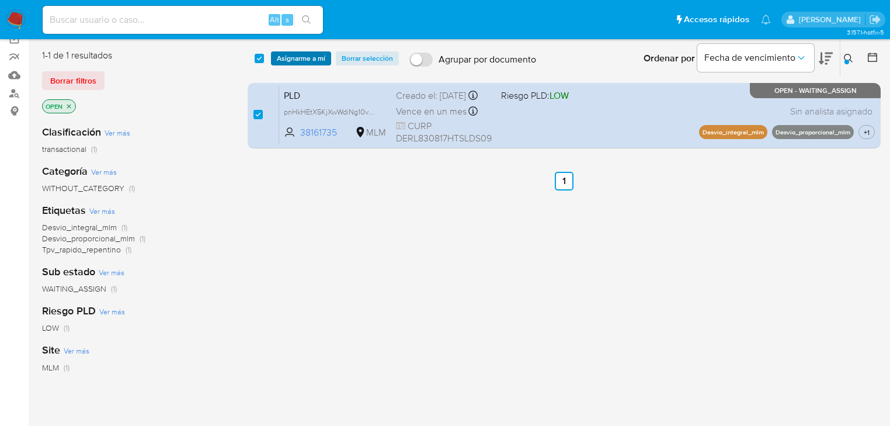
click at [301, 53] on span "Asignarme a mí" at bounding box center [301, 59] width 48 height 12
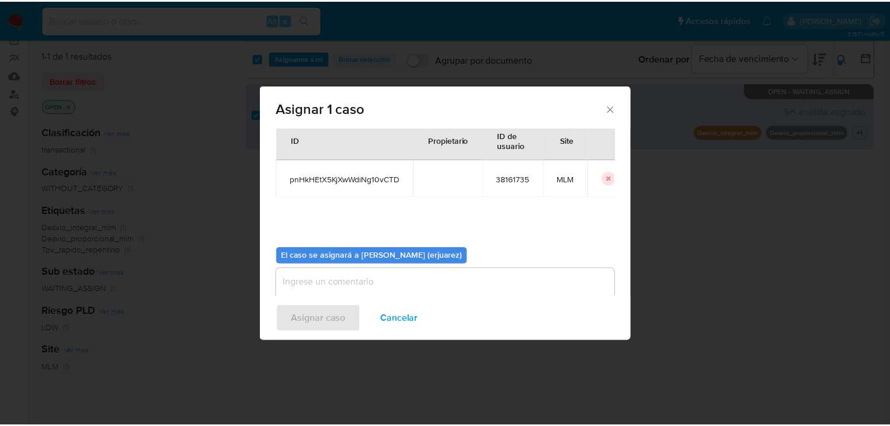
scroll to position [60, 0]
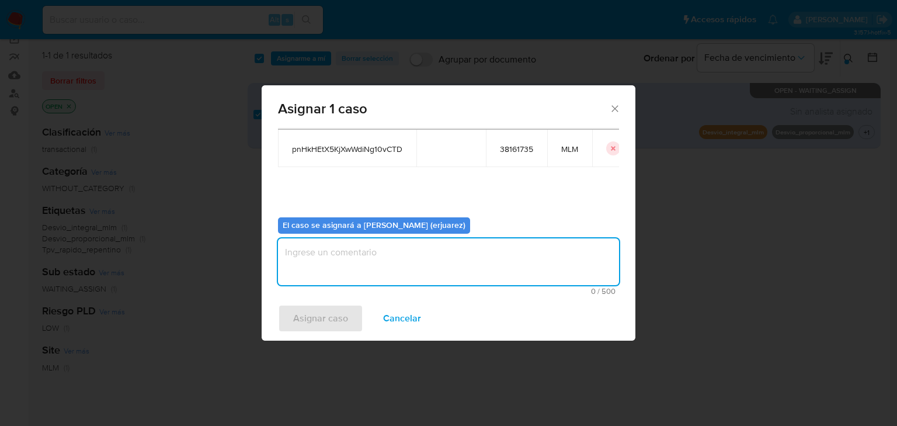
click at [349, 251] on textarea "assign-modal" at bounding box center [448, 261] width 341 height 47
type textarea "EPJU"
click at [304, 314] on span "Asignar caso" at bounding box center [320, 318] width 55 height 26
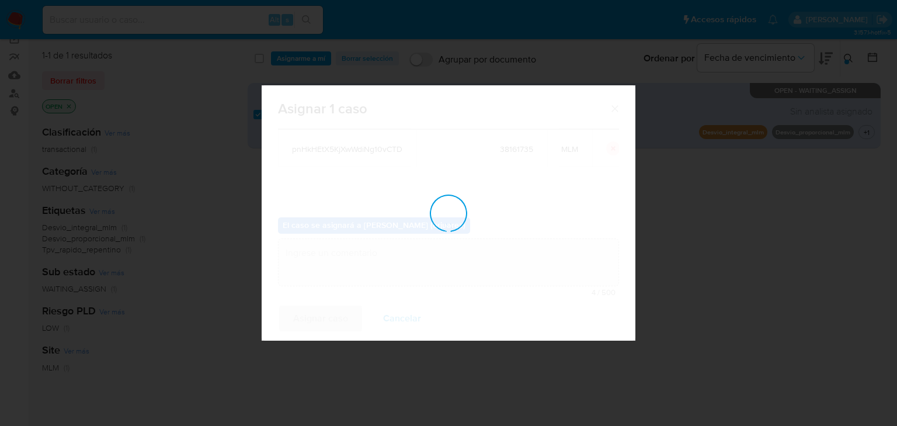
checkbox input "false"
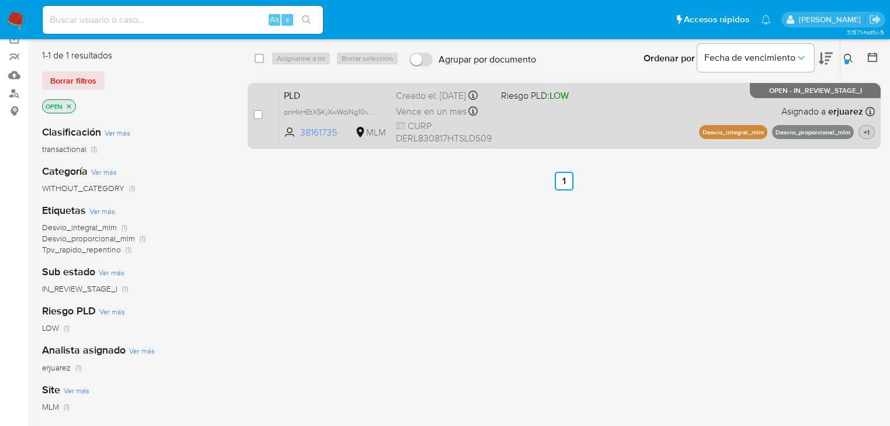
click at [870, 137] on span "+1" at bounding box center [866, 132] width 11 height 10
click at [614, 116] on div "PLD pnHkHEtX5KjXwWdiNg10vCTD 38161735 MLM Riesgo PLD: LOW Creado el: 12/08/2025…" at bounding box center [577, 115] width 596 height 59
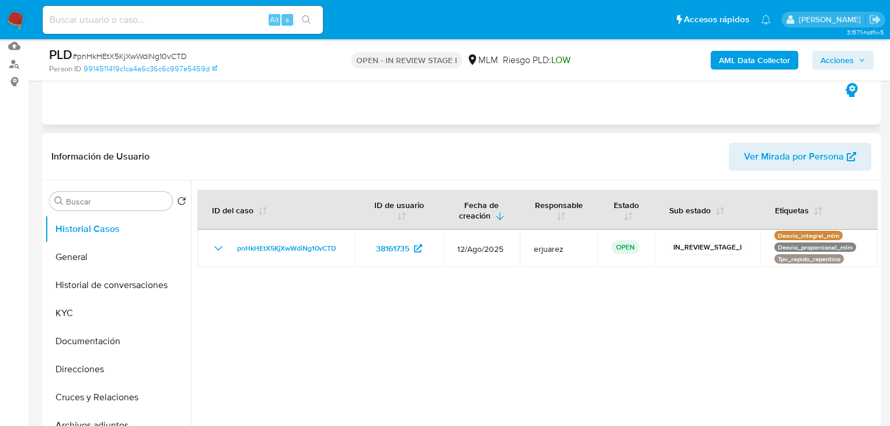
scroll to position [140, 0]
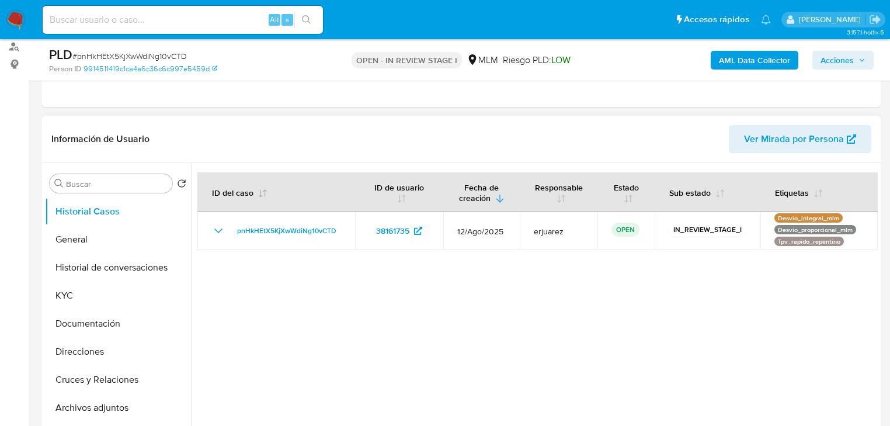
select select "10"
click at [85, 228] on button "General" at bounding box center [113, 239] width 137 height 28
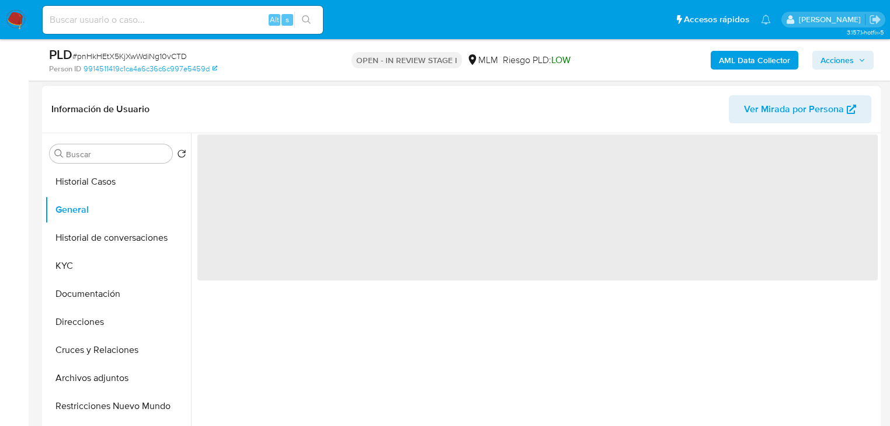
scroll to position [187, 0]
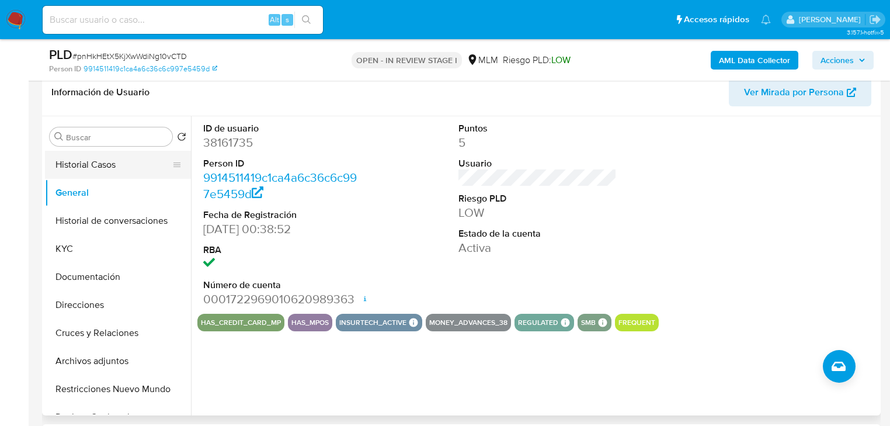
click at [112, 168] on button "Historial Casos" at bounding box center [113, 165] width 137 height 28
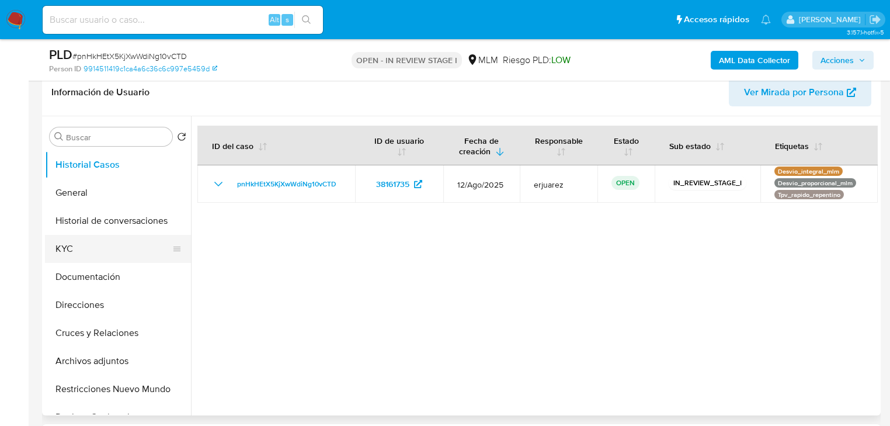
click at [68, 260] on button "KYC" at bounding box center [113, 249] width 137 height 28
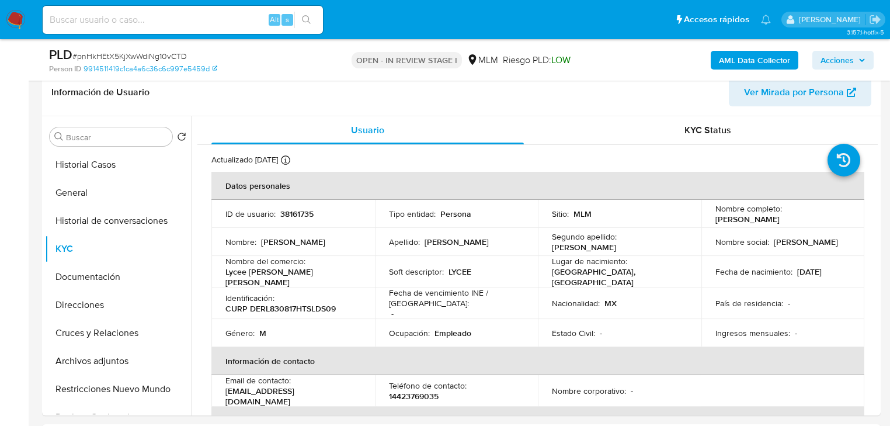
click at [45, 235] on button "KYC" at bounding box center [118, 249] width 146 height 28
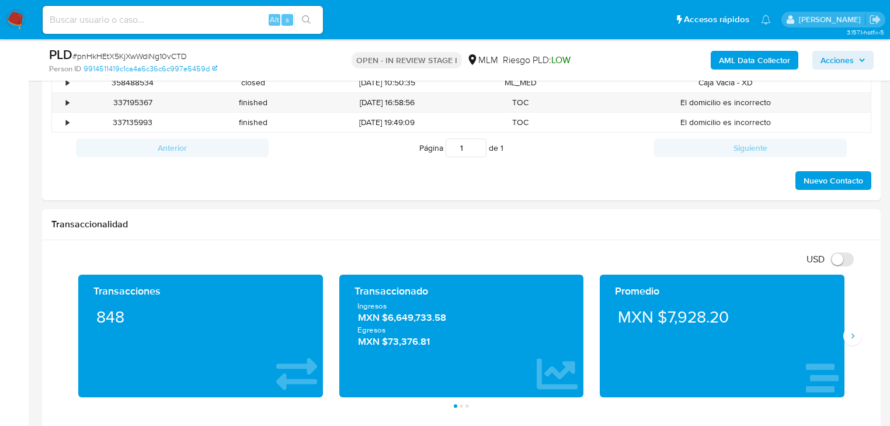
scroll to position [701, 0]
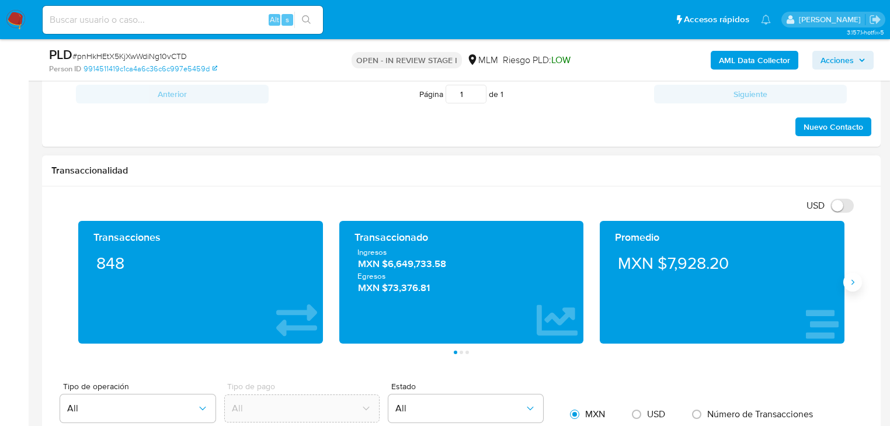
drag, startPoint x: 848, startPoint y: 287, endPoint x: 850, endPoint y: 276, distance: 11.3
click at [849, 287] on button "Siguiente" at bounding box center [852, 282] width 19 height 19
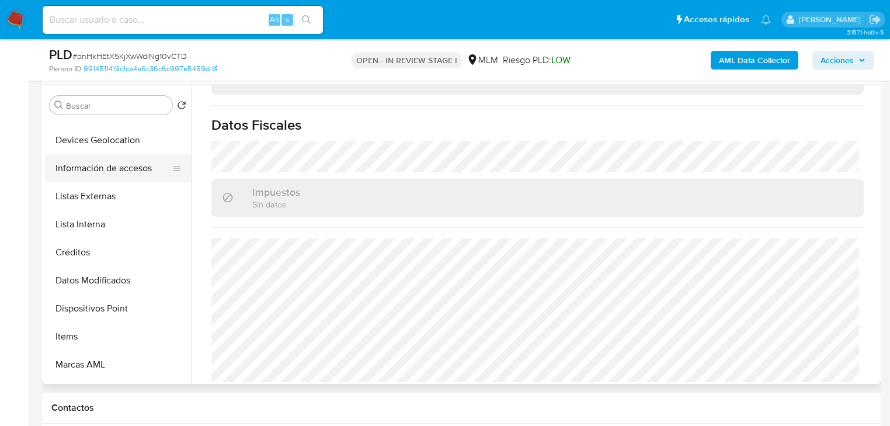
scroll to position [234, 0]
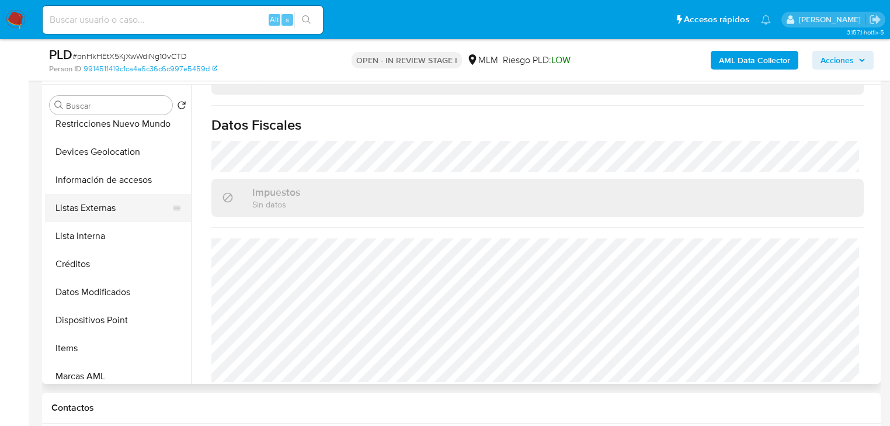
click at [89, 199] on button "Listas Externas" at bounding box center [113, 208] width 137 height 28
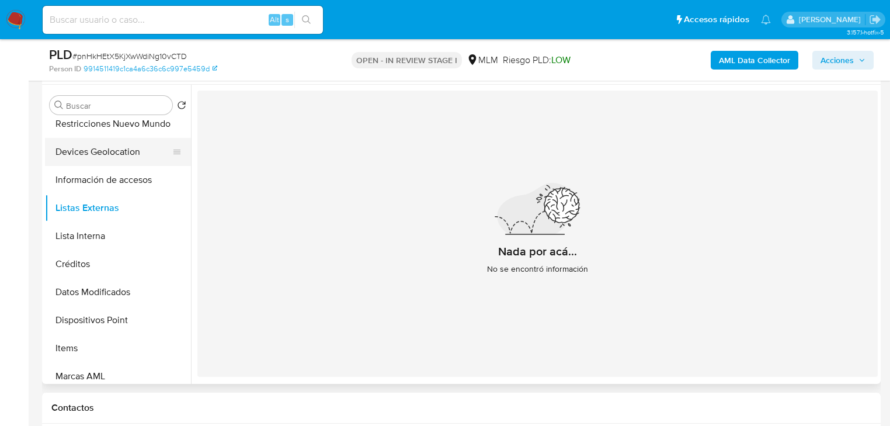
click at [125, 151] on button "Devices Geolocation" at bounding box center [113, 152] width 137 height 28
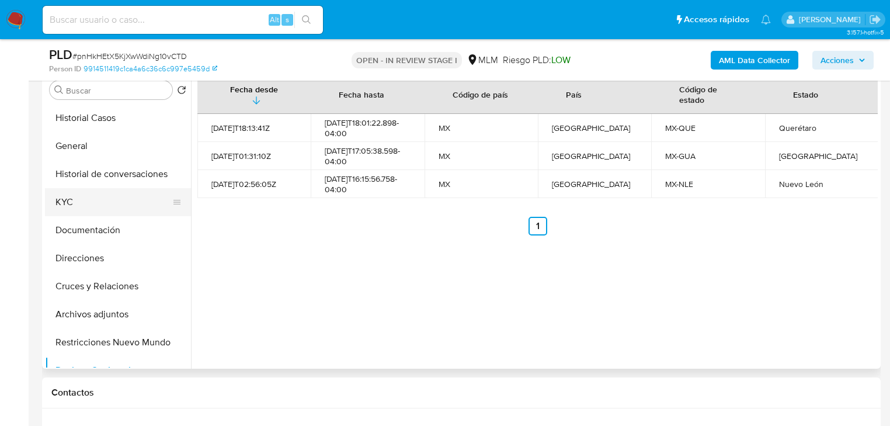
drag, startPoint x: 63, startPoint y: 210, endPoint x: 123, endPoint y: 203, distance: 60.0
click at [65, 210] on button "KYC" at bounding box center [113, 202] width 137 height 28
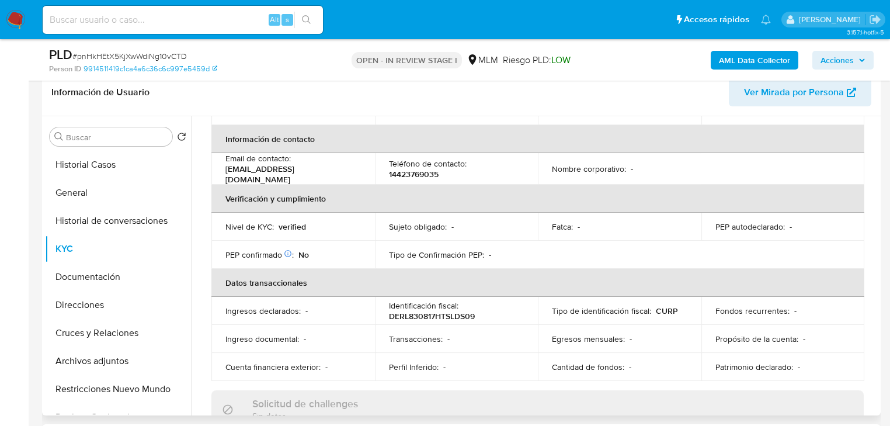
scroll to position [140, 0]
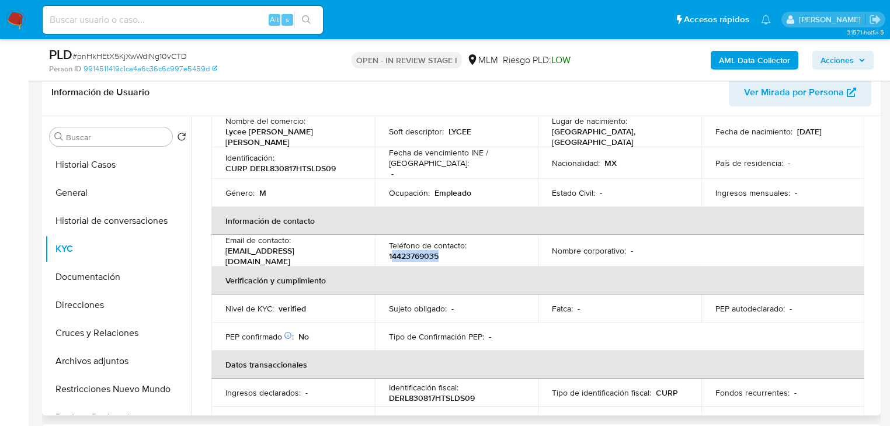
drag, startPoint x: 389, startPoint y: 250, endPoint x: 491, endPoint y: 251, distance: 102.2
click at [491, 251] on div "Teléfono de contacto : 14423769035" at bounding box center [456, 250] width 135 height 21
click at [392, 251] on p "14423769035" at bounding box center [414, 256] width 50 height 11
drag, startPoint x: 388, startPoint y: 249, endPoint x: 465, endPoint y: 251, distance: 77.7
click at [465, 251] on div "Teléfono de contacto : 14423769035" at bounding box center [456, 250] width 135 height 21
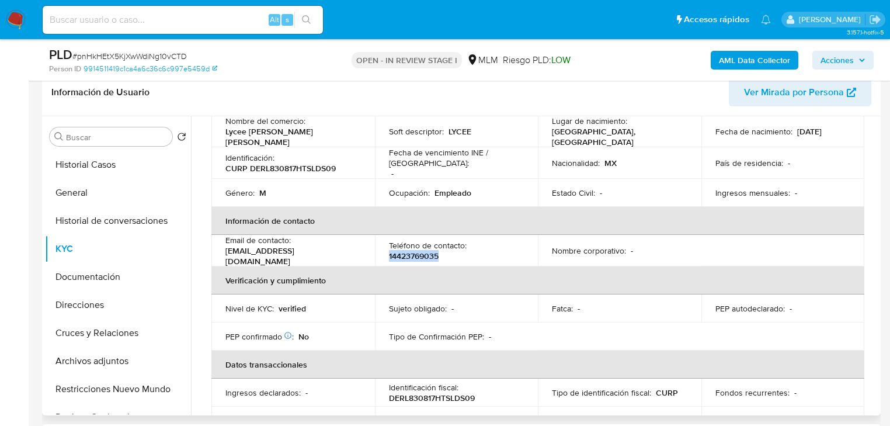
copy p "14423769035"
click at [93, 275] on button "Documentación" at bounding box center [113, 277] width 137 height 28
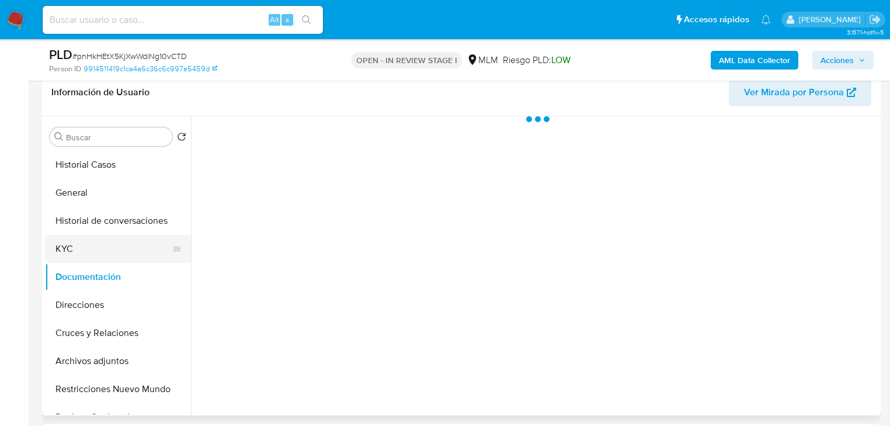
scroll to position [0, 0]
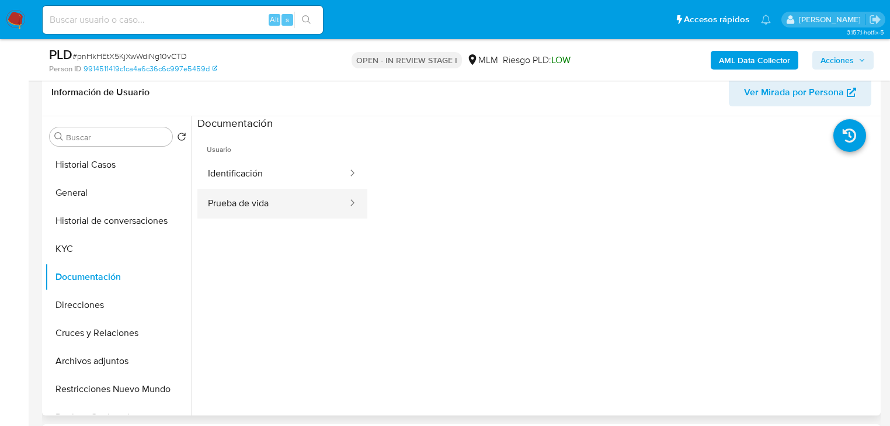
click at [284, 189] on button "Prueba de vida" at bounding box center [272, 204] width 151 height 30
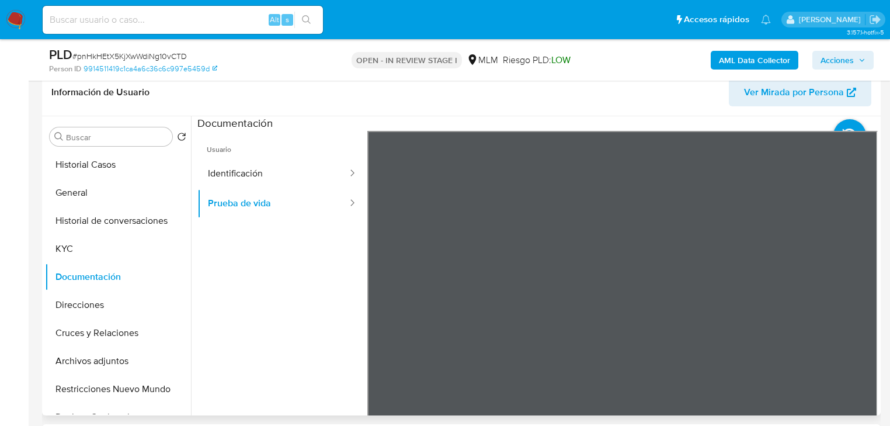
click at [273, 154] on span "Usuario" at bounding box center [282, 145] width 170 height 28
drag, startPoint x: 228, startPoint y: 154, endPoint x: 235, endPoint y: 185, distance: 31.6
click at [228, 154] on span "Usuario" at bounding box center [282, 145] width 170 height 28
click at [235, 185] on button "Identificación" at bounding box center [272, 174] width 151 height 30
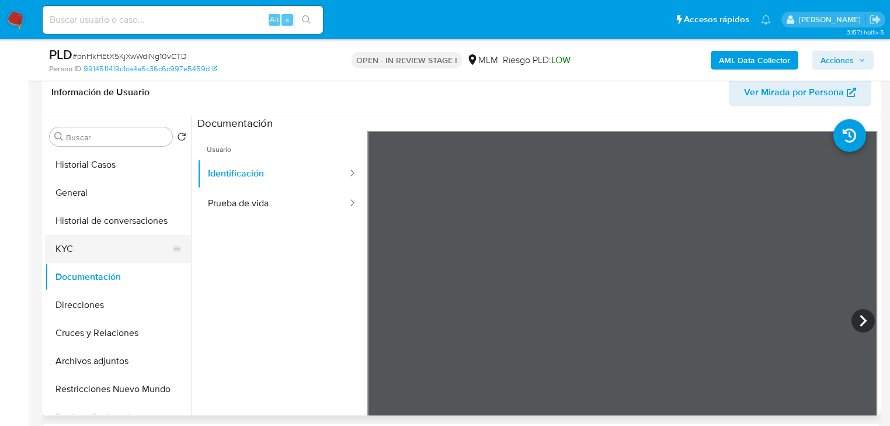
click at [109, 250] on button "KYC" at bounding box center [113, 249] width 137 height 28
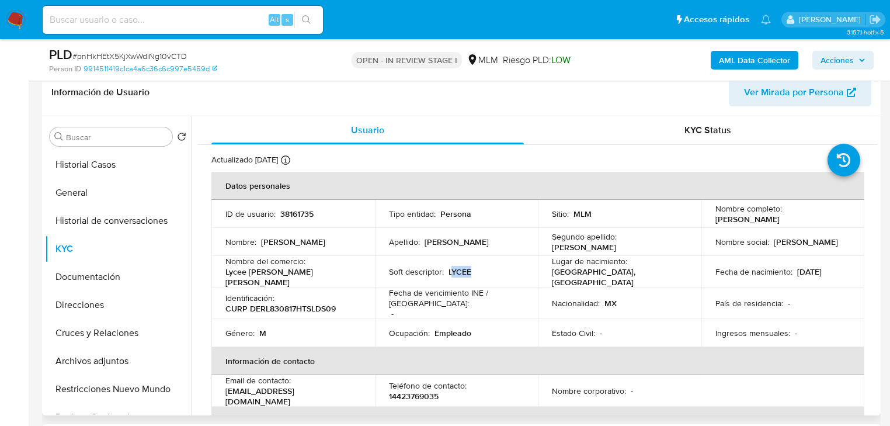
drag, startPoint x: 448, startPoint y: 271, endPoint x: 493, endPoint y: 271, distance: 45.0
click at [493, 271] on div "Soft descriptor : LYCEE" at bounding box center [456, 271] width 135 height 11
drag, startPoint x: 447, startPoint y: 271, endPoint x: 501, endPoint y: 272, distance: 53.7
click at [492, 270] on div "Soft descriptor : LYCEE" at bounding box center [456, 271] width 135 height 11
copy p "LYCEE"
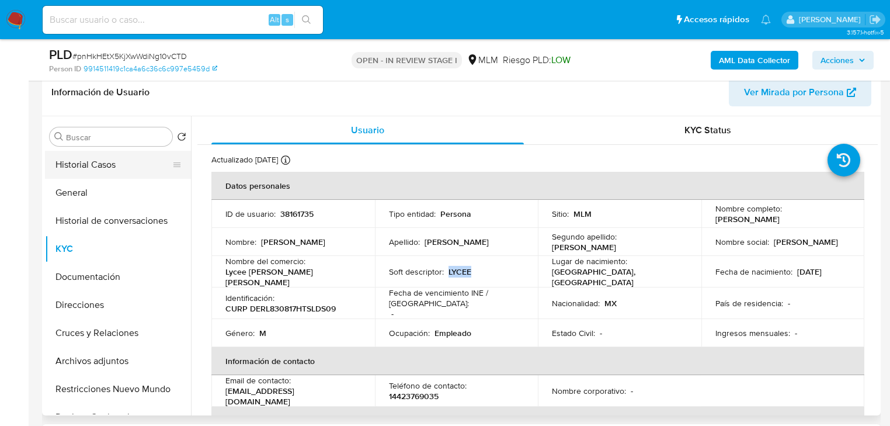
click at [135, 161] on button "Historial Casos" at bounding box center [113, 165] width 137 height 28
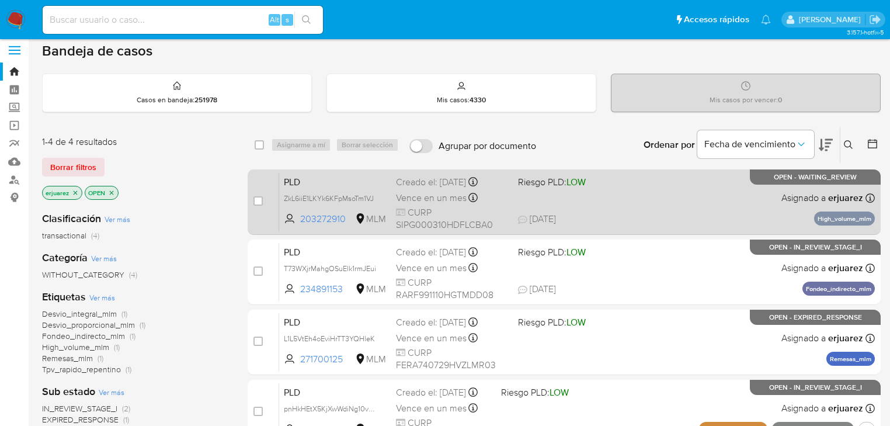
scroll to position [187, 0]
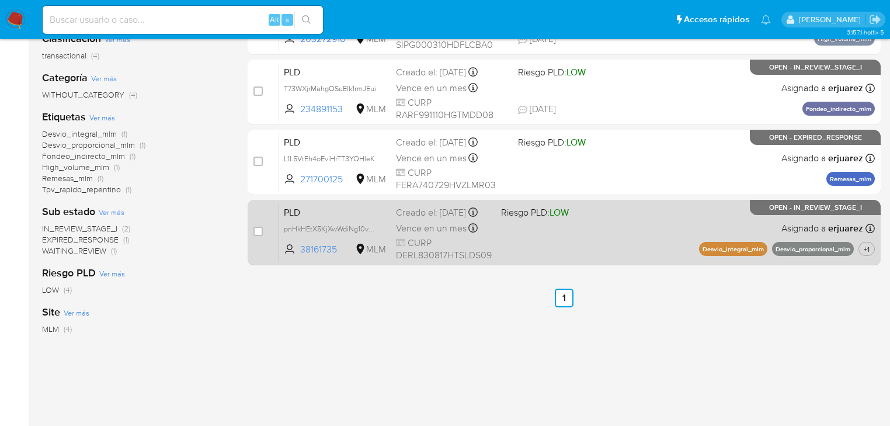
click at [638, 250] on div "PLD pnHkHEtX5KjXwWdiNg10vCTD 38161735 MLM Riesgo PLD: LOW Creado el: [DATE] Cre…" at bounding box center [577, 232] width 596 height 59
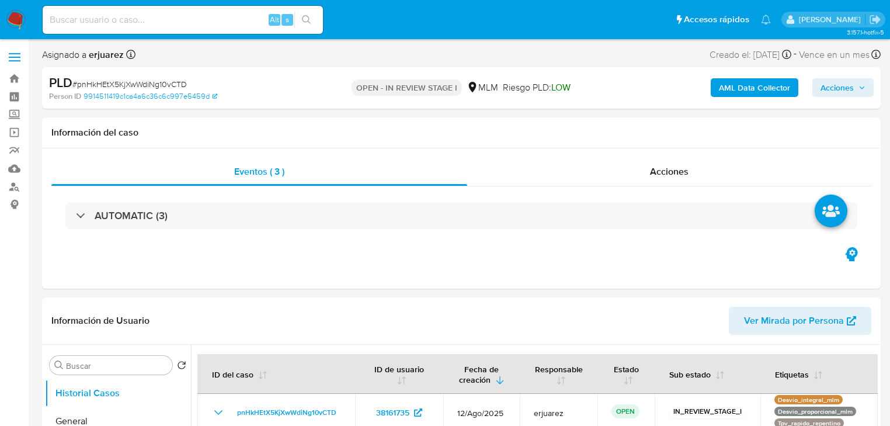
select select "10"
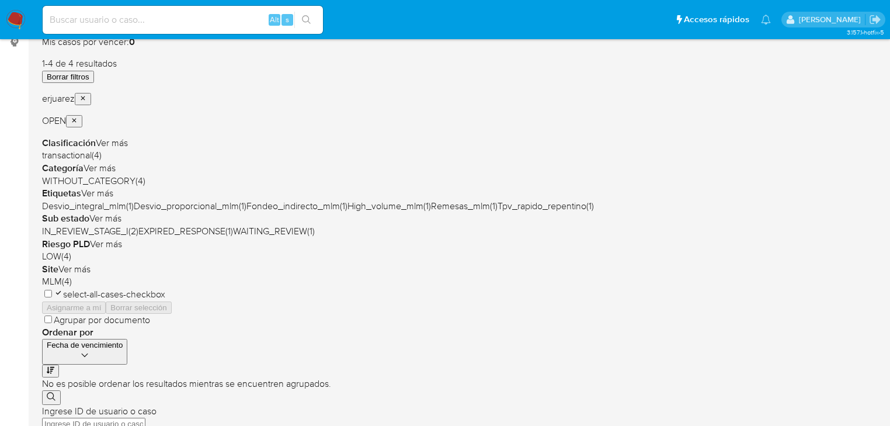
scroll to position [140, 0]
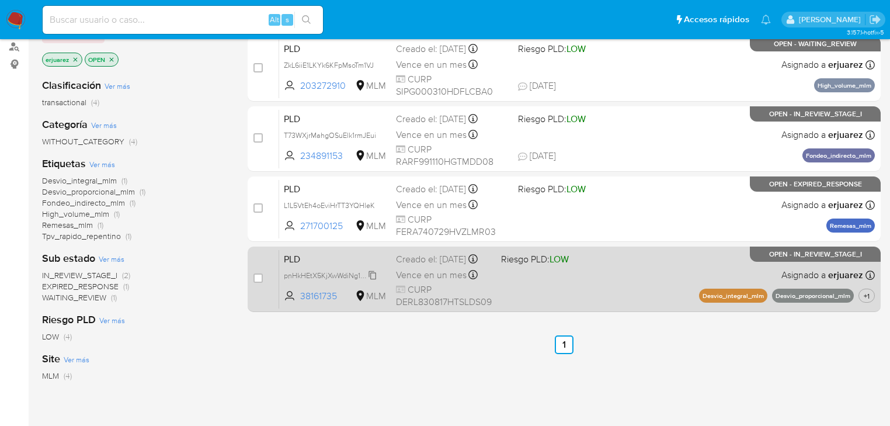
click at [304, 281] on span "pnHkHEtX5KjXwWdiNg10vCTD" at bounding box center [333, 274] width 99 height 13
click at [624, 280] on div "PLD pnHkHEtX5KjXwWdiNg10vCTD 38161735 MLM Riesgo PLD: LOW Creado el: [DATE] Cre…" at bounding box center [577, 278] width 596 height 59
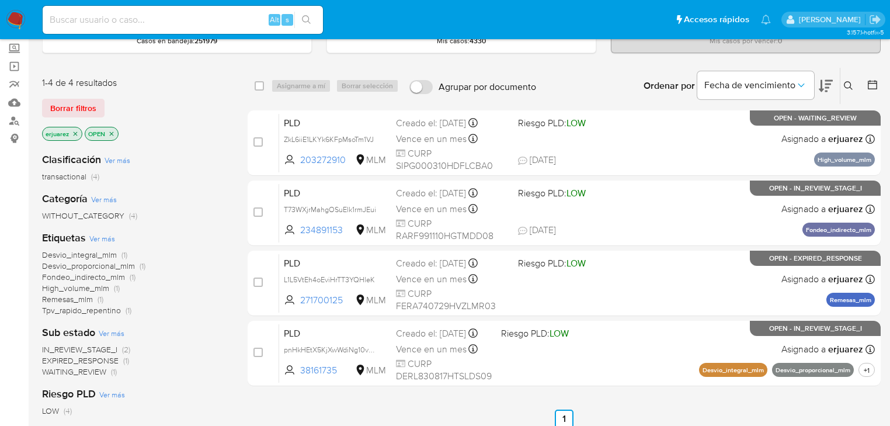
scroll to position [0, 0]
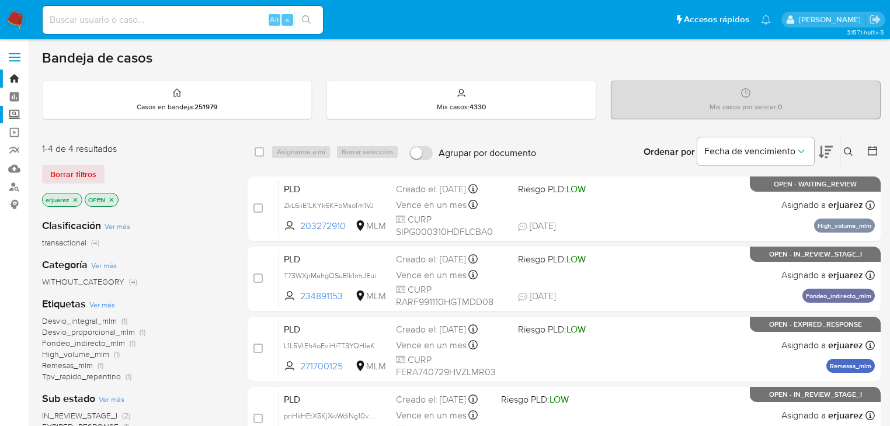
click at [12, 114] on label "Screening" at bounding box center [69, 115] width 139 height 18
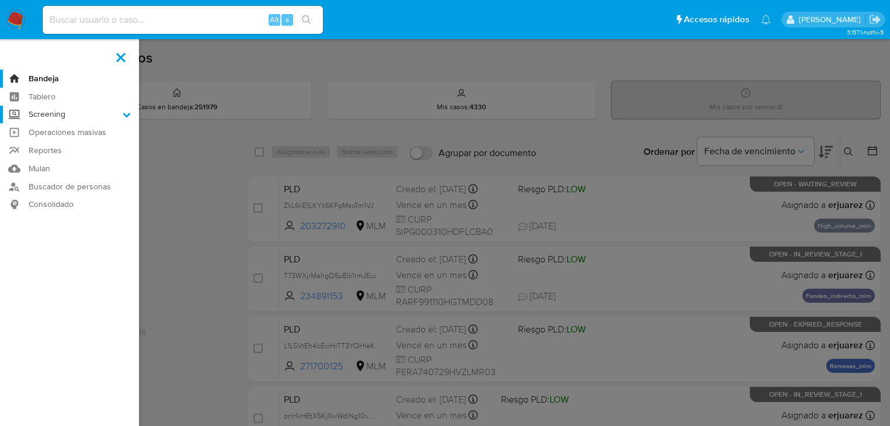
click at [0, 0] on input "Screening" at bounding box center [0, 0] width 0 height 0
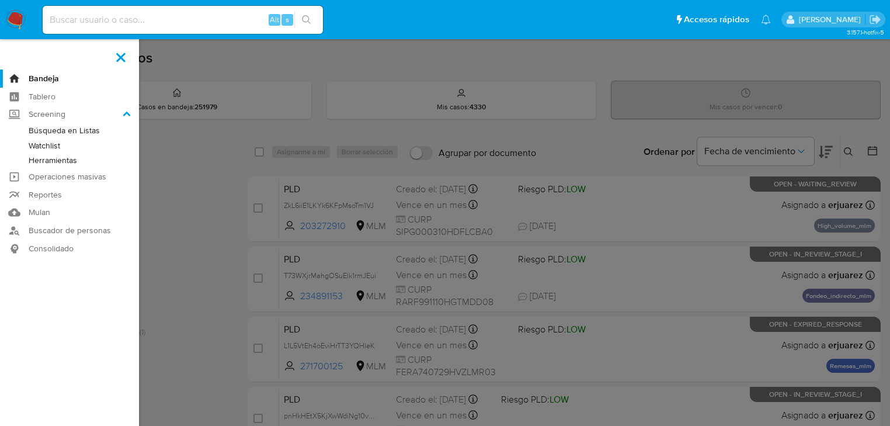
click at [61, 161] on link "Herramientas" at bounding box center [69, 160] width 139 height 15
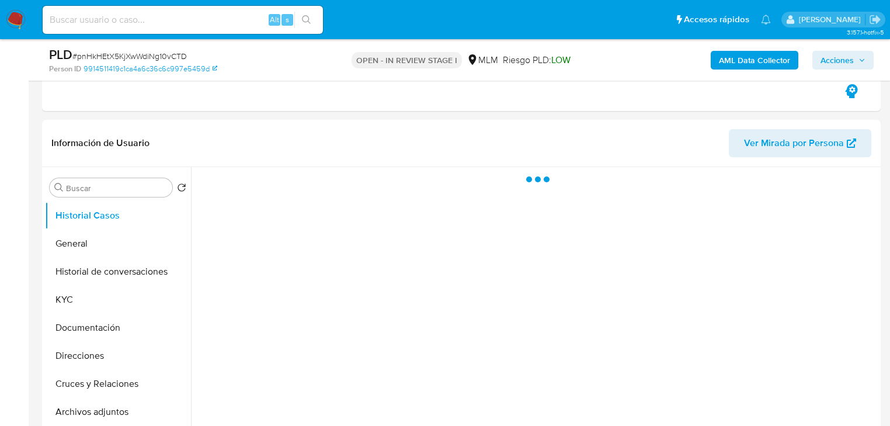
scroll to position [187, 0]
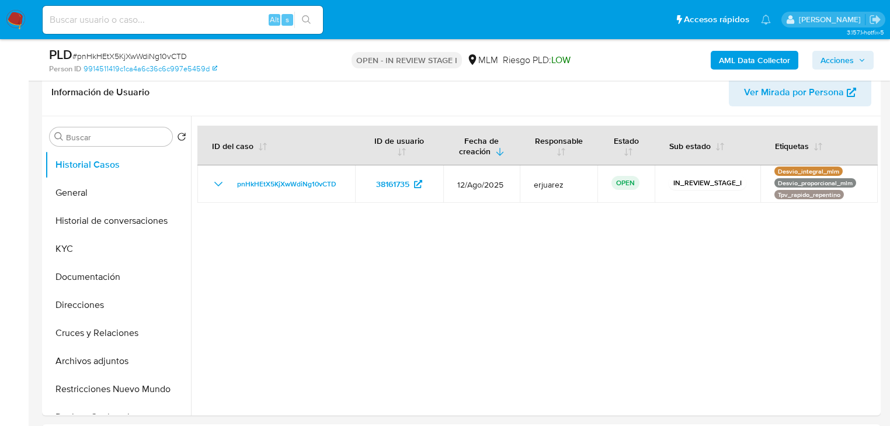
select select "10"
click at [727, 273] on div at bounding box center [534, 265] width 687 height 299
click at [100, 272] on button "Documentación" at bounding box center [113, 277] width 137 height 28
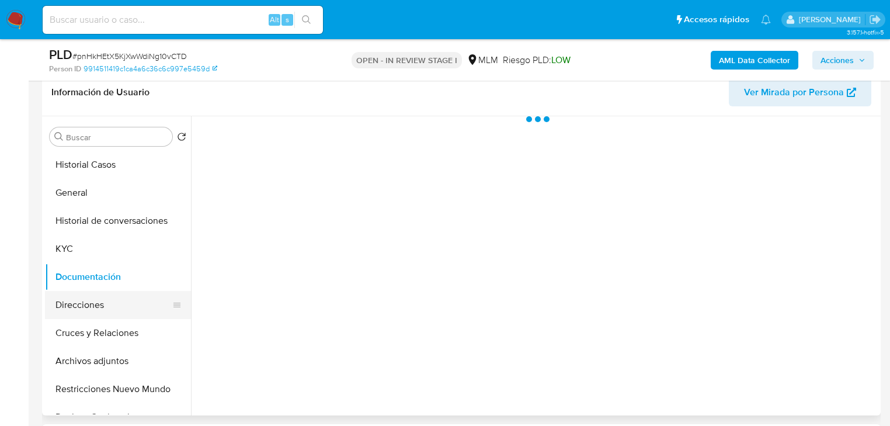
click at [92, 305] on button "Direcciones" at bounding box center [113, 305] width 137 height 28
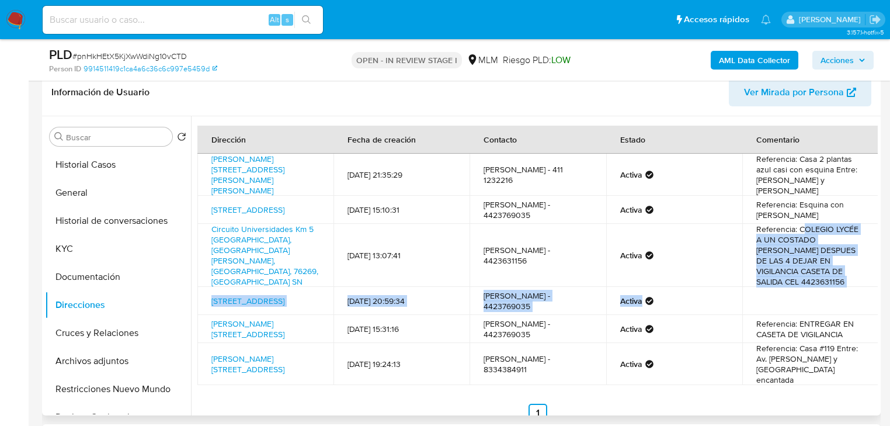
drag, startPoint x: 799, startPoint y: 230, endPoint x: 857, endPoint y: 279, distance: 75.5
click at [860, 283] on tbody "Nicolas Bravo Esq Abasolo 201, Jaral Del Progreso, Guanajuato, 38470, Mexico 20…" at bounding box center [537, 269] width 681 height 231
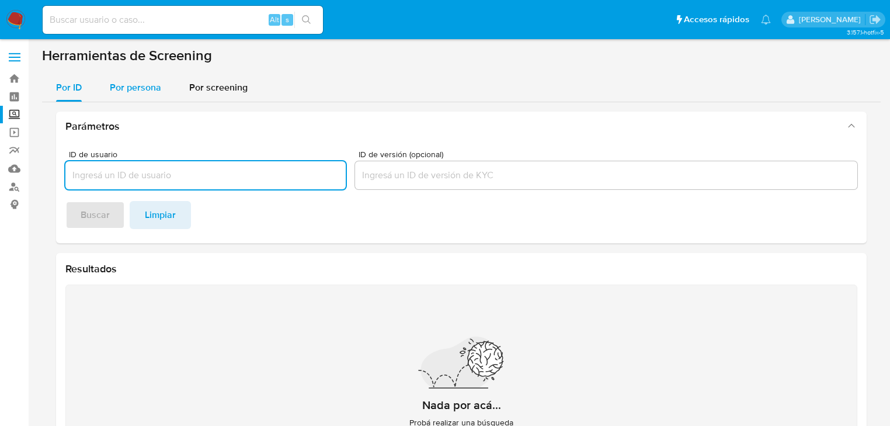
click at [124, 88] on span "Por persona" at bounding box center [135, 87] width 51 height 13
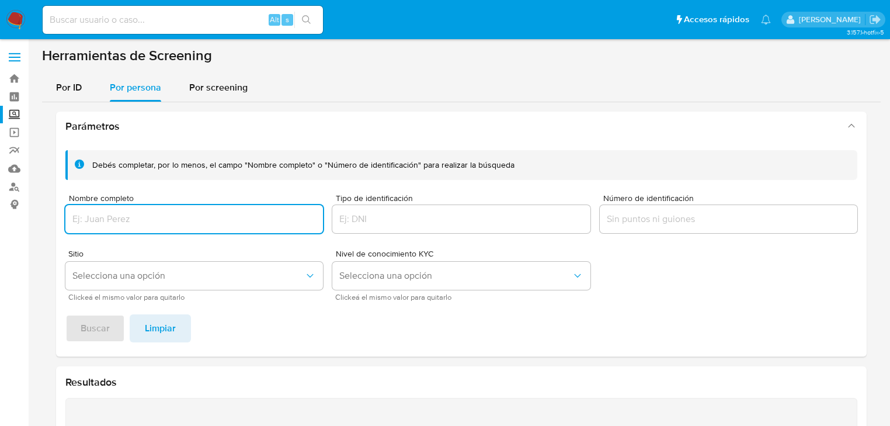
click at [99, 218] on input "Nombre completo" at bounding box center [194, 218] width 258 height 15
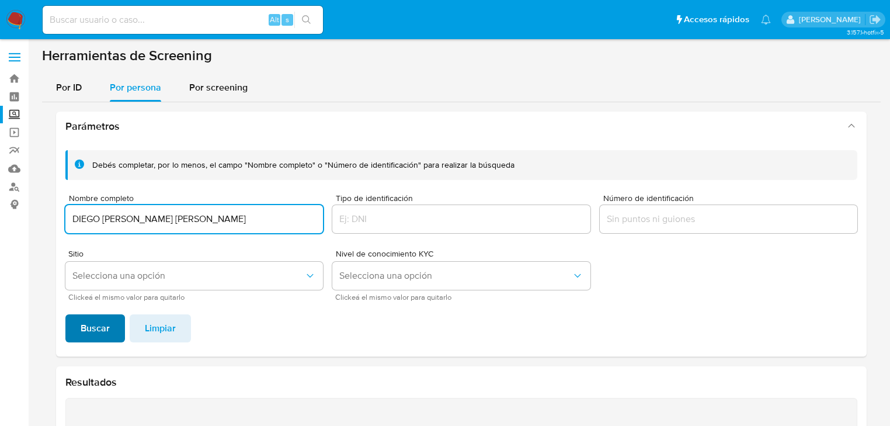
type input "DIEGO [PERSON_NAME] [PERSON_NAME]"
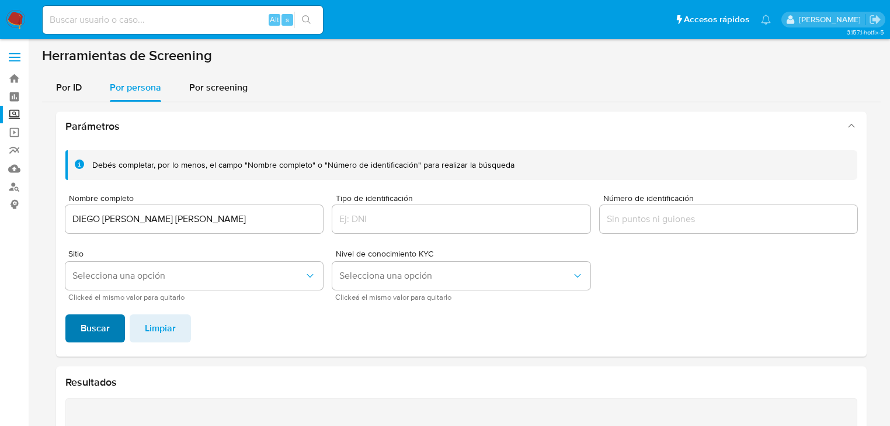
click at [104, 326] on span "Buscar" at bounding box center [95, 328] width 29 height 26
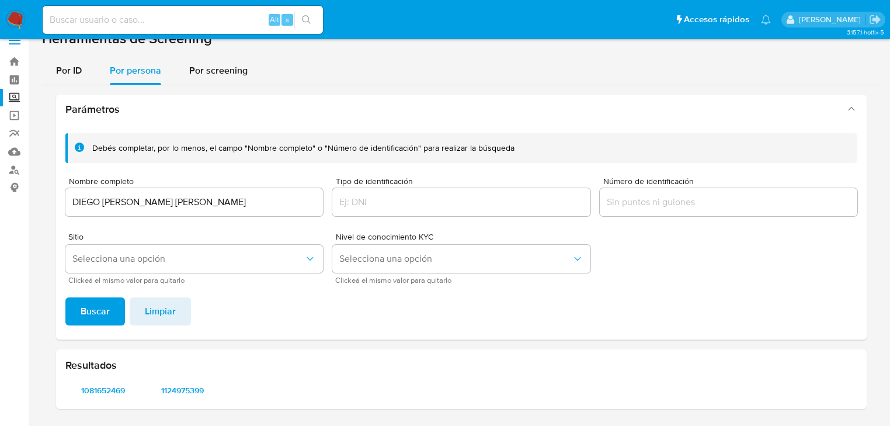
scroll to position [16, 0]
click at [96, 387] on span "1081652469" at bounding box center [103, 391] width 58 height 16
click at [182, 388] on span "1124975399" at bounding box center [182, 391] width 58 height 16
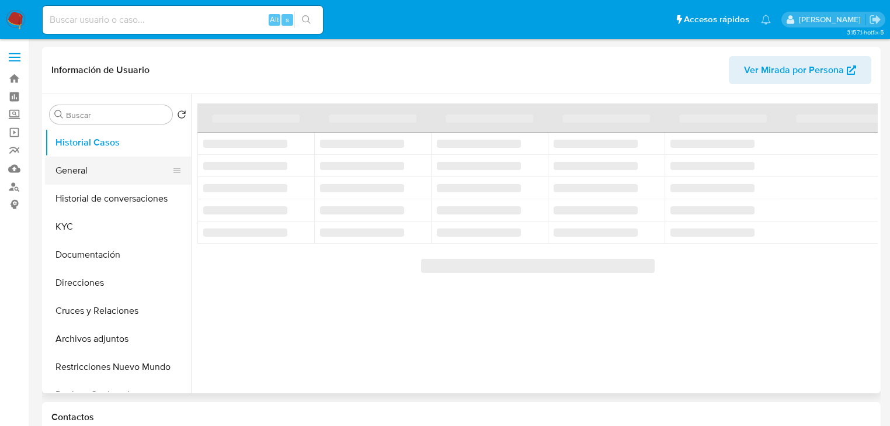
select select "10"
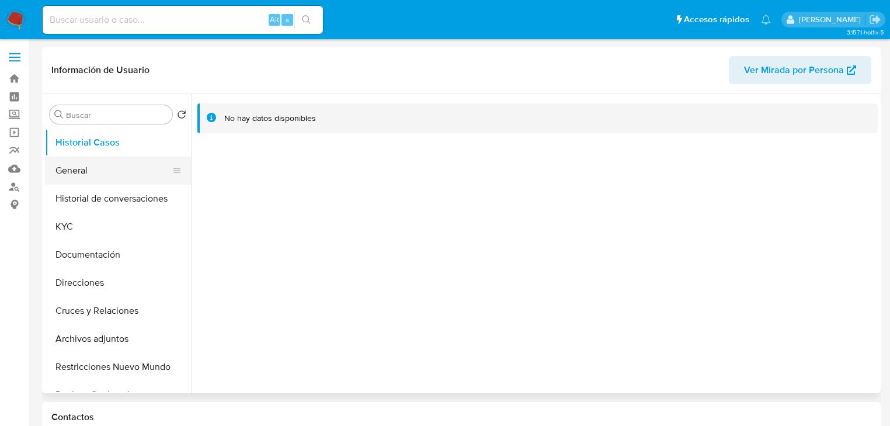
click at [81, 171] on button "General" at bounding box center [113, 171] width 137 height 28
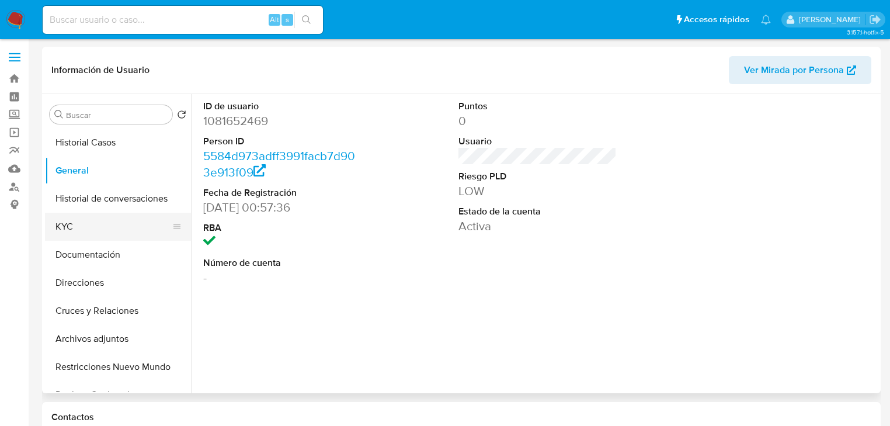
click at [57, 227] on button "KYC" at bounding box center [113, 227] width 137 height 28
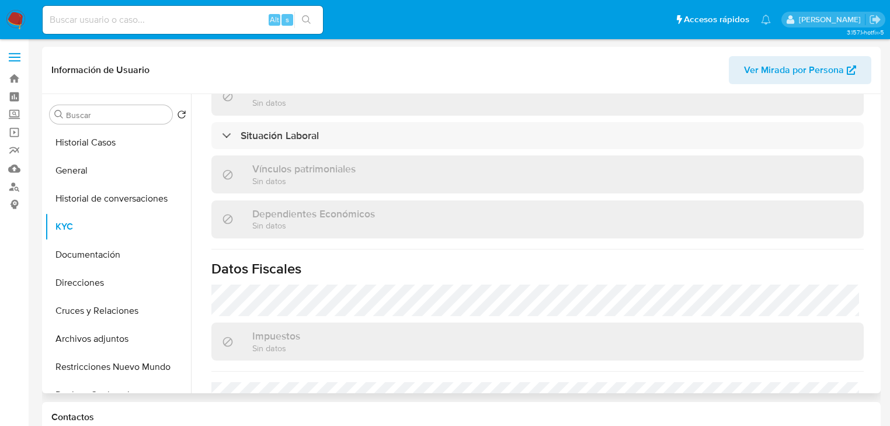
scroll to position [741, 0]
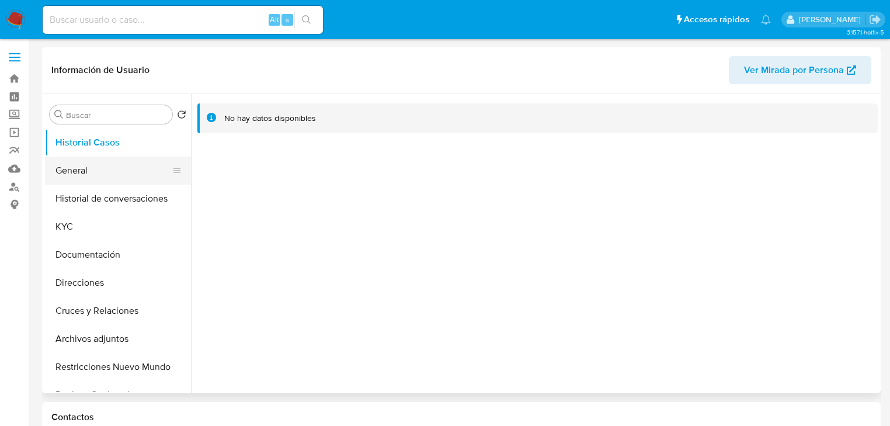
click at [84, 175] on button "General" at bounding box center [113, 171] width 137 height 28
select select "10"
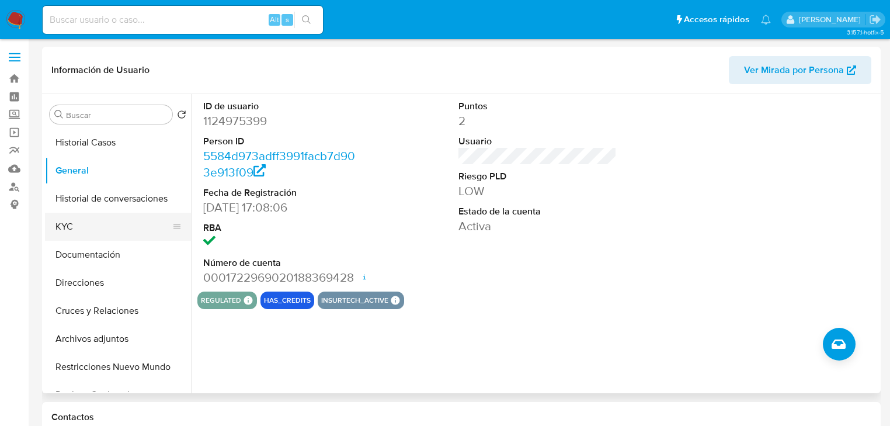
click at [56, 229] on button "KYC" at bounding box center [113, 227] width 137 height 28
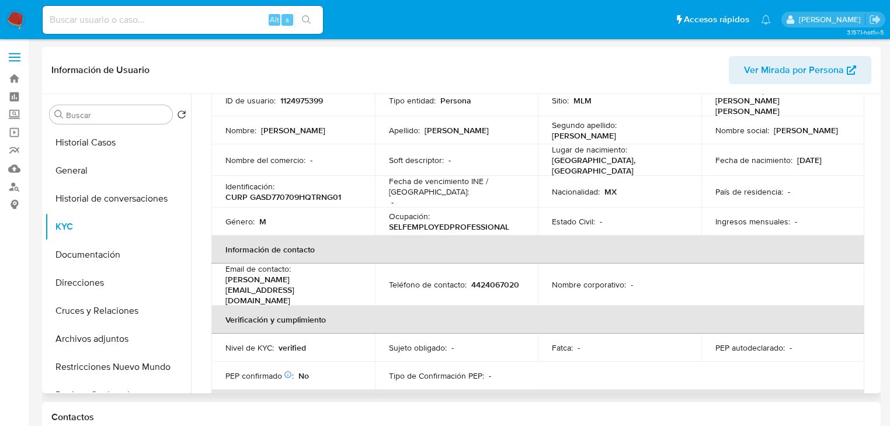
scroll to position [140, 0]
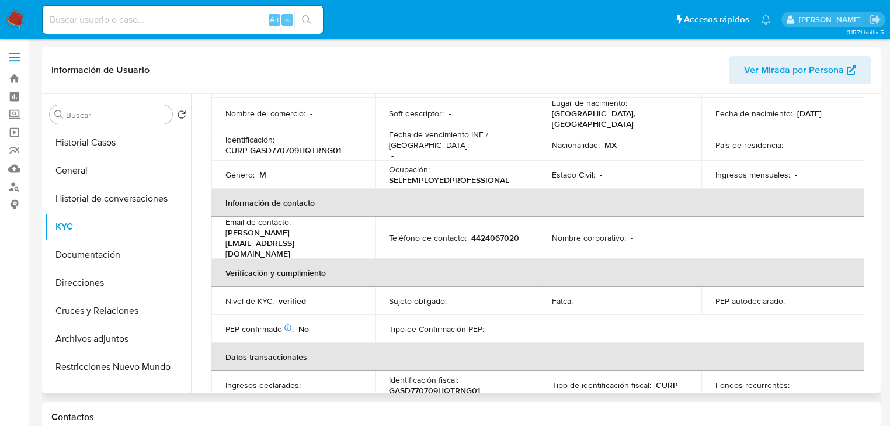
click at [471, 234] on p "4424067020" at bounding box center [495, 237] width 48 height 11
drag, startPoint x: 392, startPoint y: 231, endPoint x: 454, endPoint y: 226, distance: 62.1
click at [450, 232] on div "Teléfono de contacto : 4424067020" at bounding box center [456, 237] width 135 height 11
copy p "4424067020"
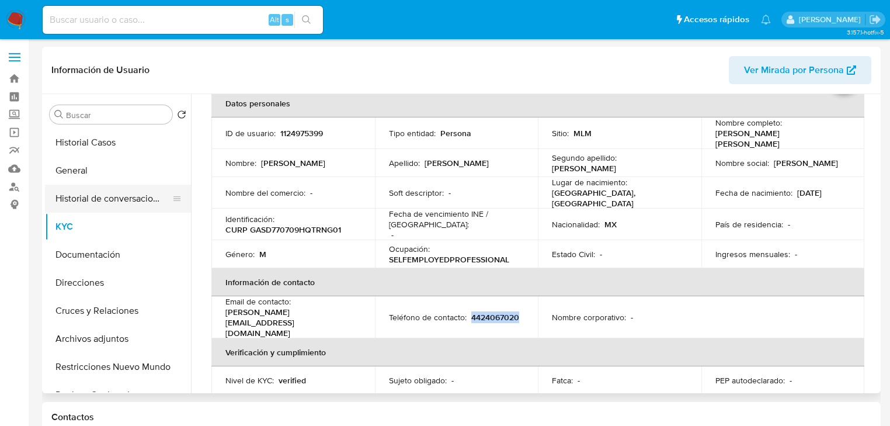
scroll to position [0, 0]
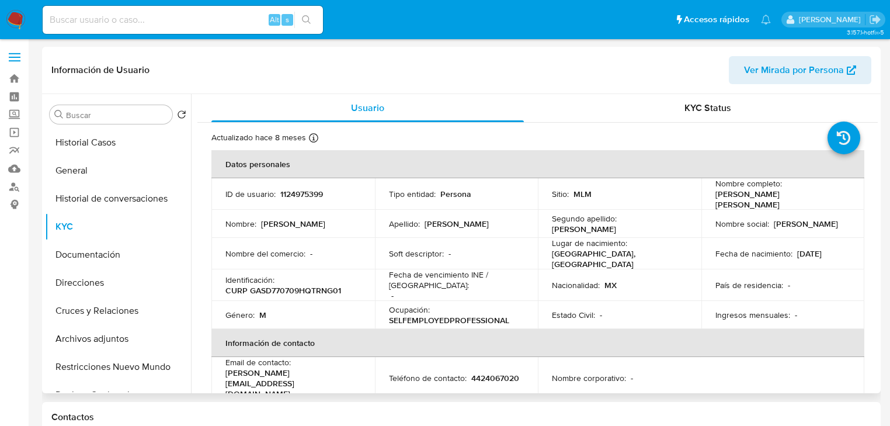
click at [276, 192] on div "ID de usuario : 1124975399" at bounding box center [292, 194] width 135 height 11
drag, startPoint x: 278, startPoint y: 192, endPoint x: 345, endPoint y: 191, distance: 66.6
click at [345, 191] on div "ID de usuario : 1124975399" at bounding box center [292, 194] width 135 height 11
copy p "1124975399"
click at [557, 283] on p "Nacionalidad :" at bounding box center [576, 285] width 48 height 11
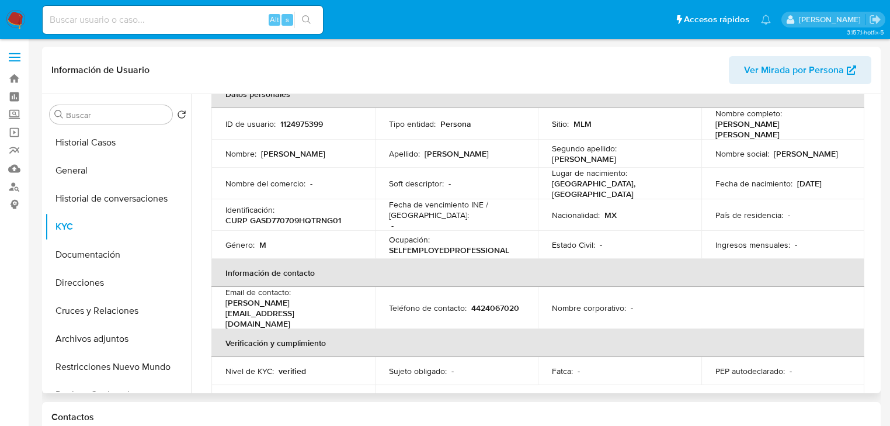
scroll to position [47, 0]
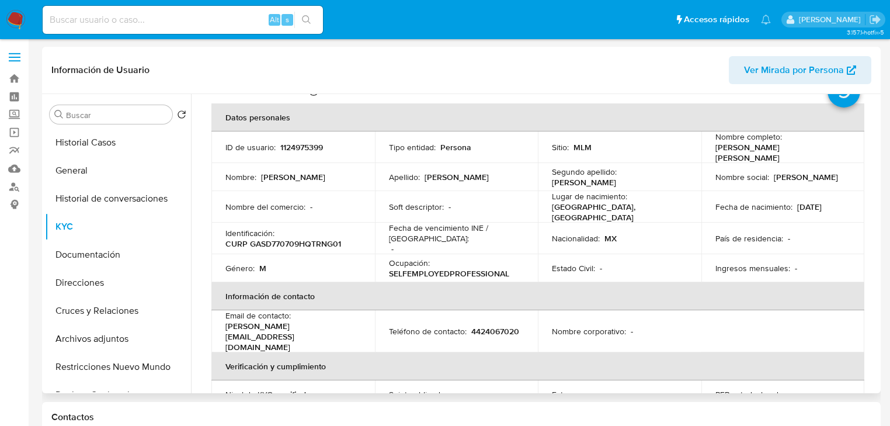
click at [268, 266] on div "Género : M" at bounding box center [292, 268] width 135 height 11
click at [115, 252] on button "Documentación" at bounding box center [113, 255] width 137 height 28
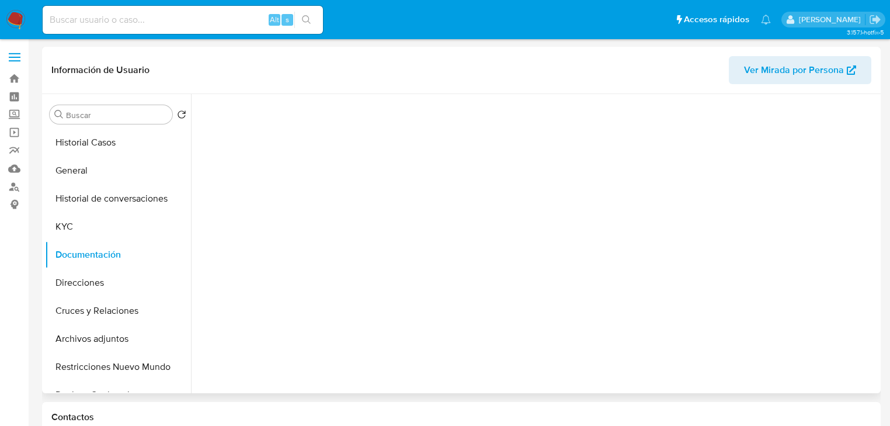
scroll to position [0, 0]
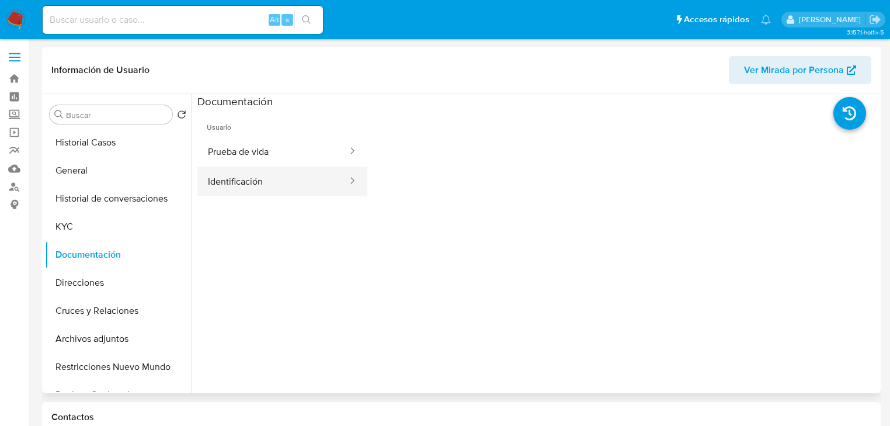
click at [227, 179] on button "Identificación" at bounding box center [272, 181] width 151 height 30
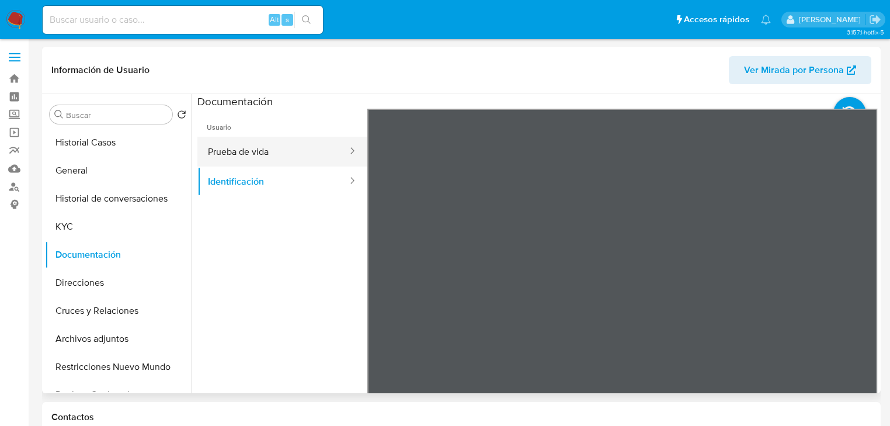
drag, startPoint x: 282, startPoint y: 159, endPoint x: 314, endPoint y: 158, distance: 32.7
click at [284, 158] on button "Prueba de vida" at bounding box center [272, 152] width 151 height 30
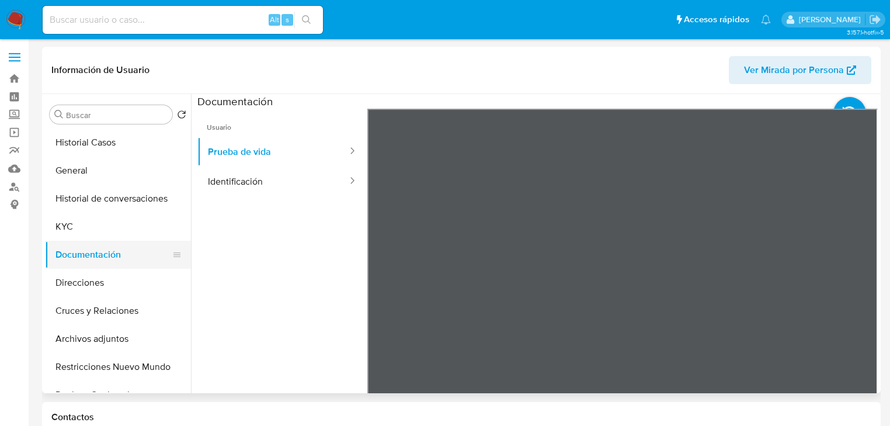
drag, startPoint x: 62, startPoint y: 229, endPoint x: 174, endPoint y: 241, distance: 112.2
click at [63, 229] on button "KYC" at bounding box center [118, 227] width 146 height 28
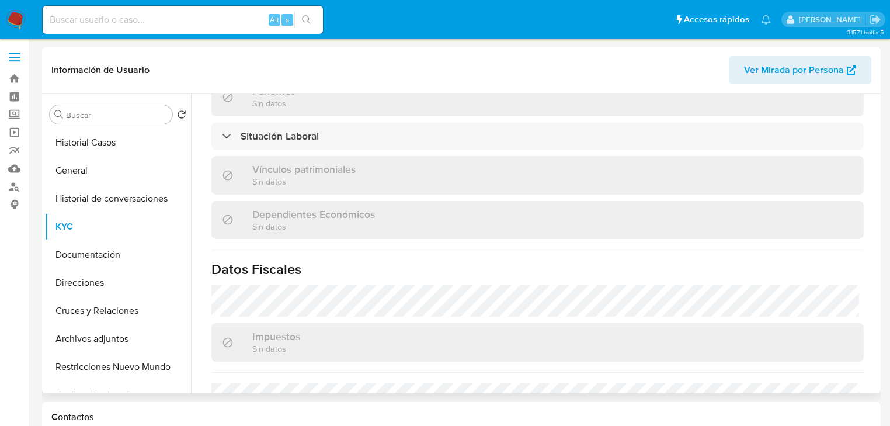
scroll to position [703, 0]
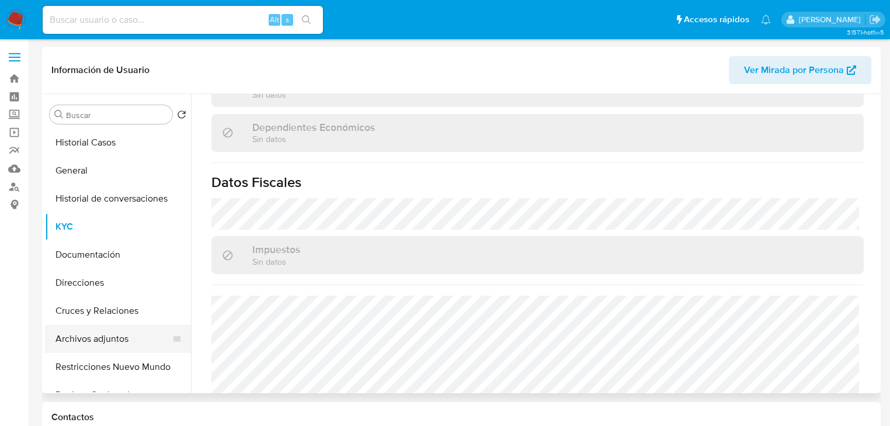
click at [109, 340] on button "Archivos adjuntos" at bounding box center [113, 339] width 137 height 28
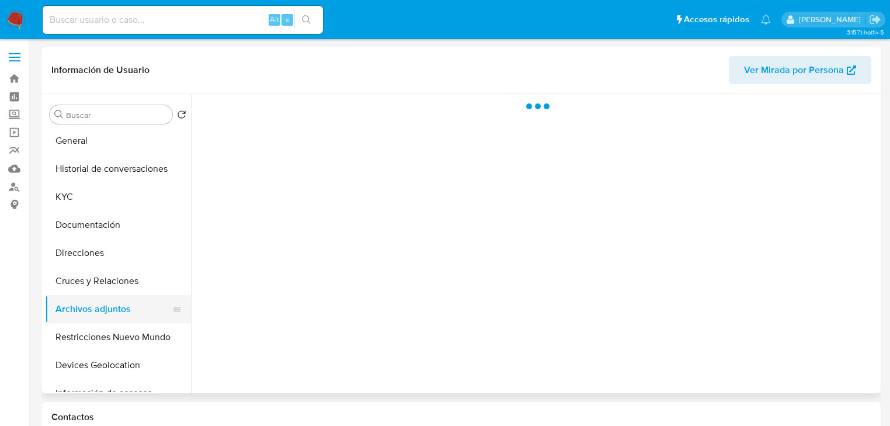
scroll to position [47, 0]
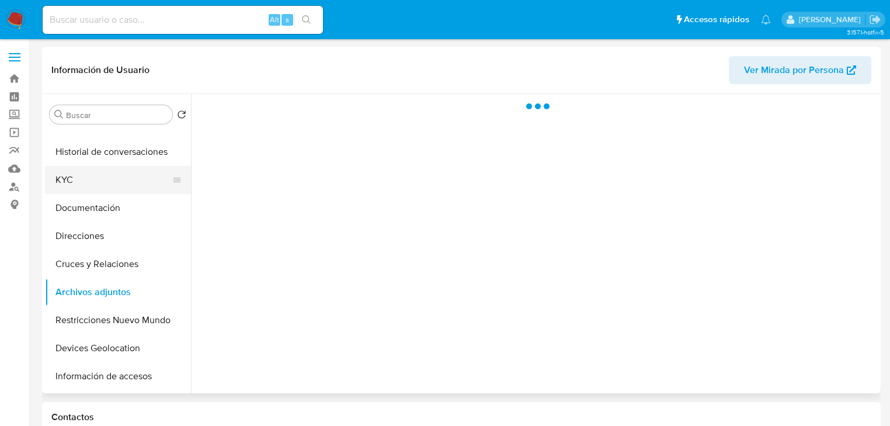
click at [75, 178] on button "KYC" at bounding box center [113, 180] width 137 height 28
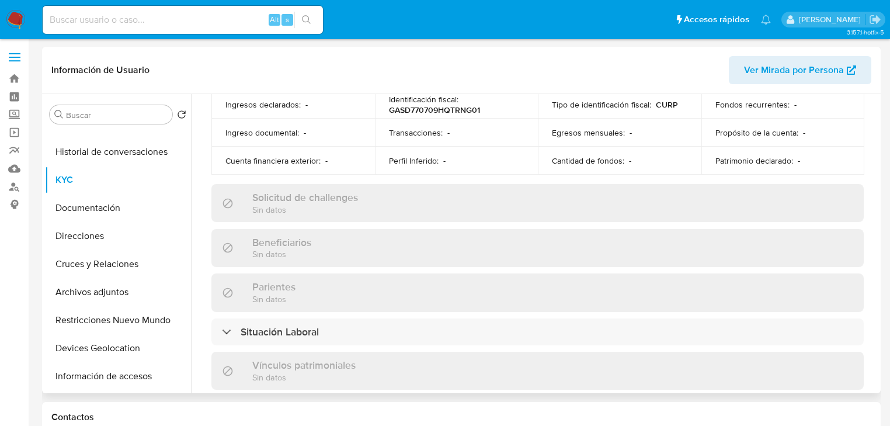
scroll to position [703, 0]
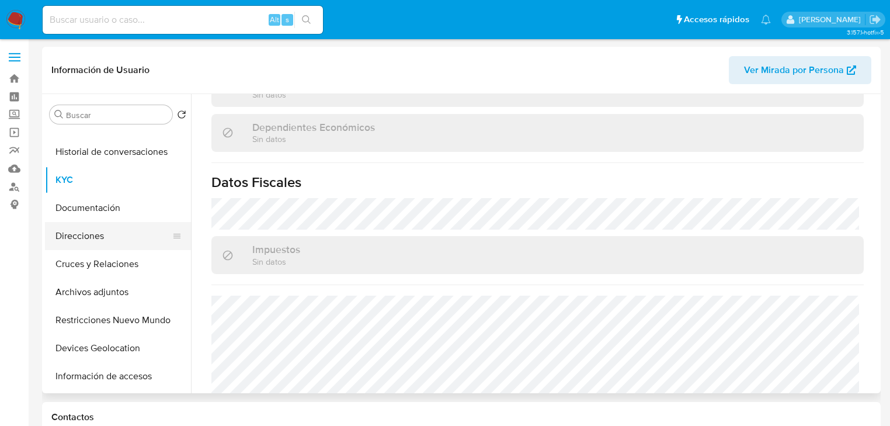
click at [84, 238] on button "Direcciones" at bounding box center [113, 236] width 137 height 28
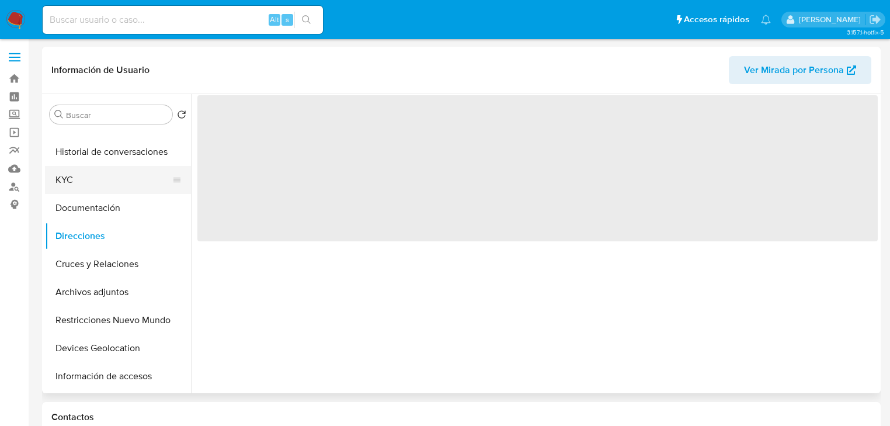
scroll to position [0, 0]
drag, startPoint x: 102, startPoint y: 203, endPoint x: 117, endPoint y: 202, distance: 15.8
click at [102, 203] on button "Documentación" at bounding box center [113, 208] width 137 height 28
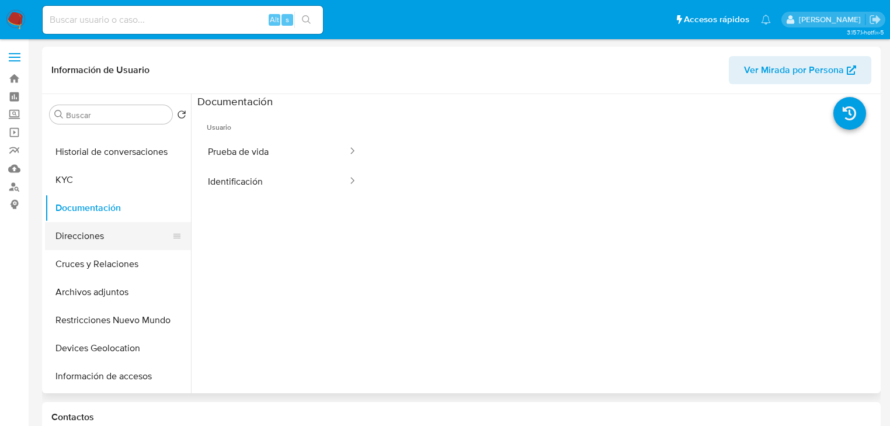
click at [86, 227] on button "Direcciones" at bounding box center [113, 236] width 137 height 28
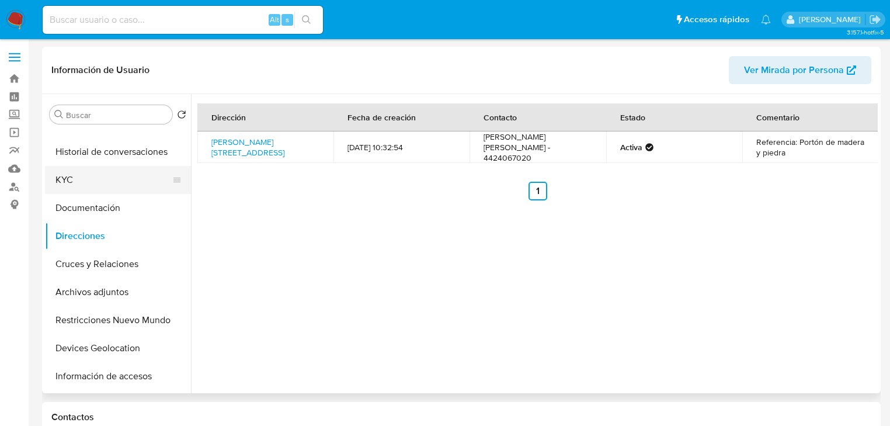
click at [77, 179] on button "KYC" at bounding box center [113, 180] width 137 height 28
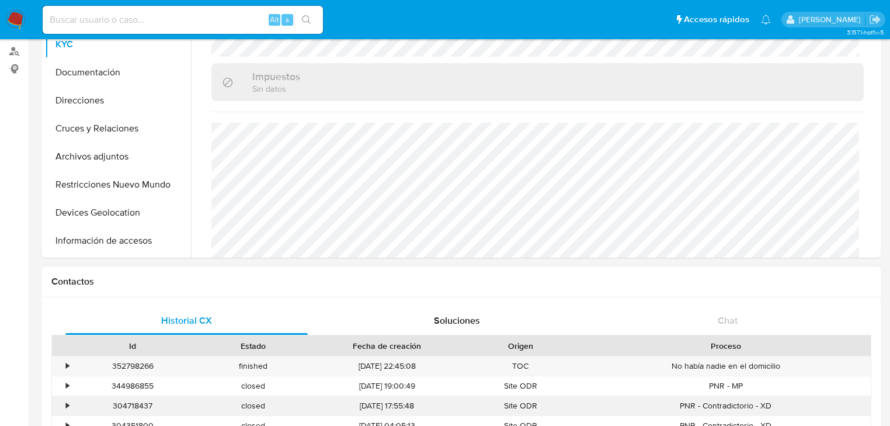
scroll to position [234, 0]
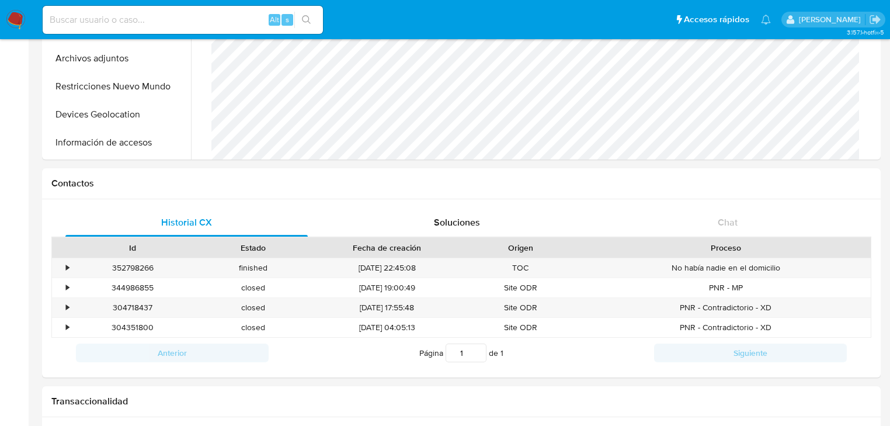
drag, startPoint x: 9, startPoint y: 17, endPoint x: 27, endPoint y: 1, distance: 24.0
click at [11, 16] on img at bounding box center [16, 20] width 20 height 20
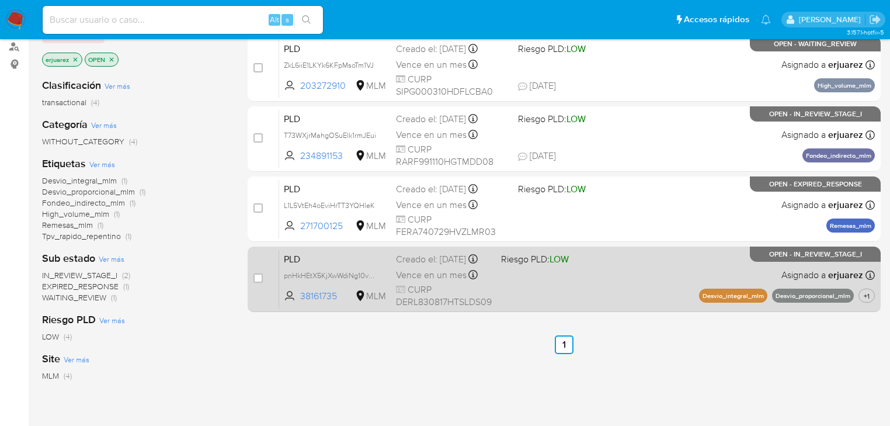
scroll to position [140, 0]
click at [493, 278] on div "PLD pnHkHEtX5KjXwWdiNg10vCTD 38161735 MLM Riesgo PLD: LOW Creado el: 12/08/2025…" at bounding box center [577, 278] width 596 height 59
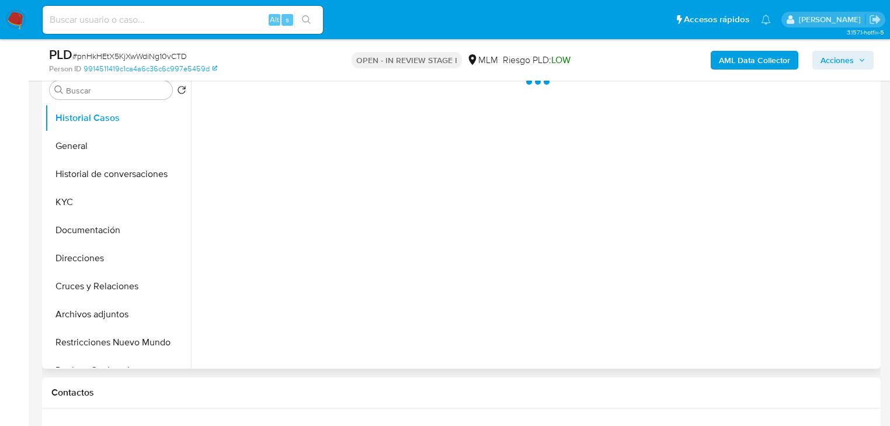
scroll to position [187, 0]
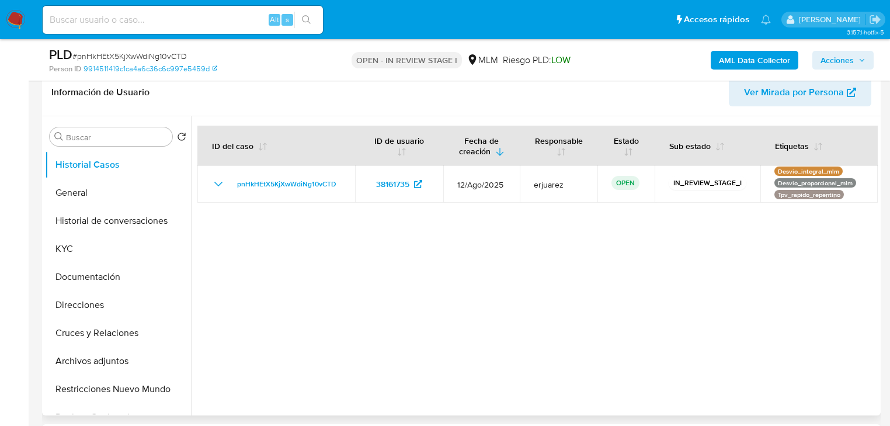
select select "10"
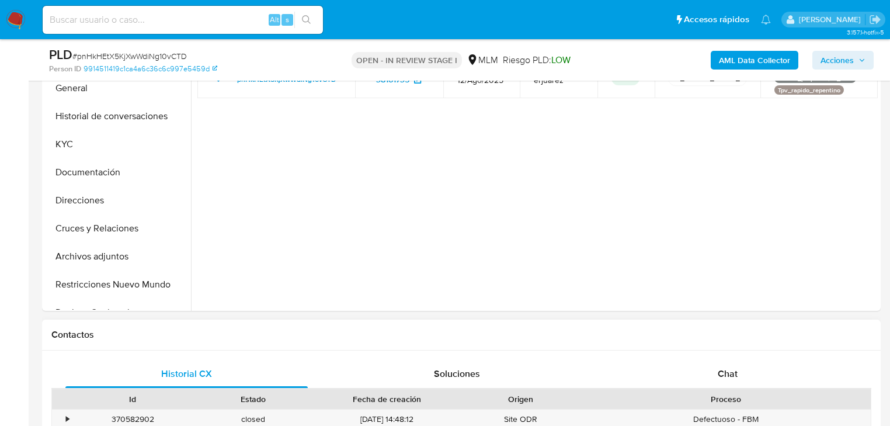
scroll to position [421, 0]
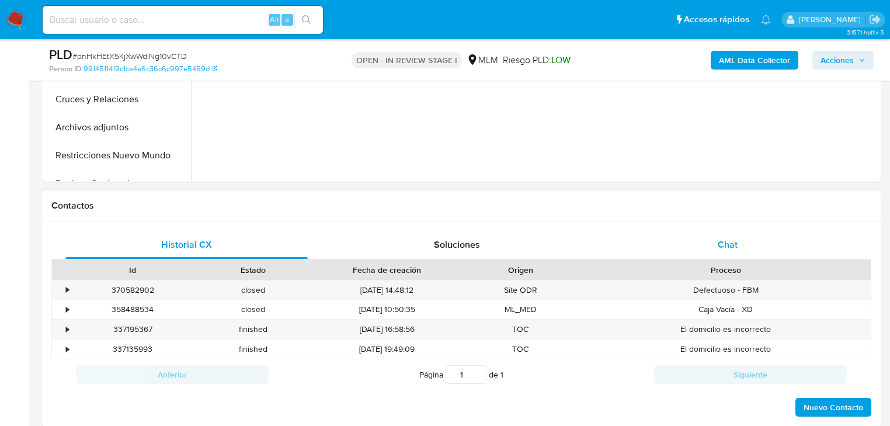
click at [714, 238] on div "Chat" at bounding box center [728, 245] width 242 height 28
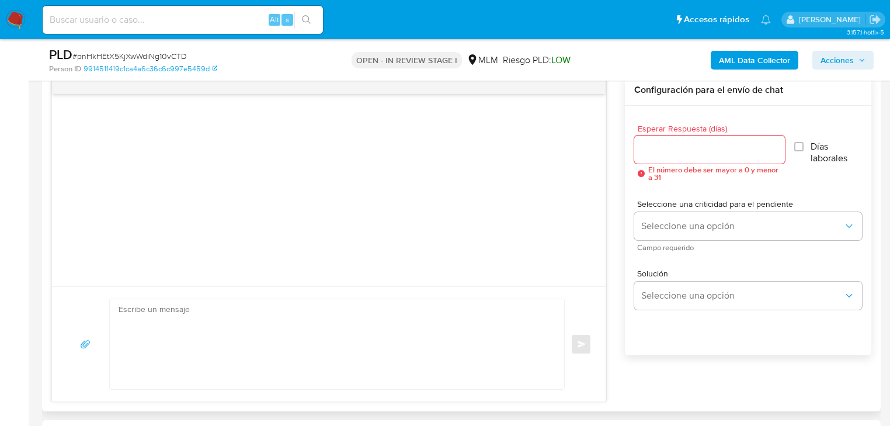
scroll to position [561, 0]
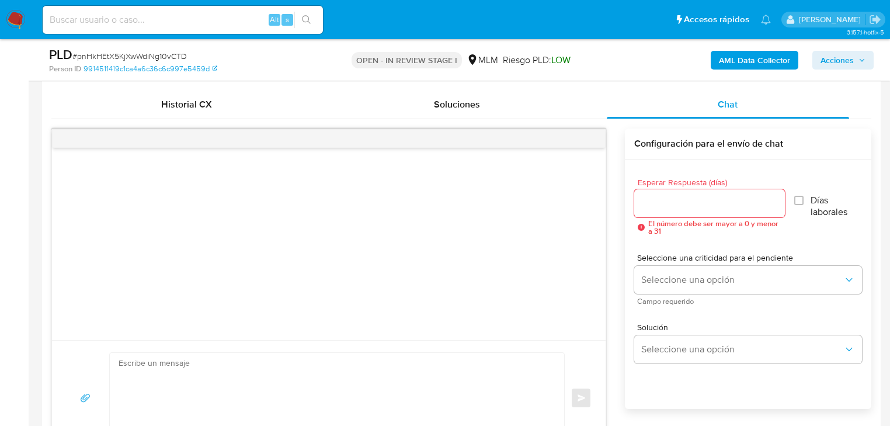
click at [652, 204] on input "Esperar Respuesta (días)" at bounding box center [709, 203] width 151 height 15
type input "5"
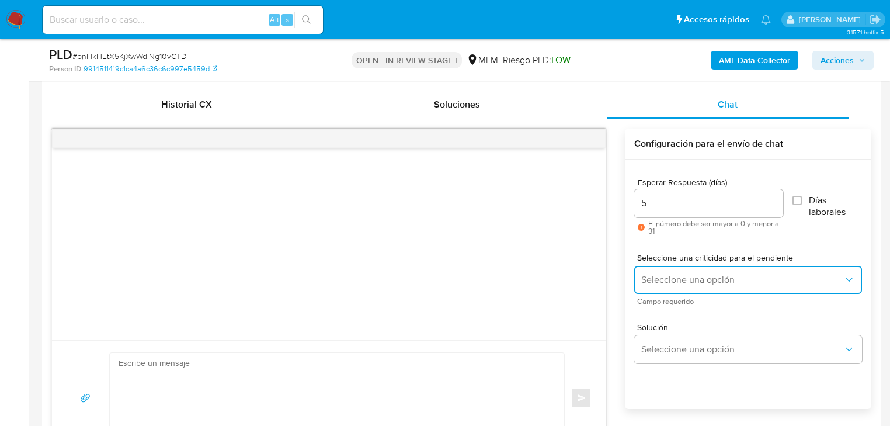
drag, startPoint x: 649, startPoint y: 282, endPoint x: 657, endPoint y: 287, distance: 9.7
click at [649, 283] on span "Seleccione una opción" at bounding box center [742, 280] width 202 height 12
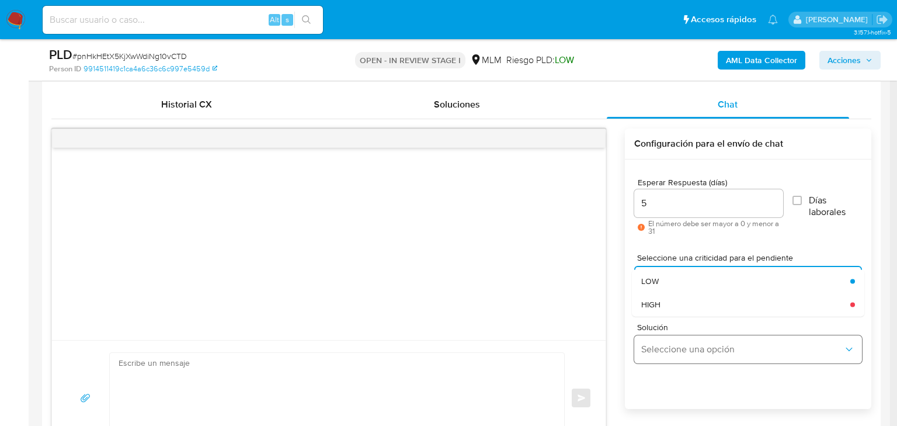
drag, startPoint x: 673, startPoint y: 299, endPoint x: 689, endPoint y: 337, distance: 40.9
click at [673, 300] on div "HIGH" at bounding box center [742, 304] width 202 height 23
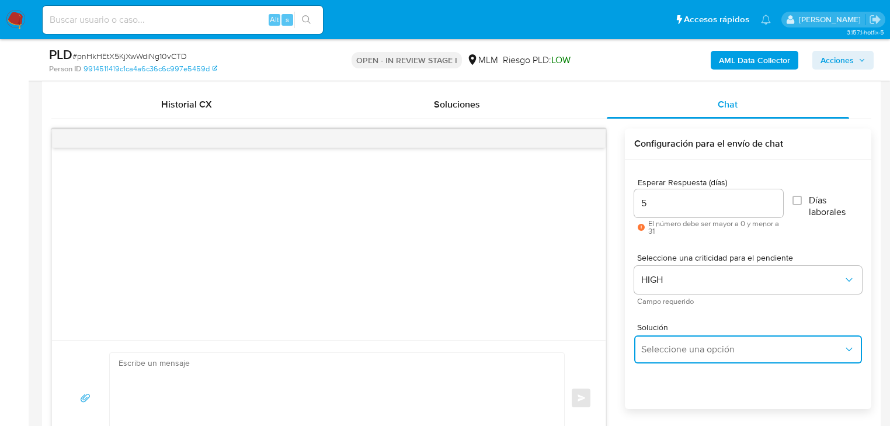
drag, startPoint x: 689, startPoint y: 348, endPoint x: 712, endPoint y: 343, distance: 23.3
click at [694, 348] on span "Seleccione una opción" at bounding box center [742, 349] width 202 height 12
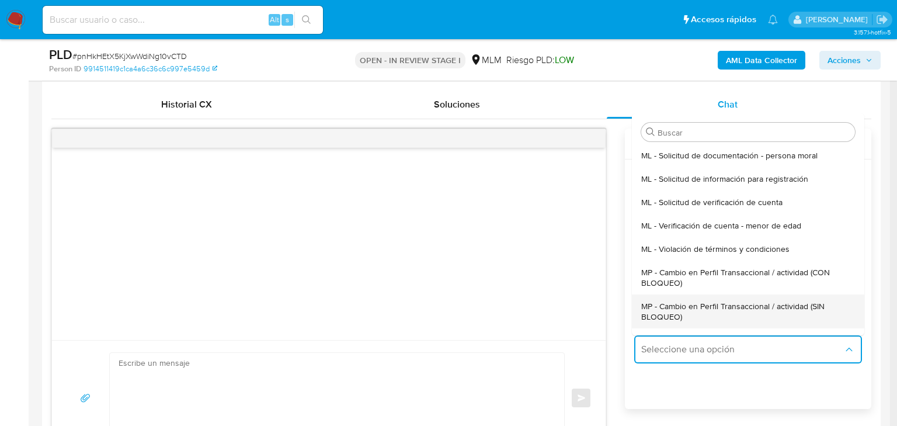
click at [789, 301] on span "MP - Cambio en Perfil Transaccional / actividad (SIN BLOQUEO)" at bounding box center [744, 311] width 207 height 21
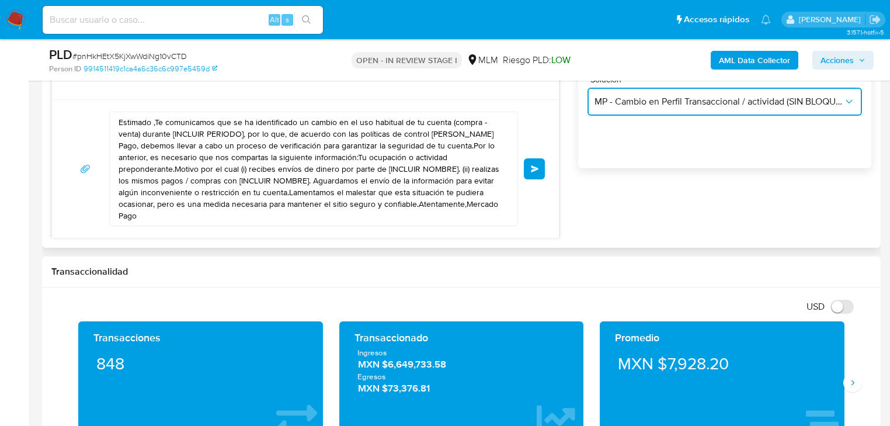
scroll to position [748, 0]
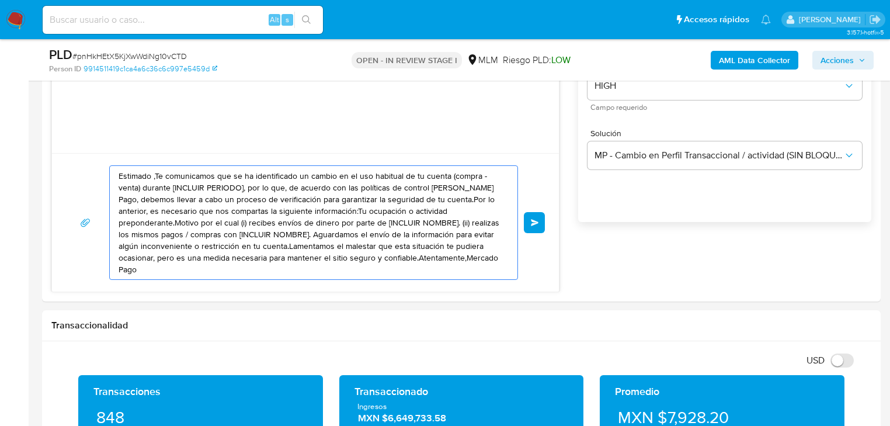
drag, startPoint x: 460, startPoint y: 259, endPoint x: -30, endPoint y: 101, distance: 515.5
paste textarea "38161735"
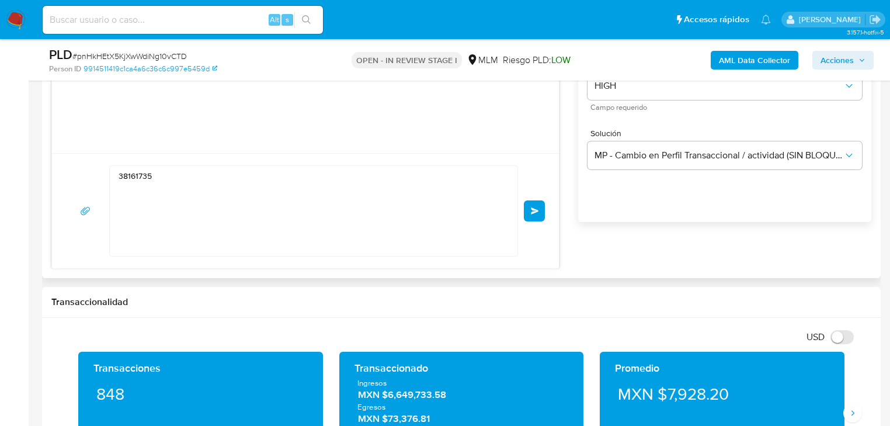
drag, startPoint x: 103, startPoint y: 164, endPoint x: 116, endPoint y: 176, distance: 17.8
click at [103, 166] on div "38161735 Enviar" at bounding box center [305, 210] width 479 height 91
drag, startPoint x: 179, startPoint y: 174, endPoint x: 149, endPoint y: 169, distance: 30.2
paste textarea "Estimado Luis Manuel se ha identificado un cambio en el uso habitual de tu cuen…"
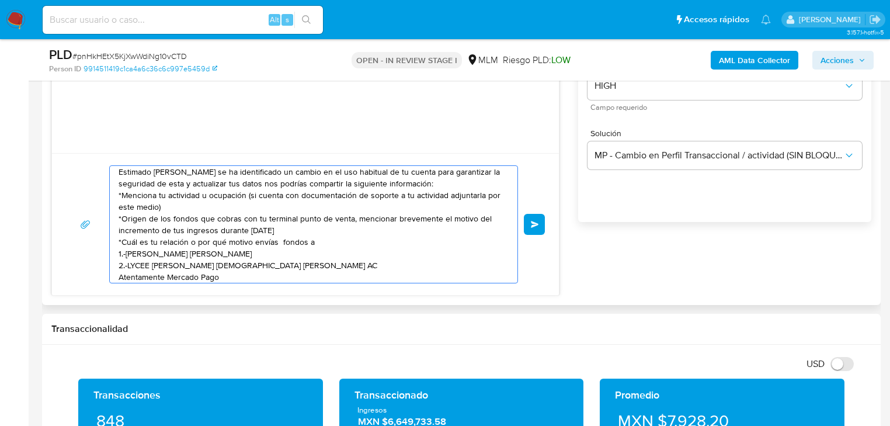
scroll to position [8, 0]
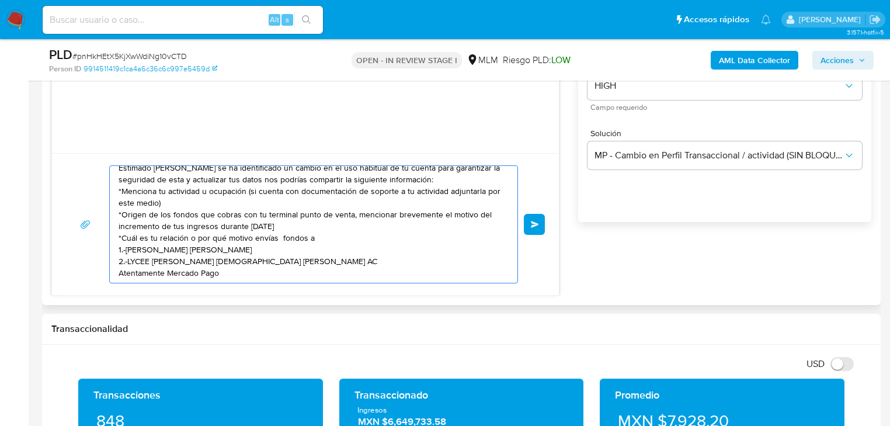
drag, startPoint x: 286, startPoint y: 221, endPoint x: 185, endPoint y: 214, distance: 101.3
click at [131, 201] on textarea "Estimado Luis Manuel se ha identificado un cambio en el uso habitual de tu cuen…" at bounding box center [311, 224] width 384 height 117
click at [364, 231] on textarea "Estimado Luis Manuel se ha identificado un cambio en el uso habitual de tu cuen…" at bounding box center [311, 224] width 384 height 117
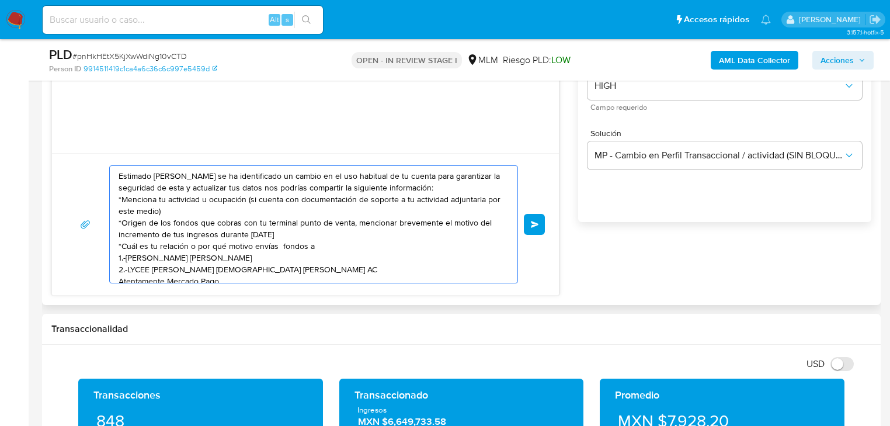
drag, startPoint x: 252, startPoint y: 274, endPoint x: 105, endPoint y: 164, distance: 184.3
click at [105, 164] on div "Estimado Luis Manuel se ha identificado un cambio en el uso habitual de tu cuen…" at bounding box center [305, 224] width 507 height 142
type textarea "Estimado Luis Manuel se ha identificado un cambio en el uso habitual de tu cuen…"
click at [526, 224] on button "Enviar" at bounding box center [534, 224] width 21 height 21
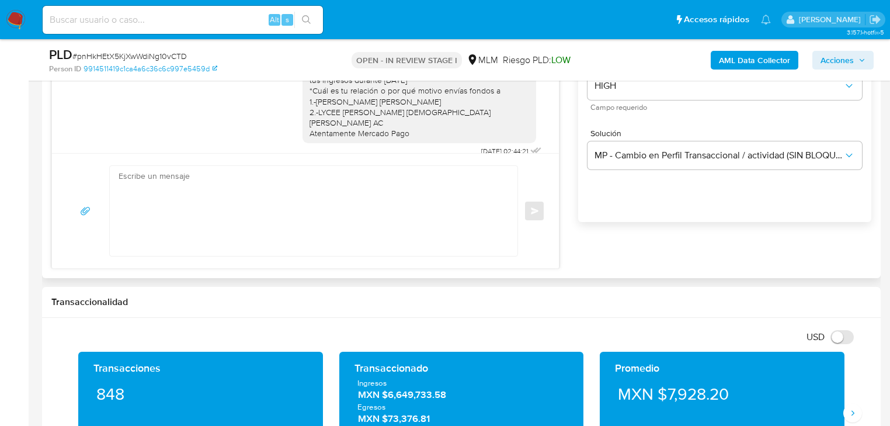
scroll to position [2, 0]
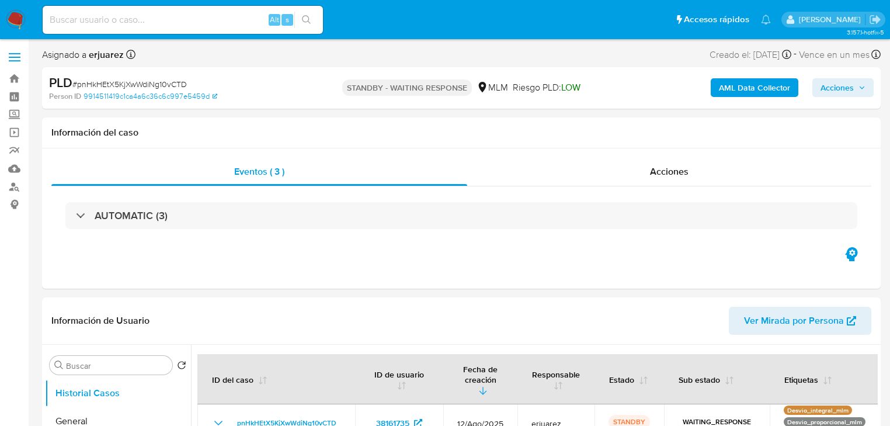
select select "10"
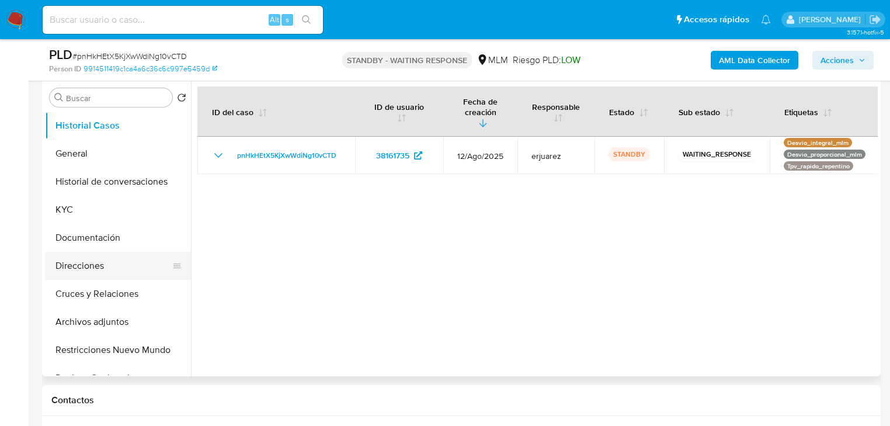
scroll to position [234, 0]
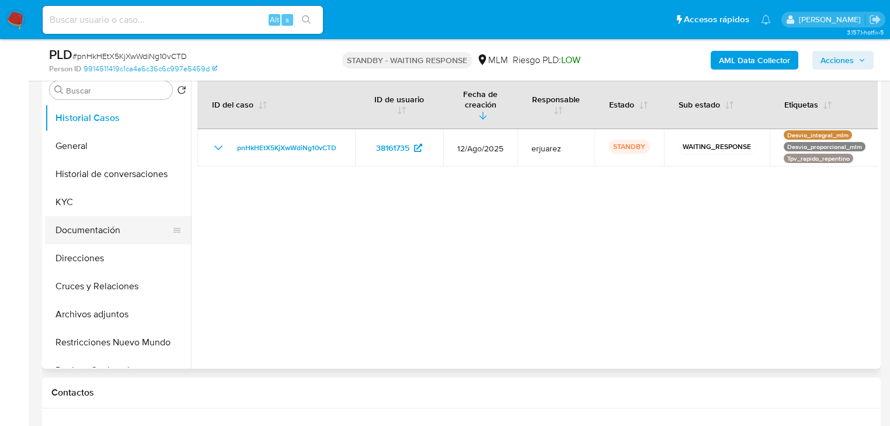
click at [101, 234] on button "Documentación" at bounding box center [113, 230] width 137 height 28
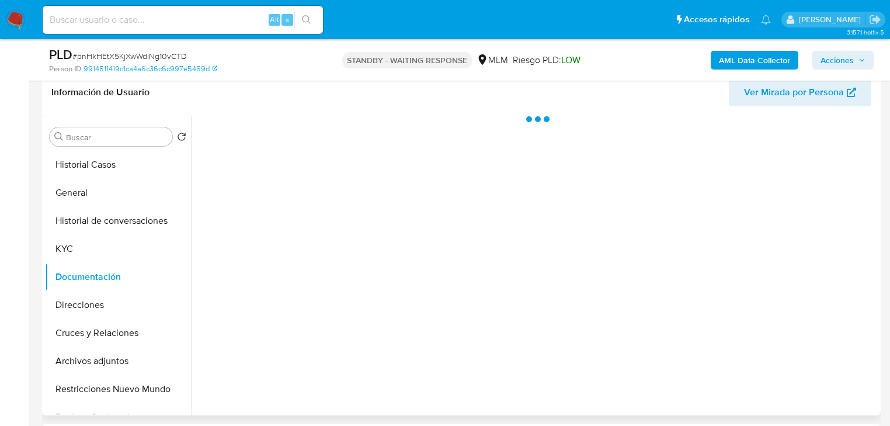
scroll to position [187, 0]
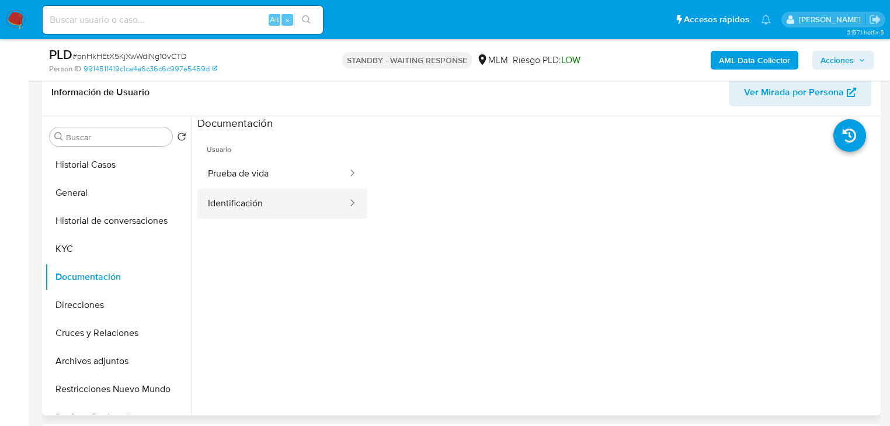
click at [232, 208] on button "Identificación" at bounding box center [272, 204] width 151 height 30
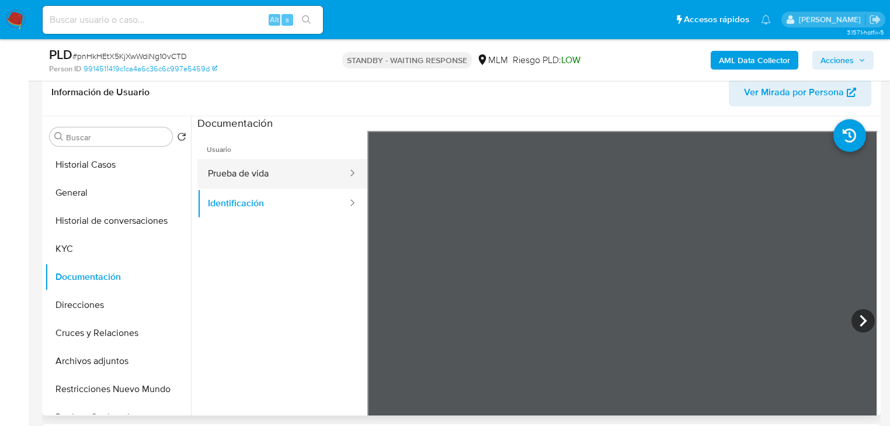
click at [267, 173] on button "Prueba de vida" at bounding box center [272, 174] width 151 height 30
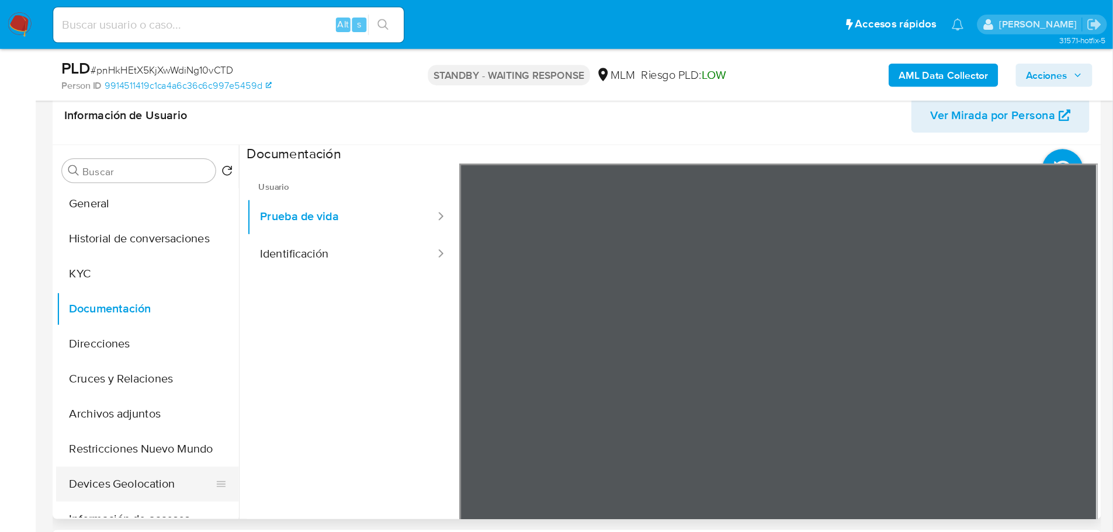
scroll to position [47, 0]
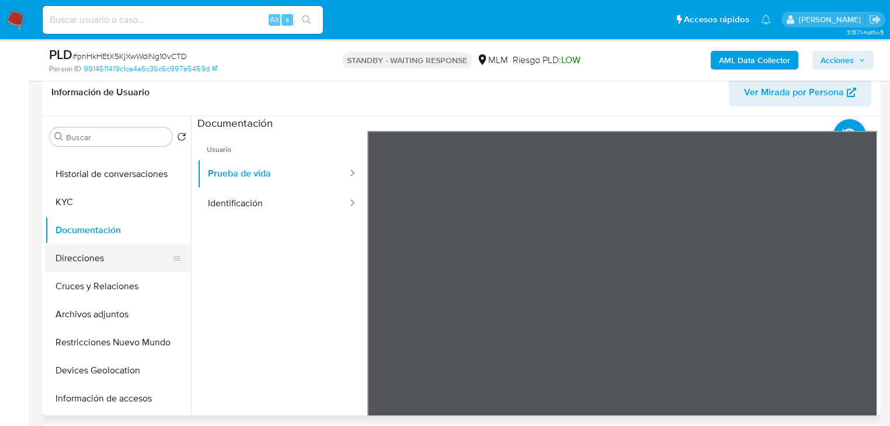
click at [103, 258] on button "Direcciones" at bounding box center [113, 258] width 137 height 28
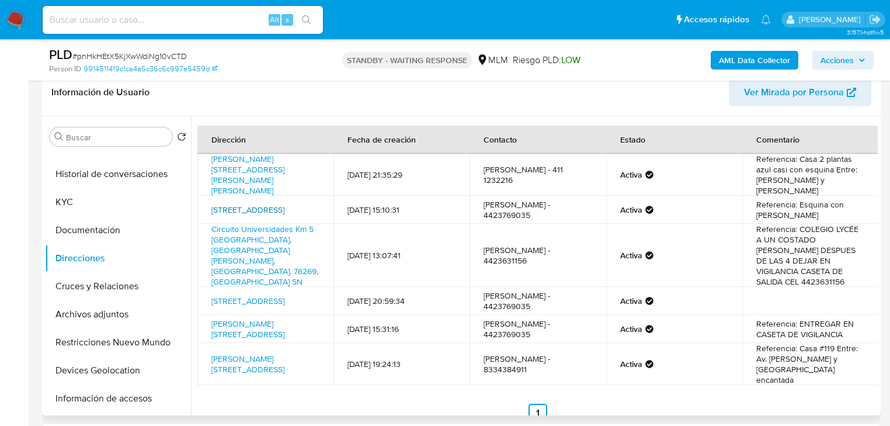
click at [277, 210] on link "[STREET_ADDRESS]" at bounding box center [247, 210] width 73 height 12
